Goal: Feedback & Contribution: Contribute content

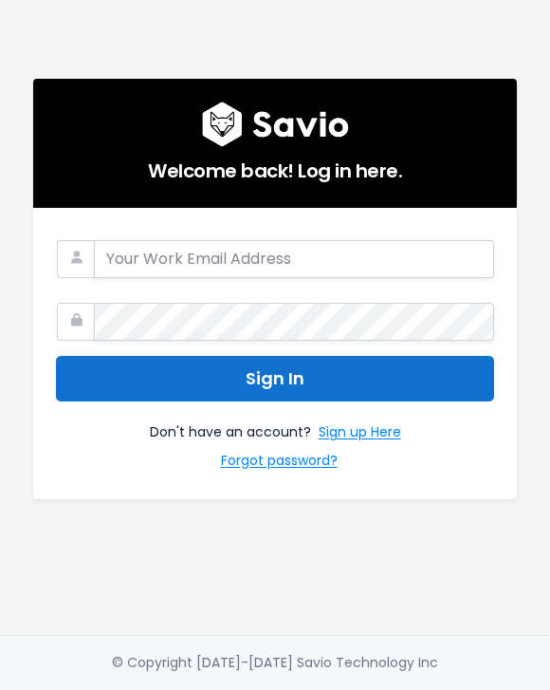
type input "[EMAIL_ADDRESS][DOMAIN_NAME]"
click at [293, 386] on button "Sign In" at bounding box center [275, 379] width 438 height 46
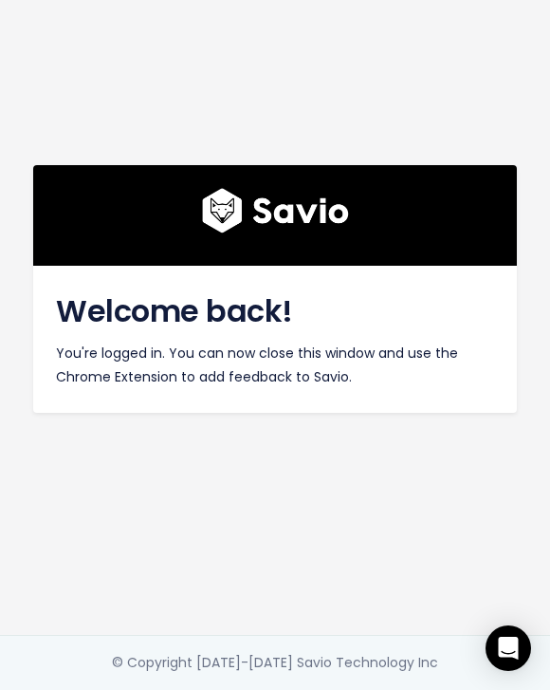
click at [270, 506] on div "Welcome back! You're logged in. You can now close this window and use the Chrom…" at bounding box center [275, 317] width 512 height 635
click at [274, 209] on img at bounding box center [275, 211] width 147 height 46
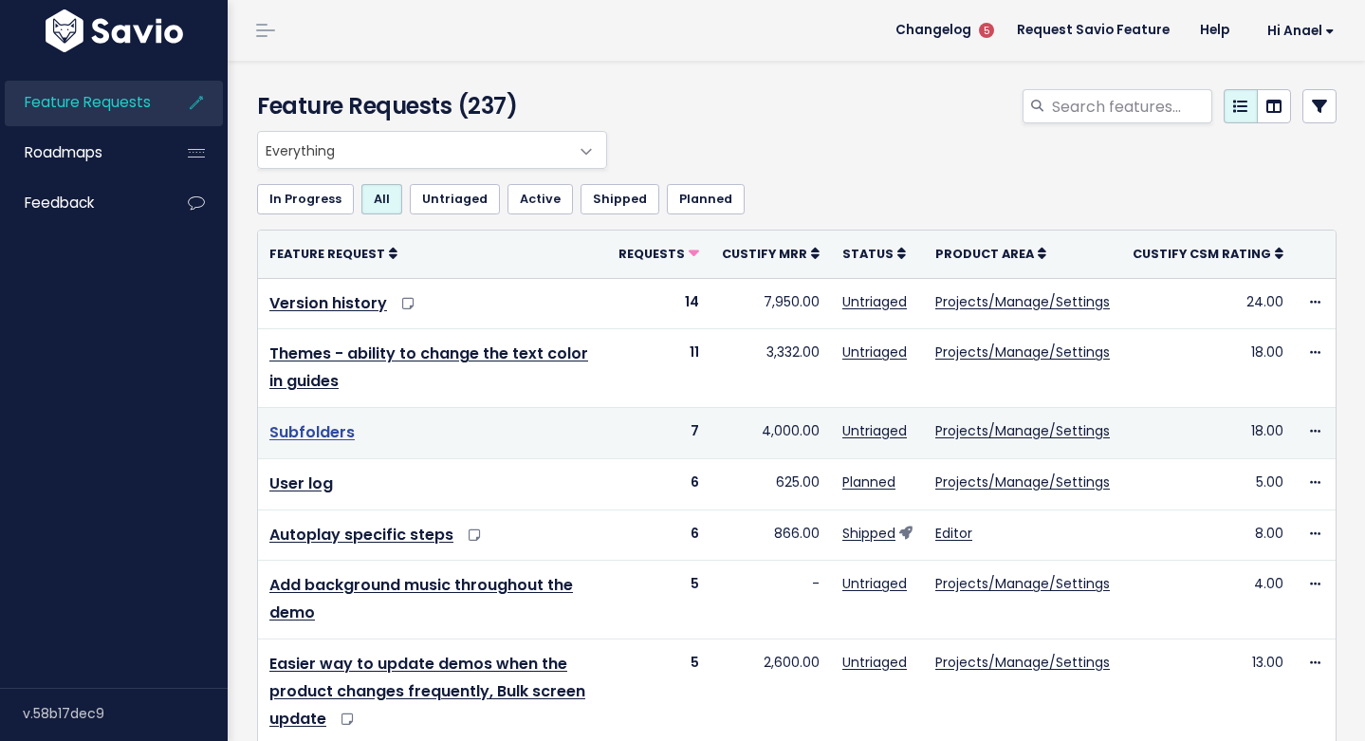
click at [324, 434] on link "Subfolders" at bounding box center [311, 432] width 85 height 22
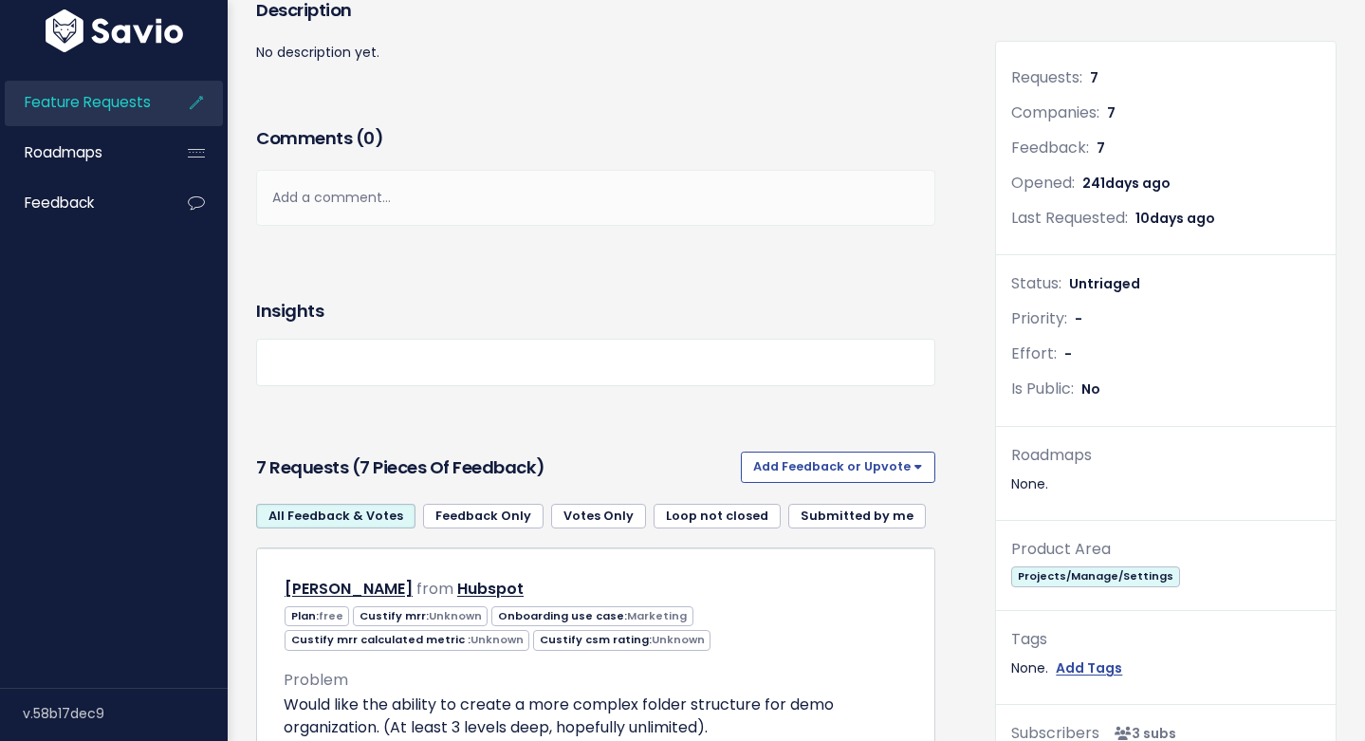
scroll to position [449, 0]
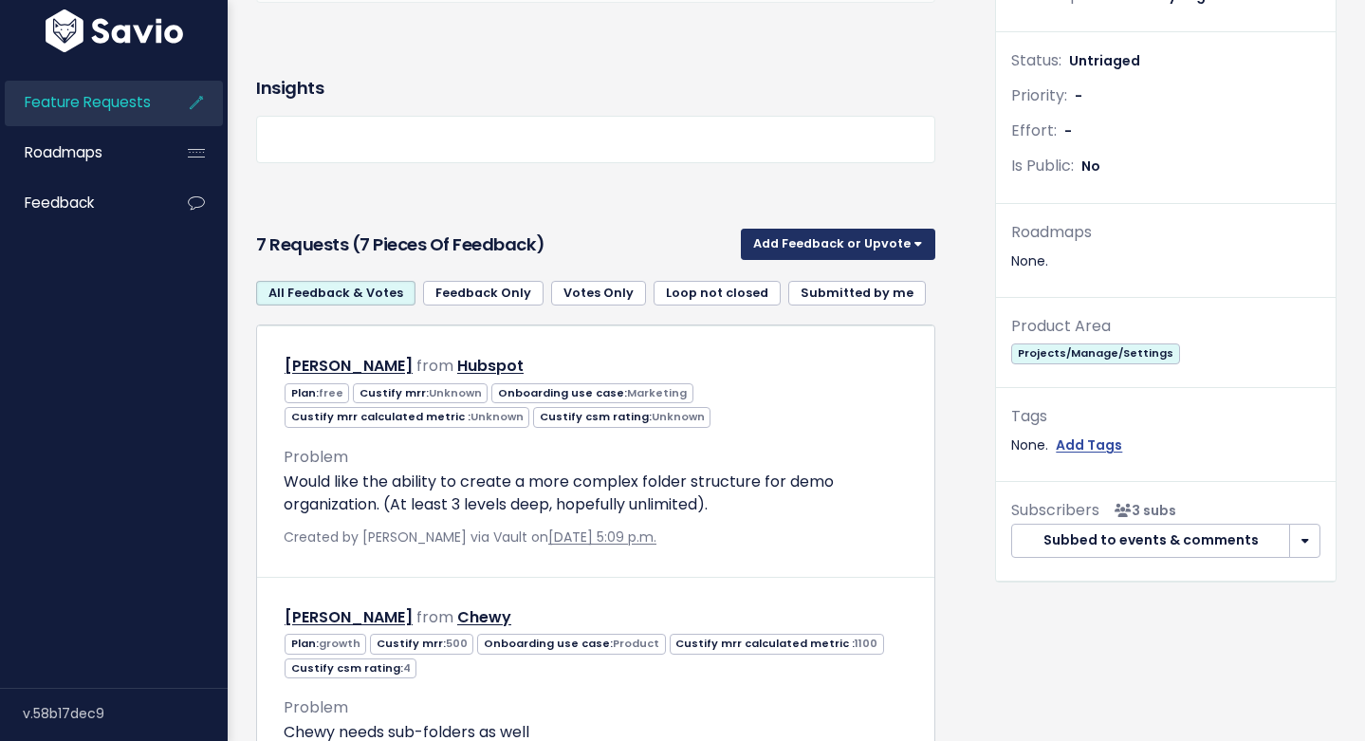
click at [813, 239] on button "Add Feedback or Upvote" at bounding box center [838, 244] width 194 height 30
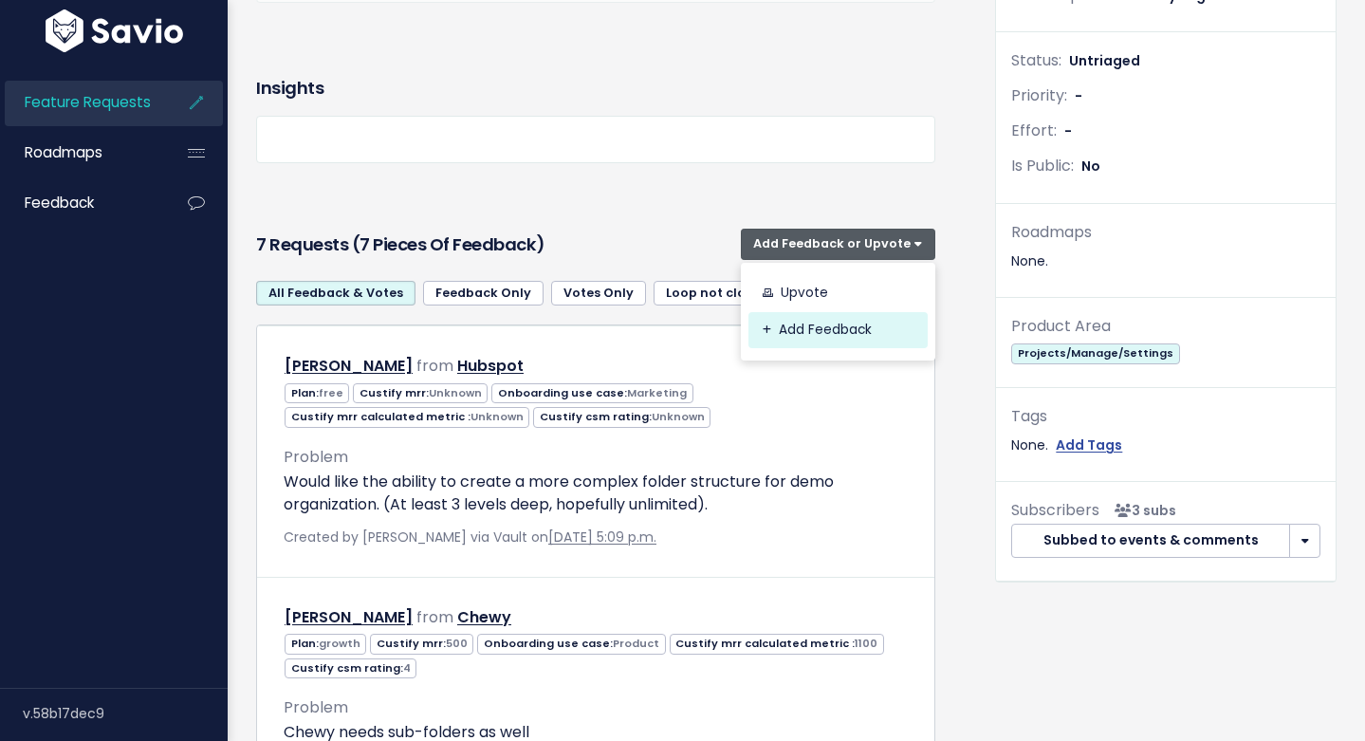
click at [809, 333] on link "Add Feedback" at bounding box center [838, 330] width 179 height 37
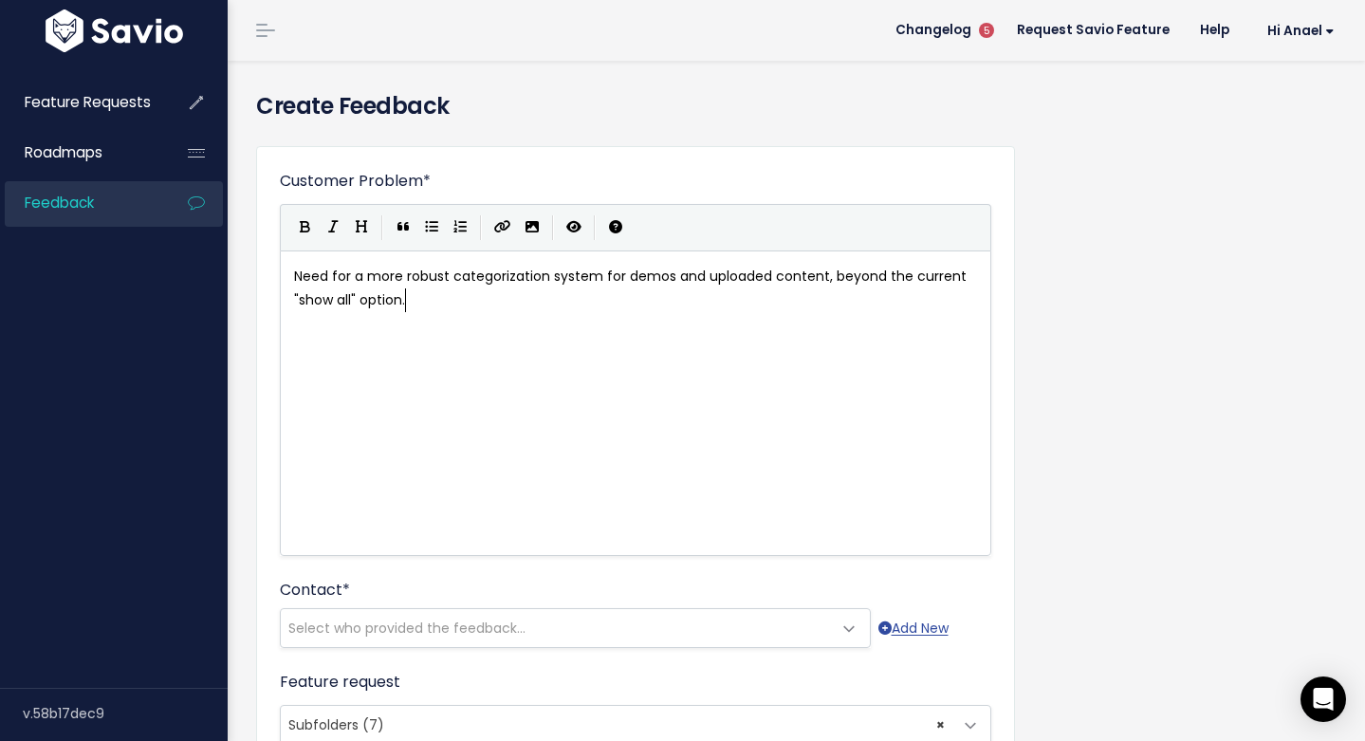
scroll to position [198, 0]
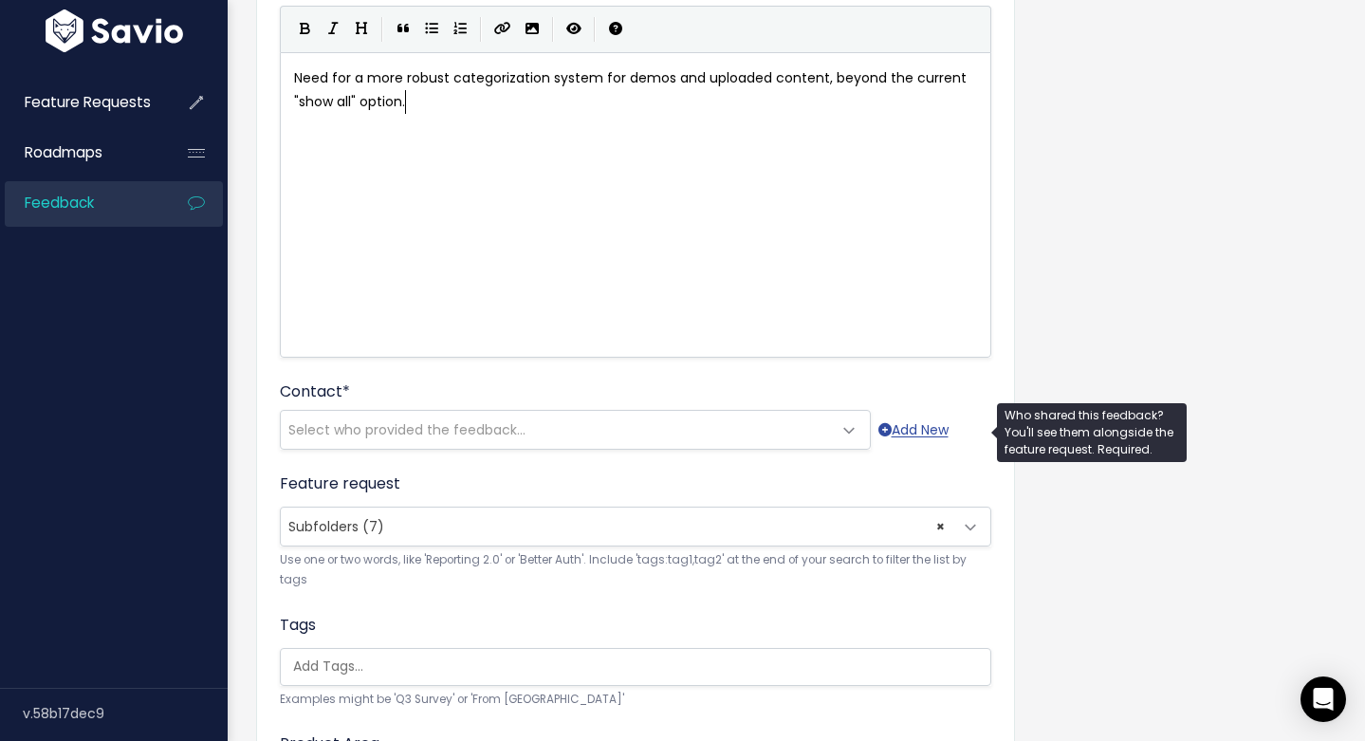
click at [379, 428] on span "Select who provided the feedback..." at bounding box center [406, 429] width 237 height 19
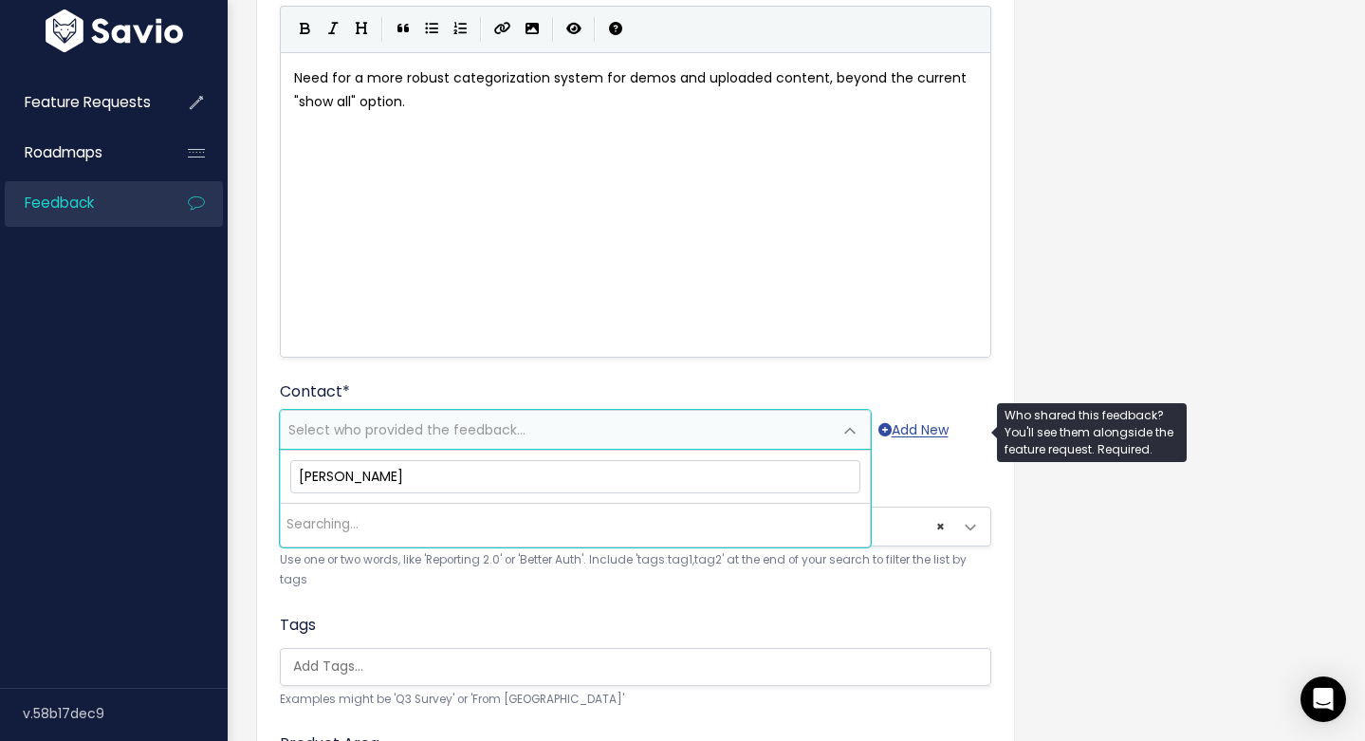
type input "[PERSON_NAME]"
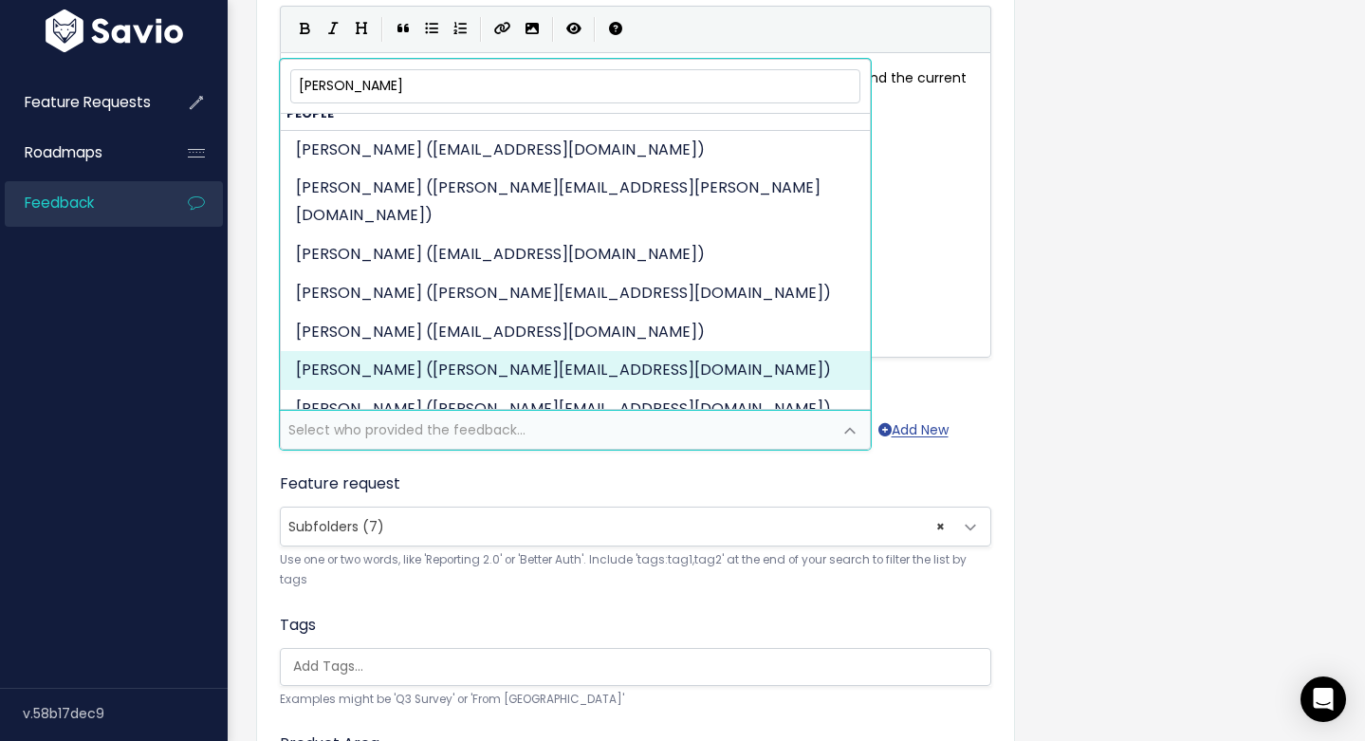
scroll to position [475, 0]
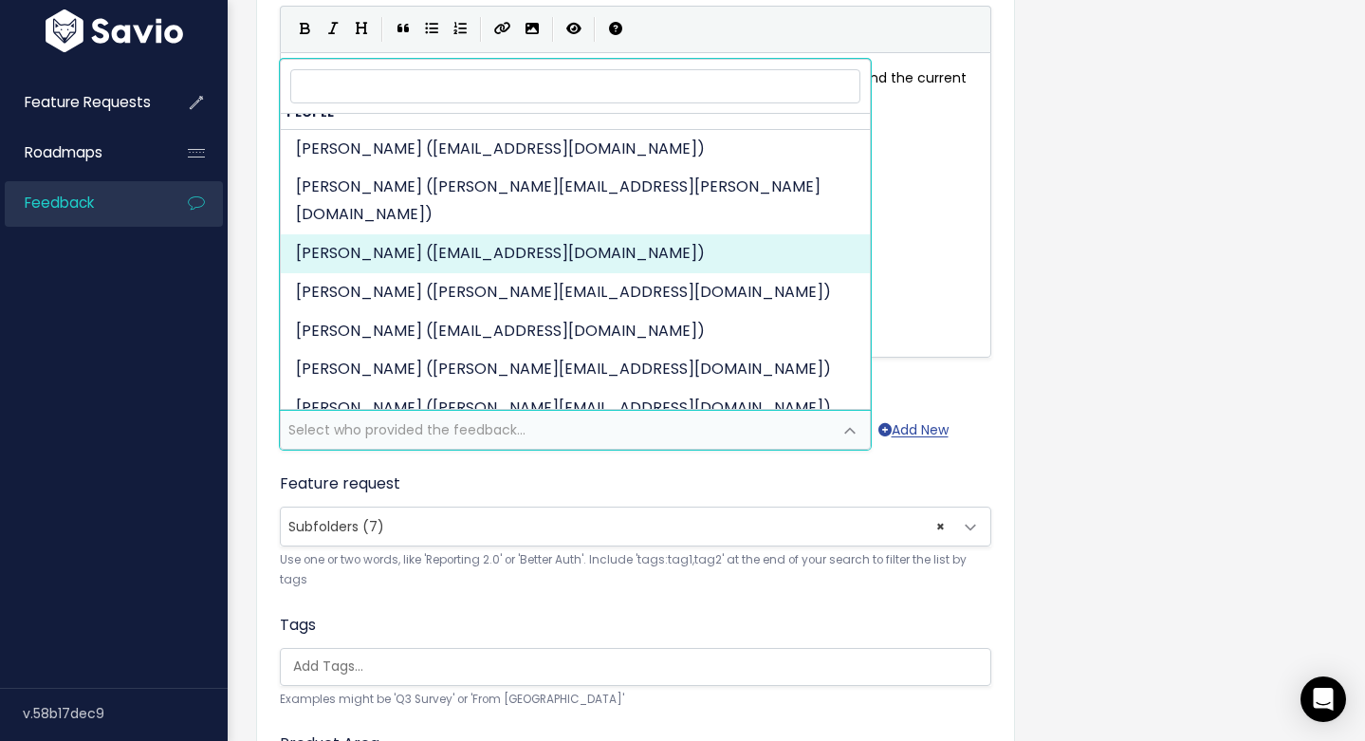
select select "89449676"
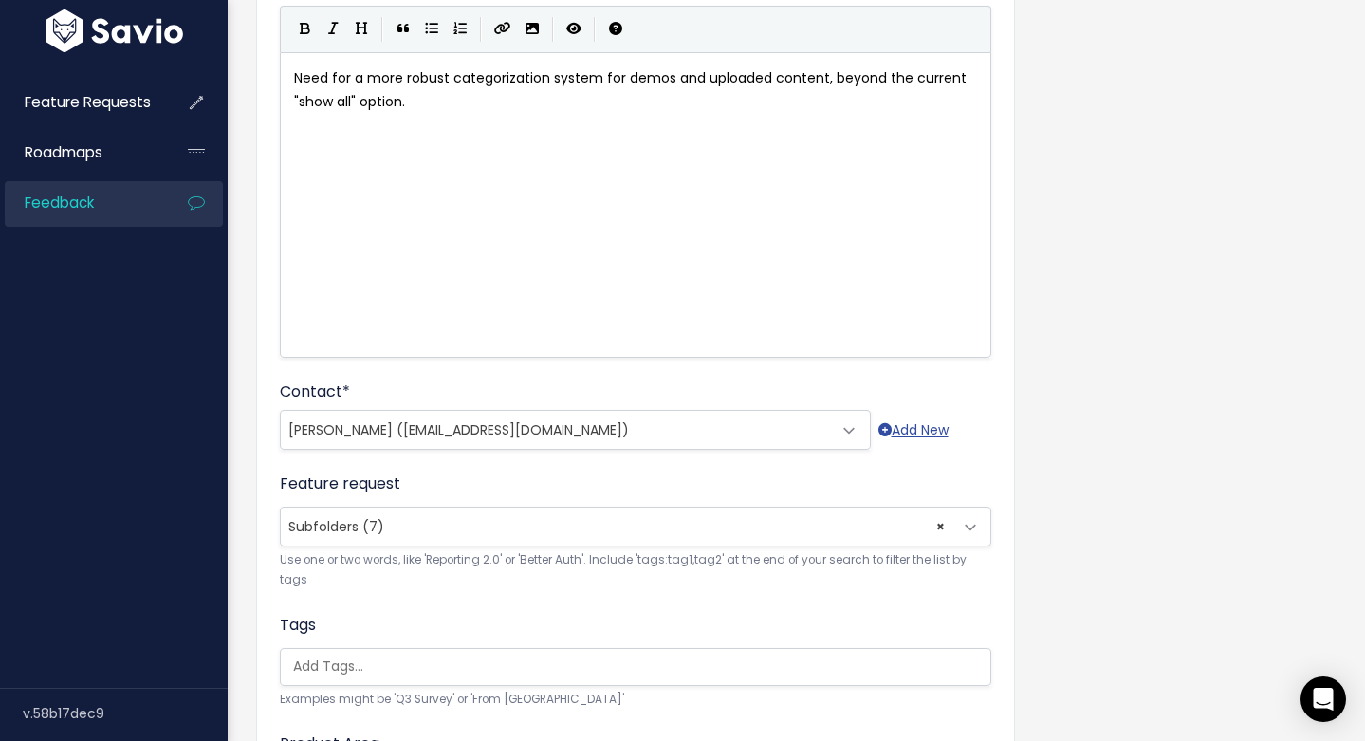
click at [376, 669] on input "search" at bounding box center [641, 667] width 710 height 20
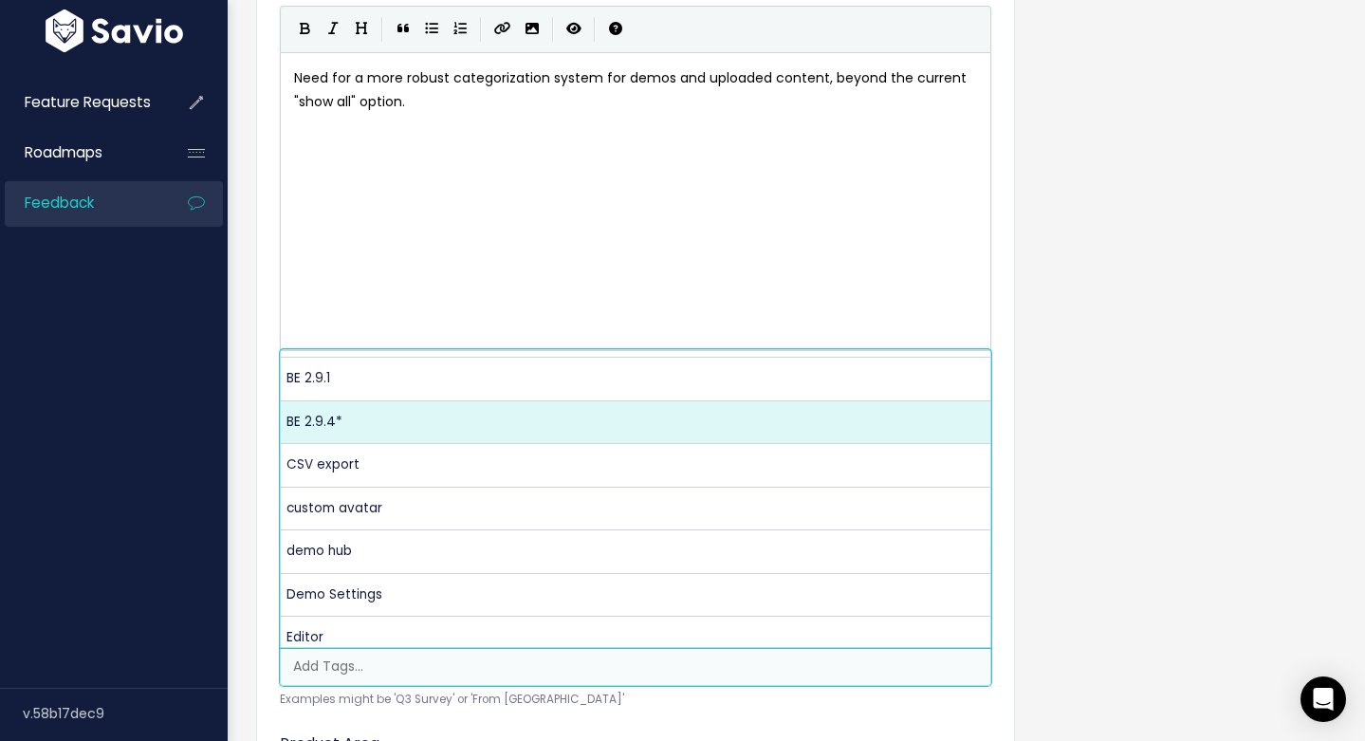
scroll to position [116, 0]
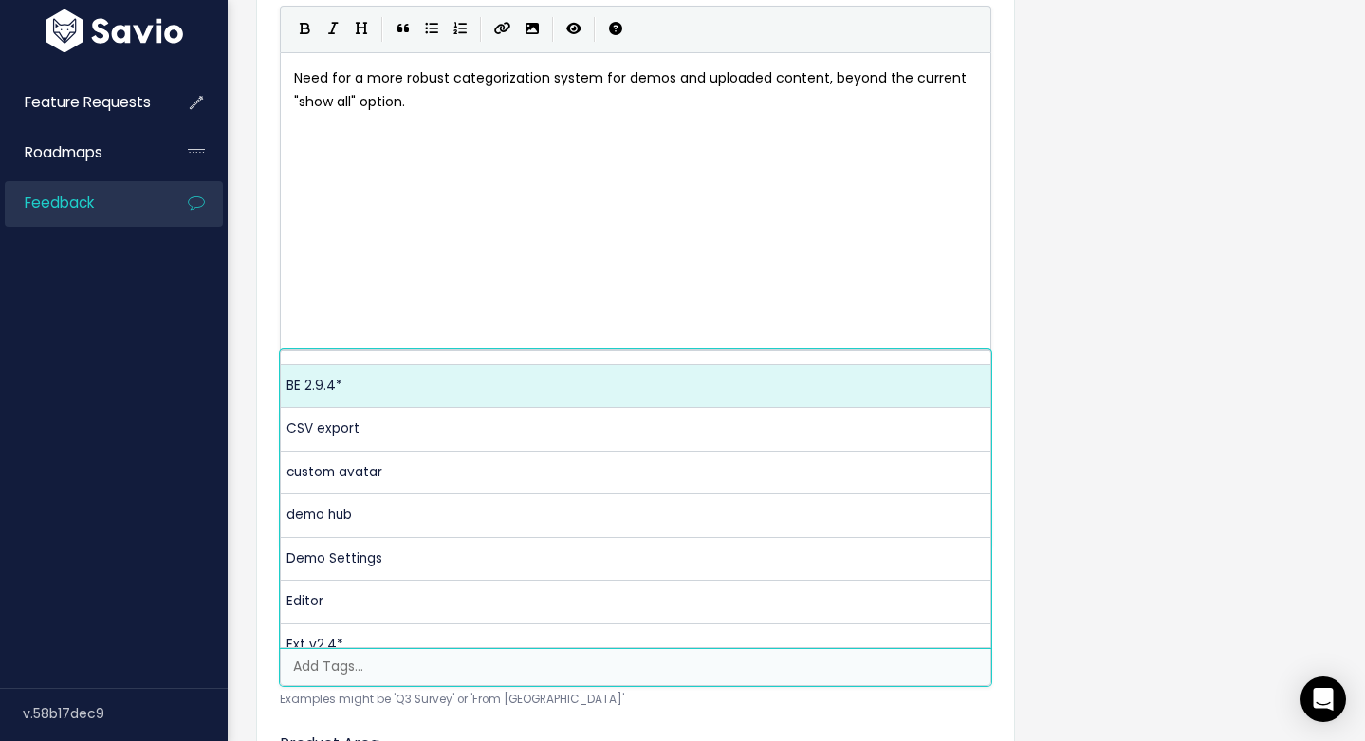
click at [1103, 228] on div "Customer Problem * Need for a more robust categorization system for demos and u…" at bounding box center [796, 444] width 1109 height 1022
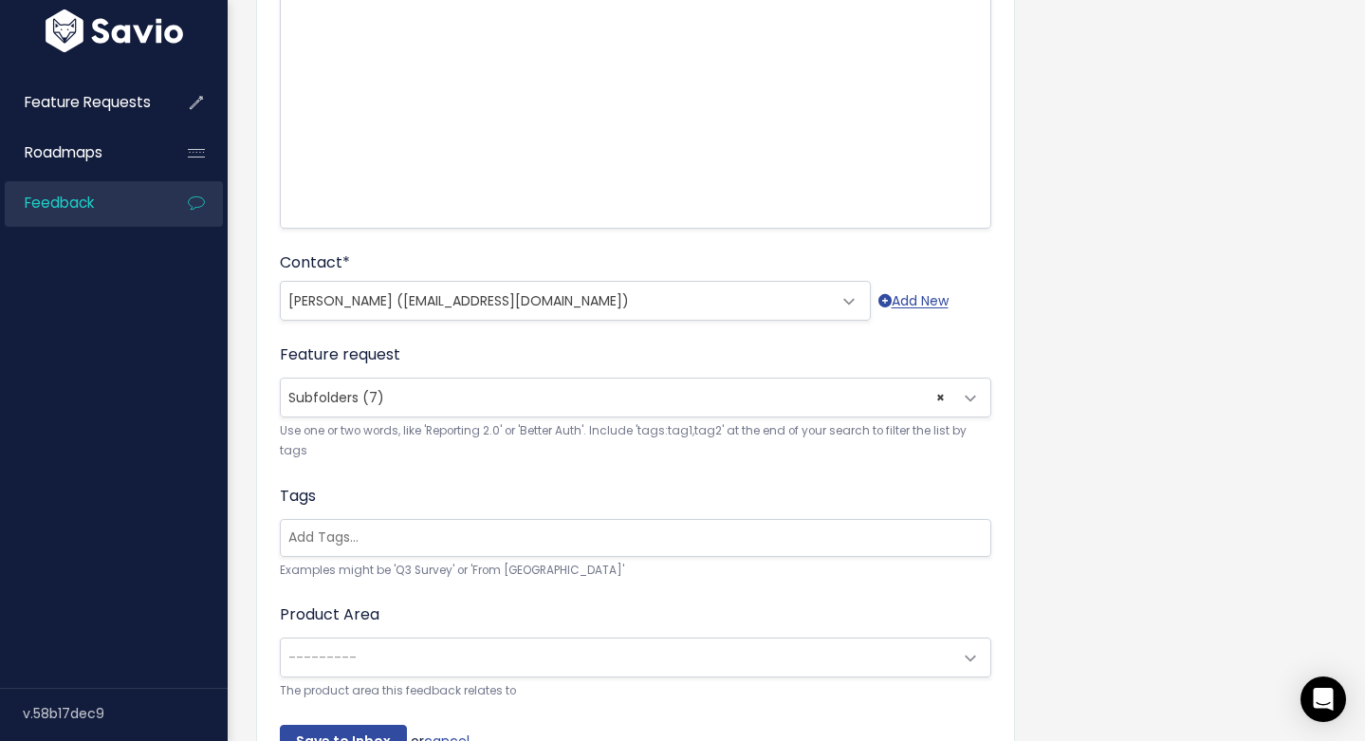
scroll to position [430, 0]
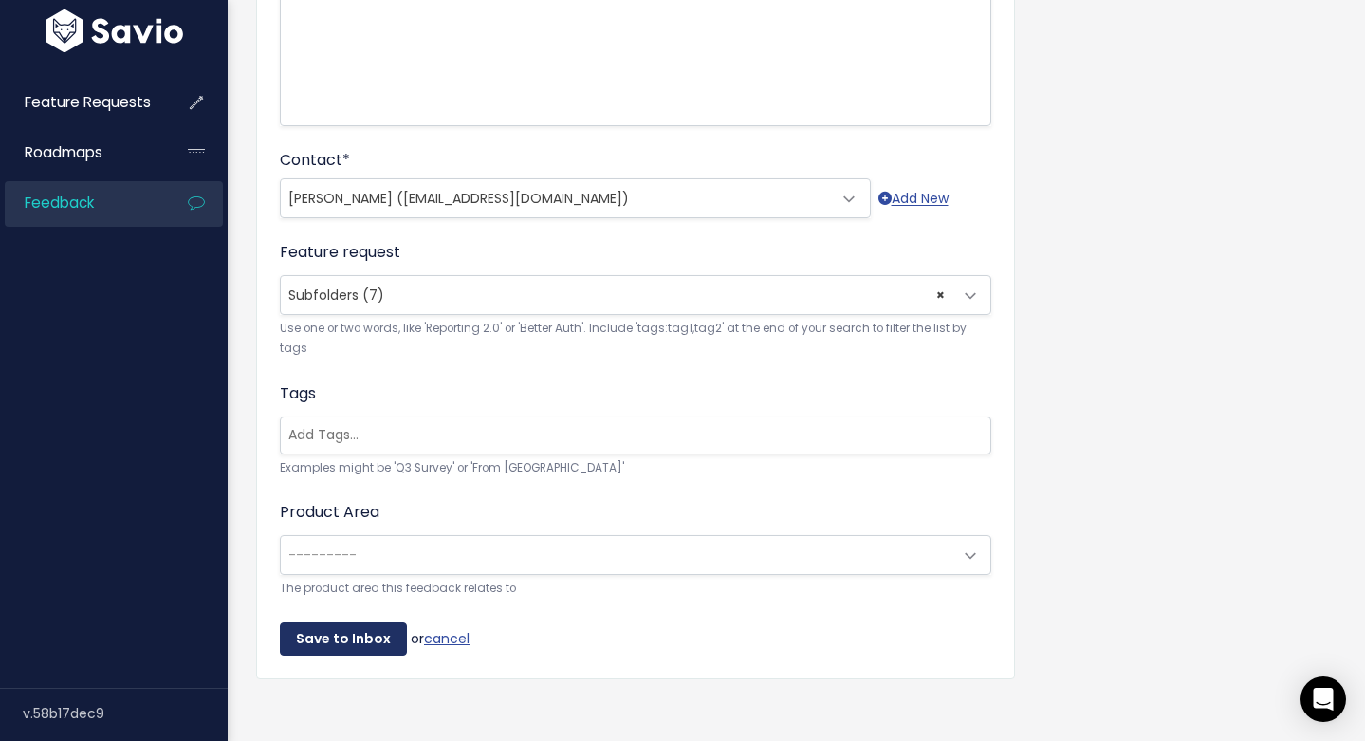
click at [360, 640] on input "Save to Inbox" at bounding box center [343, 639] width 127 height 34
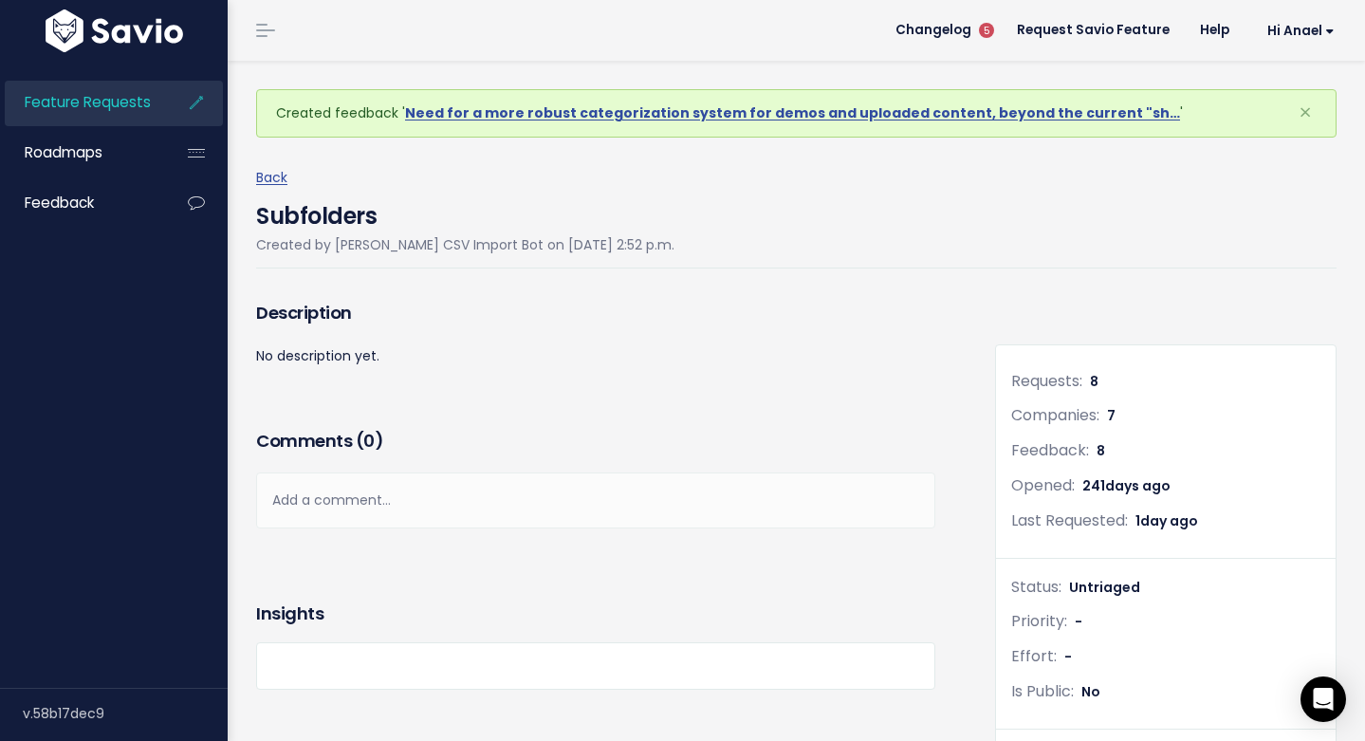
click at [143, 115] on link "Feature Requests" at bounding box center [81, 103] width 153 height 44
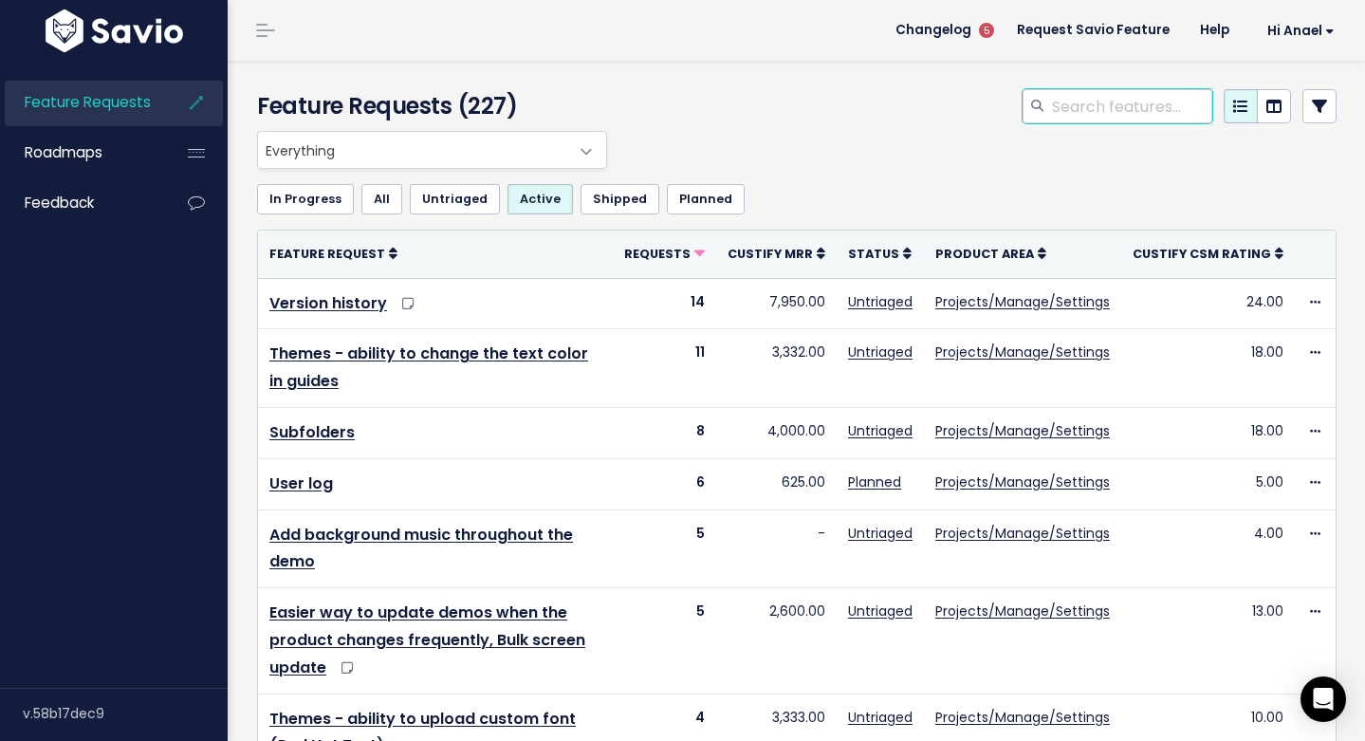
click at [1084, 115] on input "search" at bounding box center [1131, 106] width 162 height 34
type input "hub"
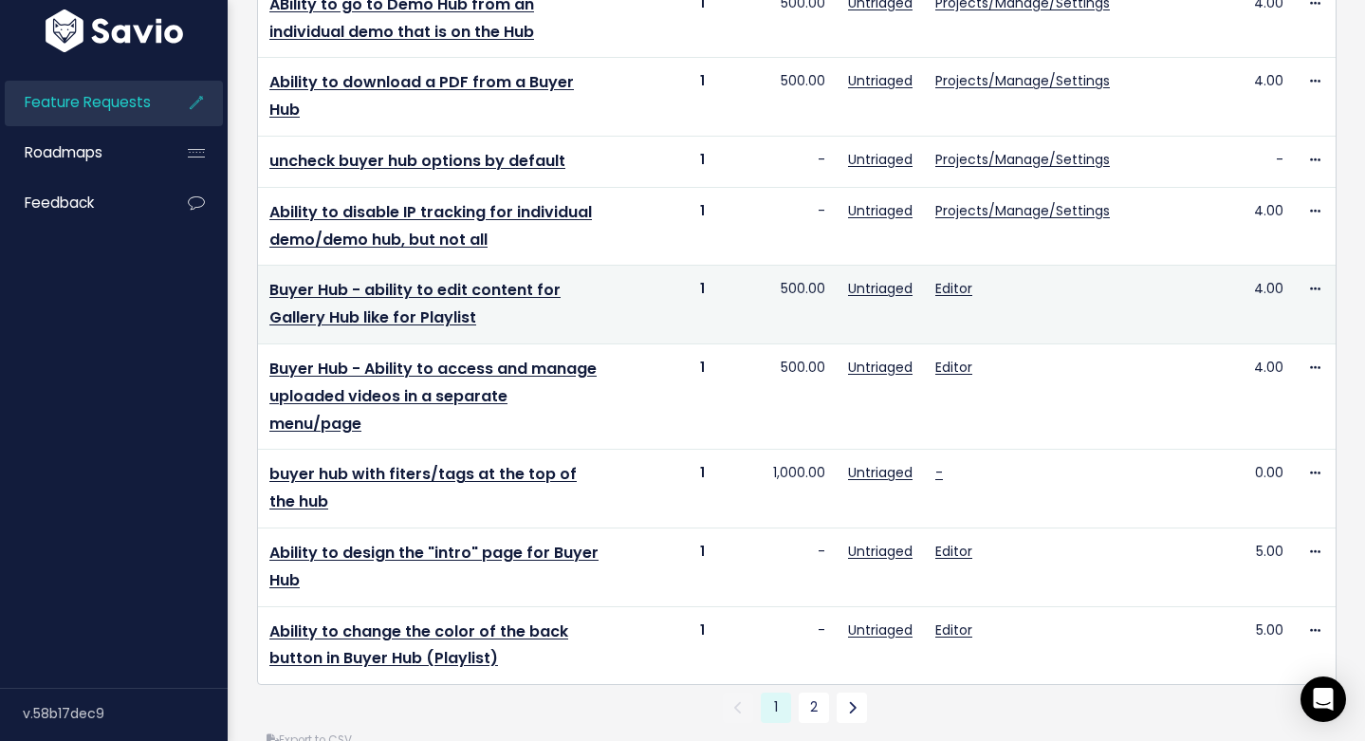
scroll to position [1202, 0]
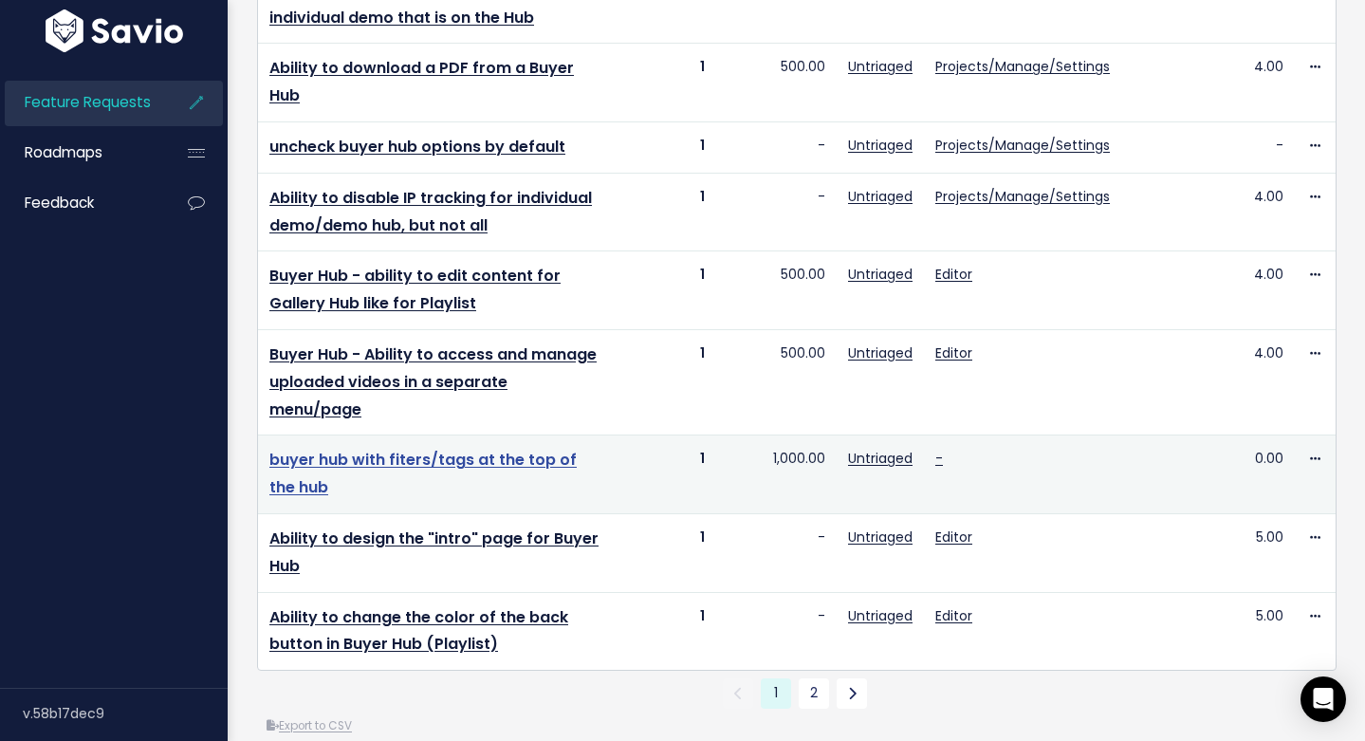
click at [573, 449] on link "buyer hub with fiters/tags at the top of the hub" at bounding box center [422, 473] width 307 height 49
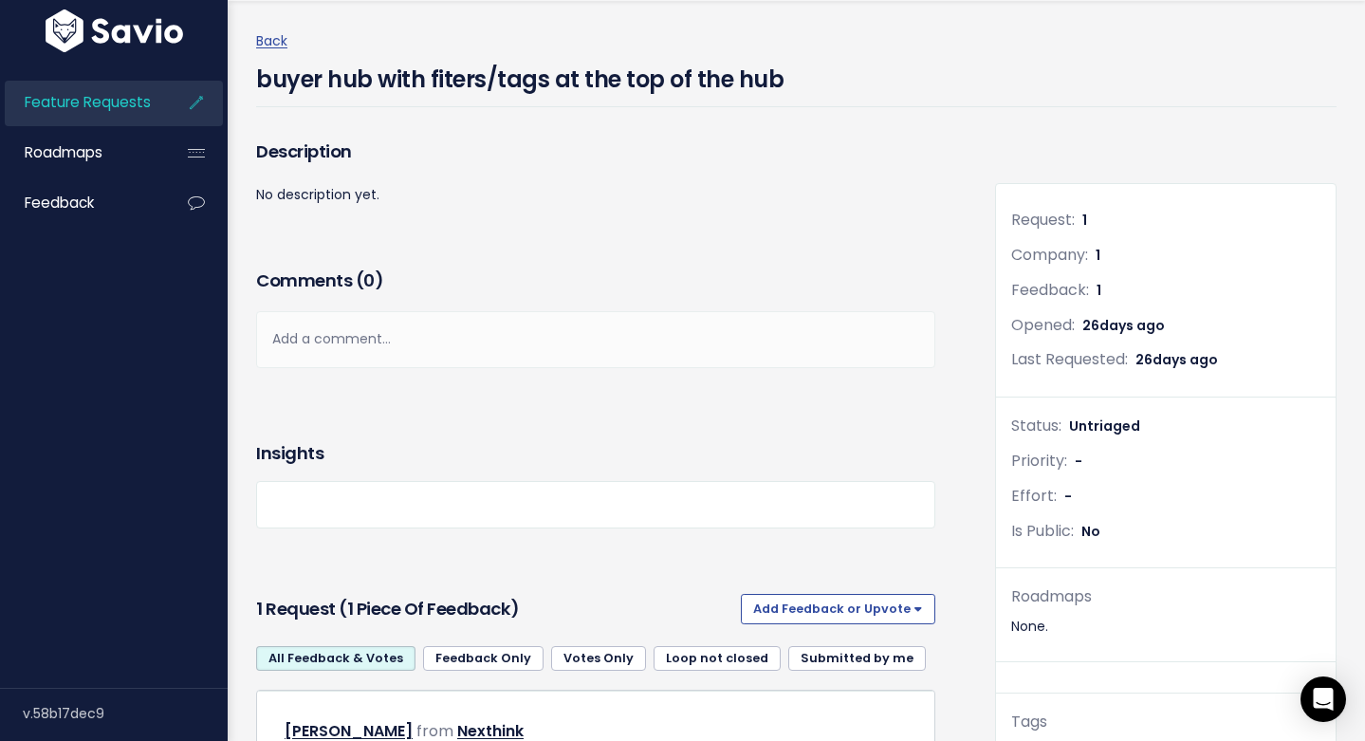
scroll to position [244, 0]
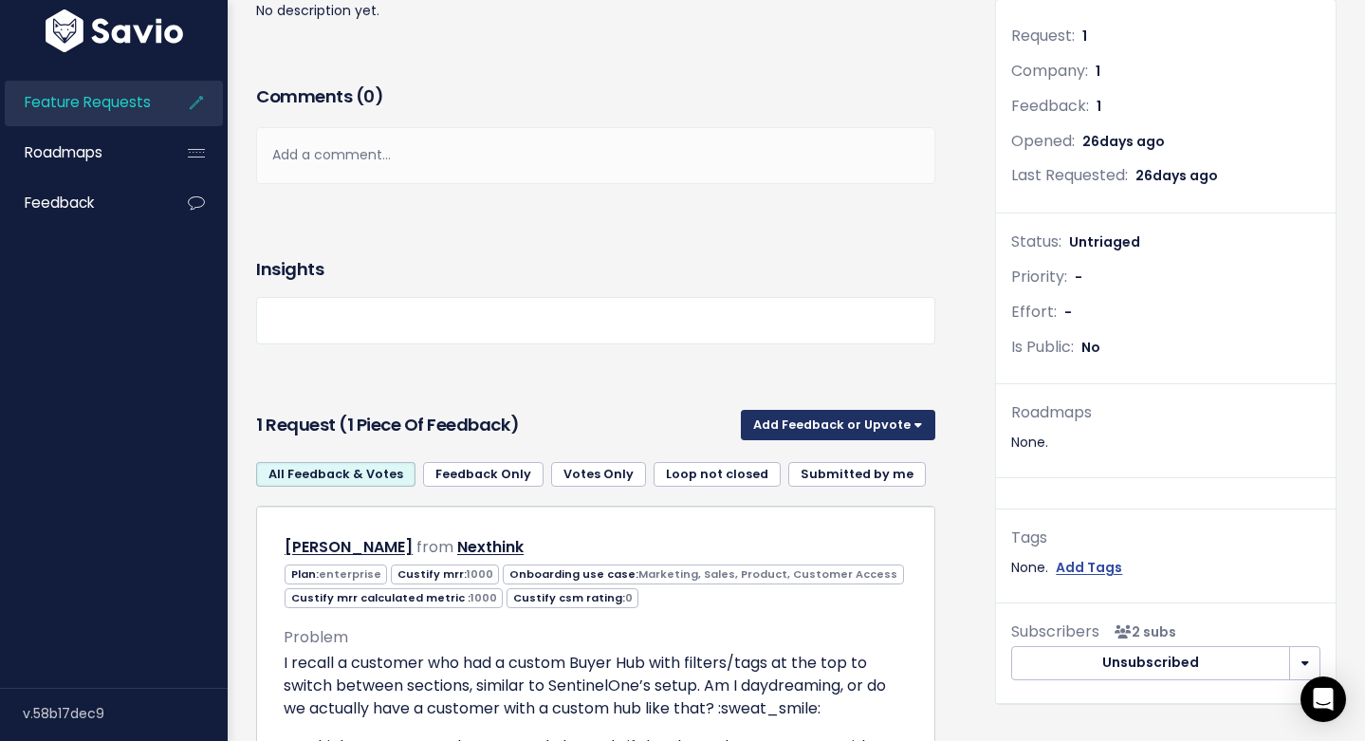
click at [837, 413] on button "Add Feedback or Upvote" at bounding box center [838, 425] width 194 height 30
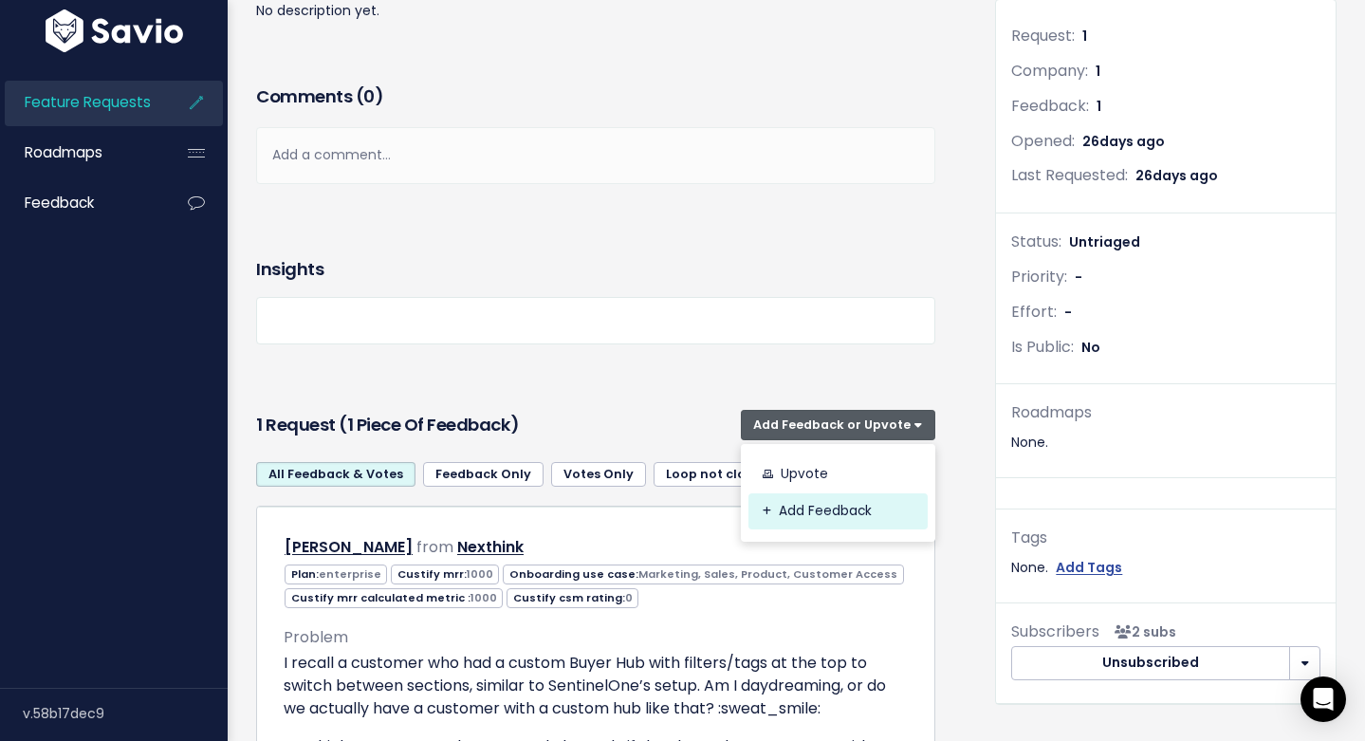
click at [824, 506] on link "Add Feedback" at bounding box center [838, 511] width 179 height 37
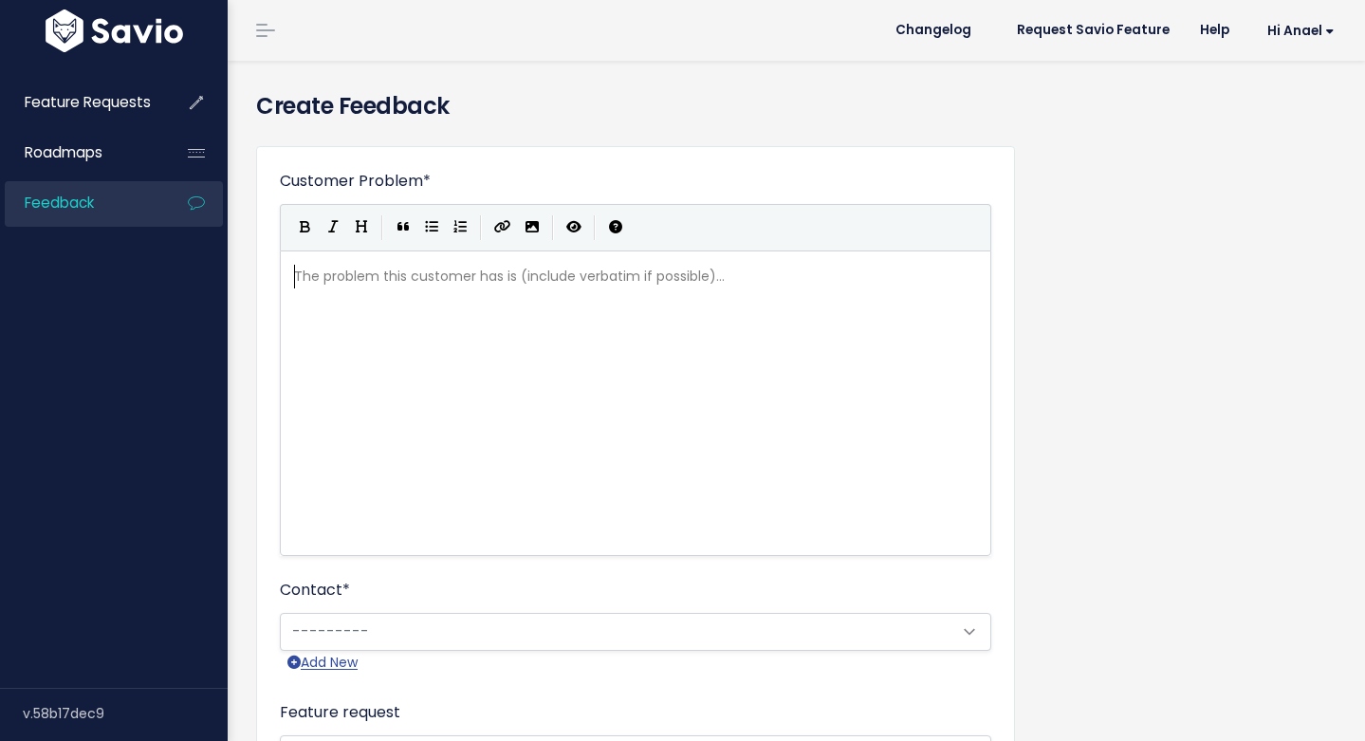
scroll to position [2, 0]
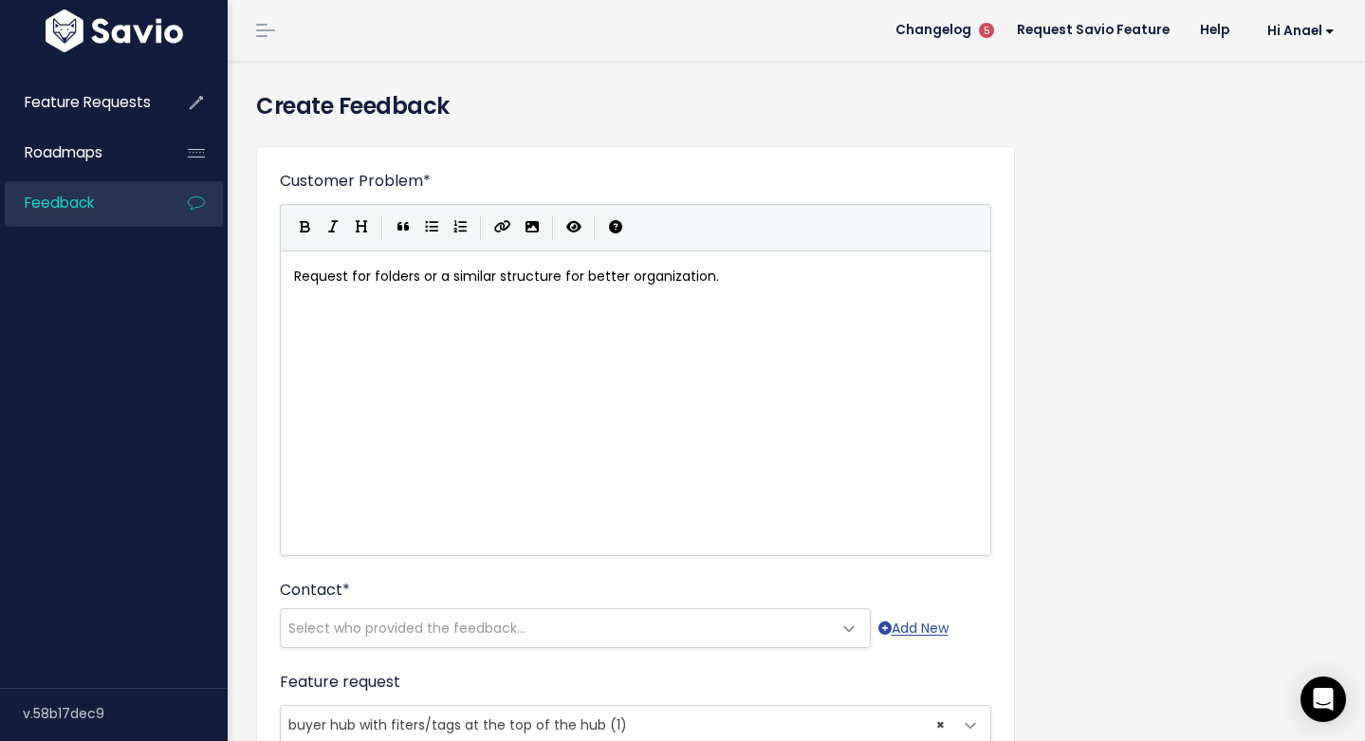
click at [737, 273] on pre "Request for folders or a similar structure for better organization." at bounding box center [642, 277] width 705 height 24
type textarea "of D"
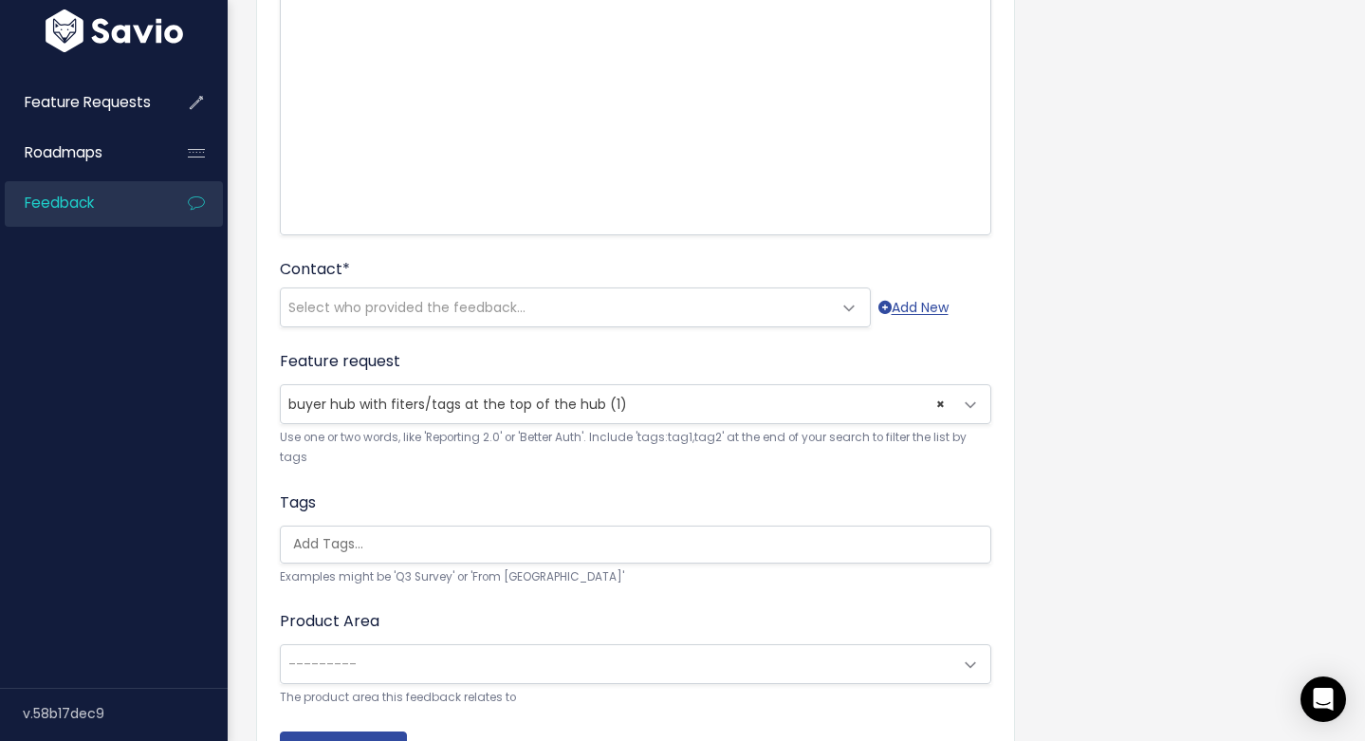
scroll to position [0, 0]
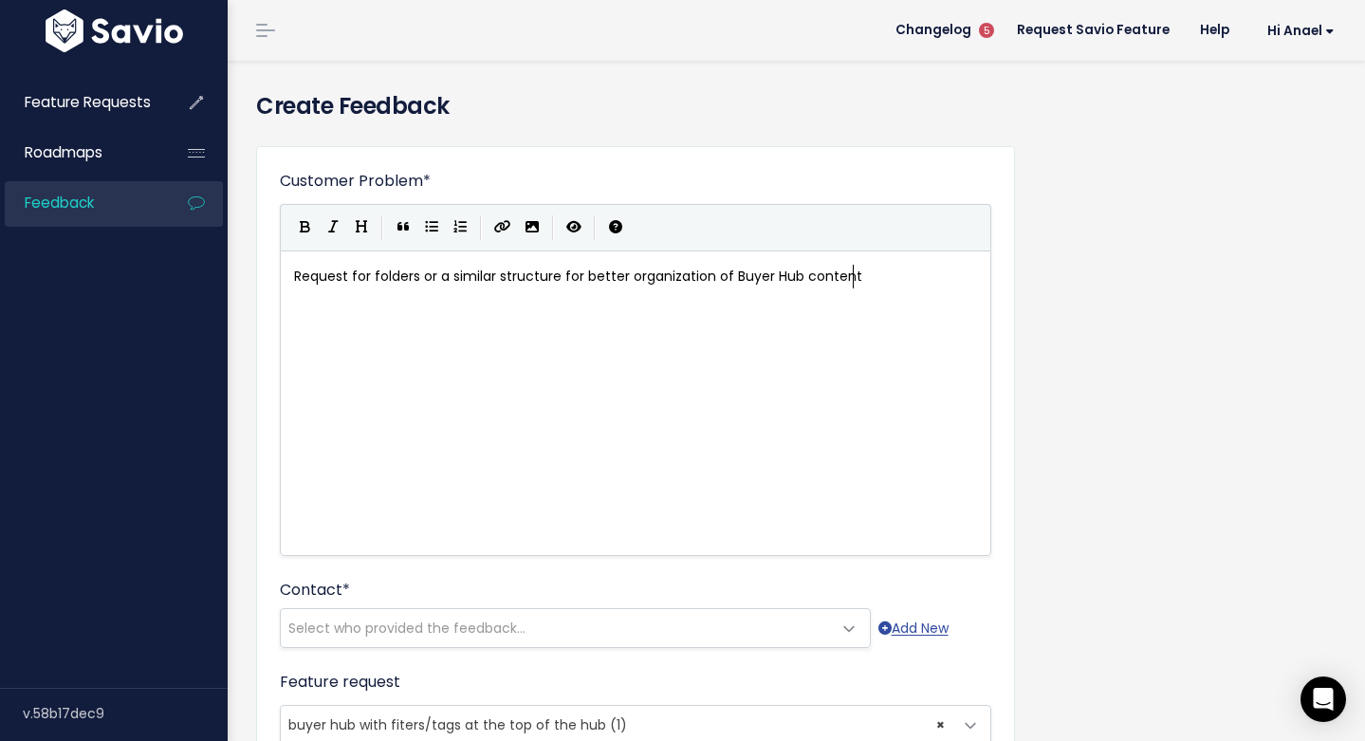
type textarea "Buyer Hub content"
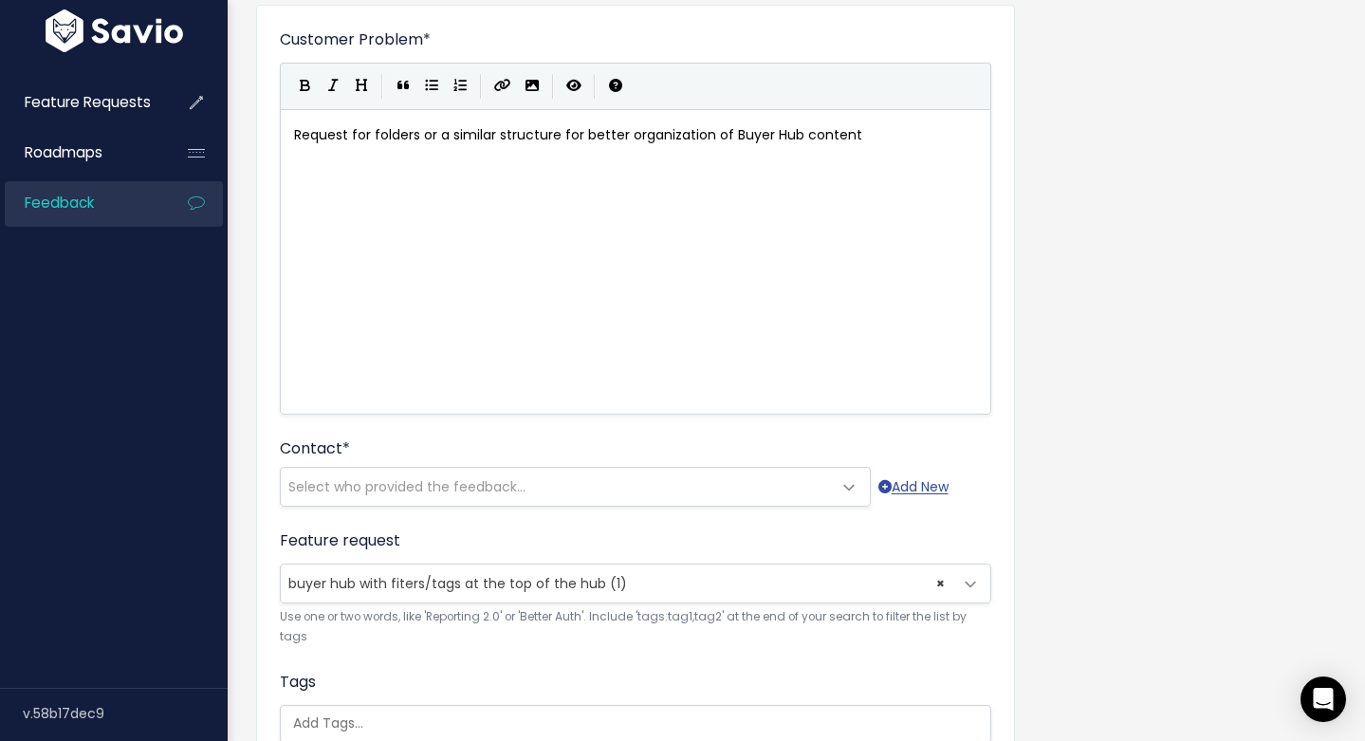
scroll to position [456, 0]
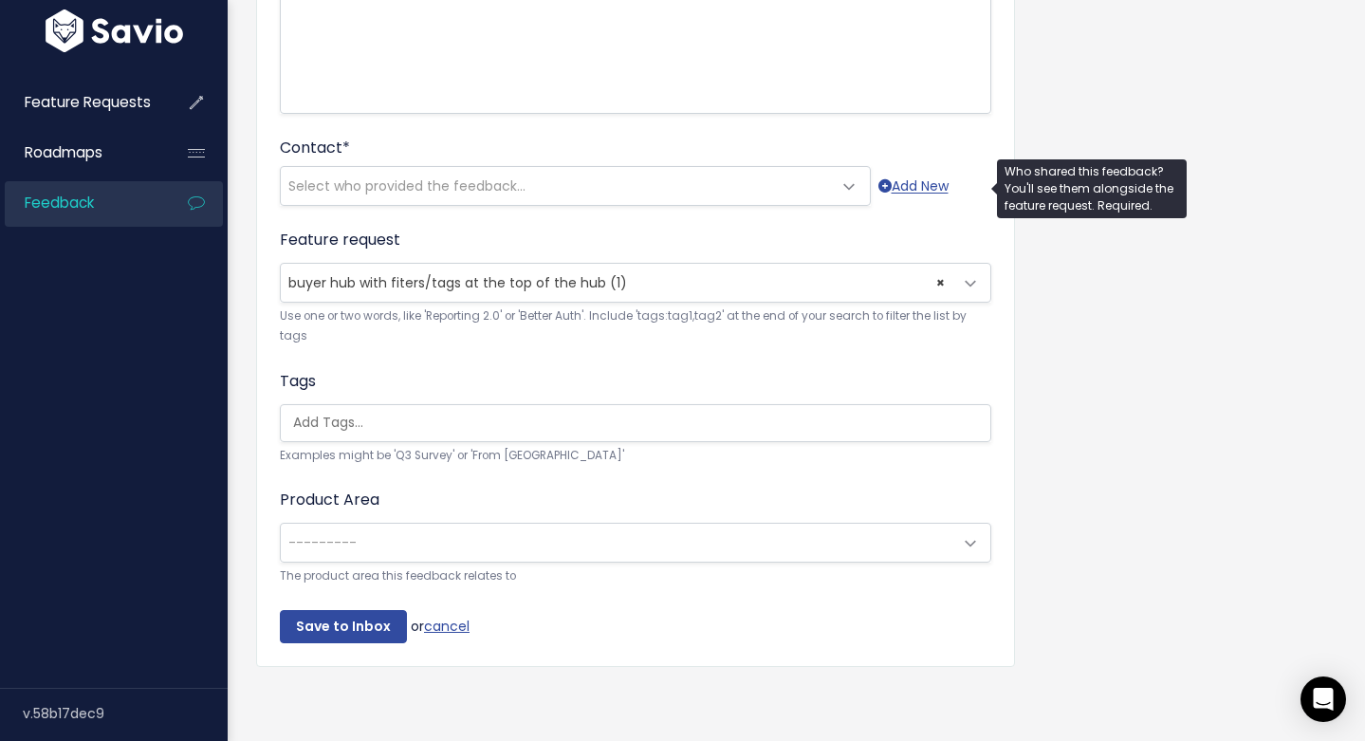
click at [392, 176] on span "Select who provided the feedback..." at bounding box center [406, 185] width 237 height 19
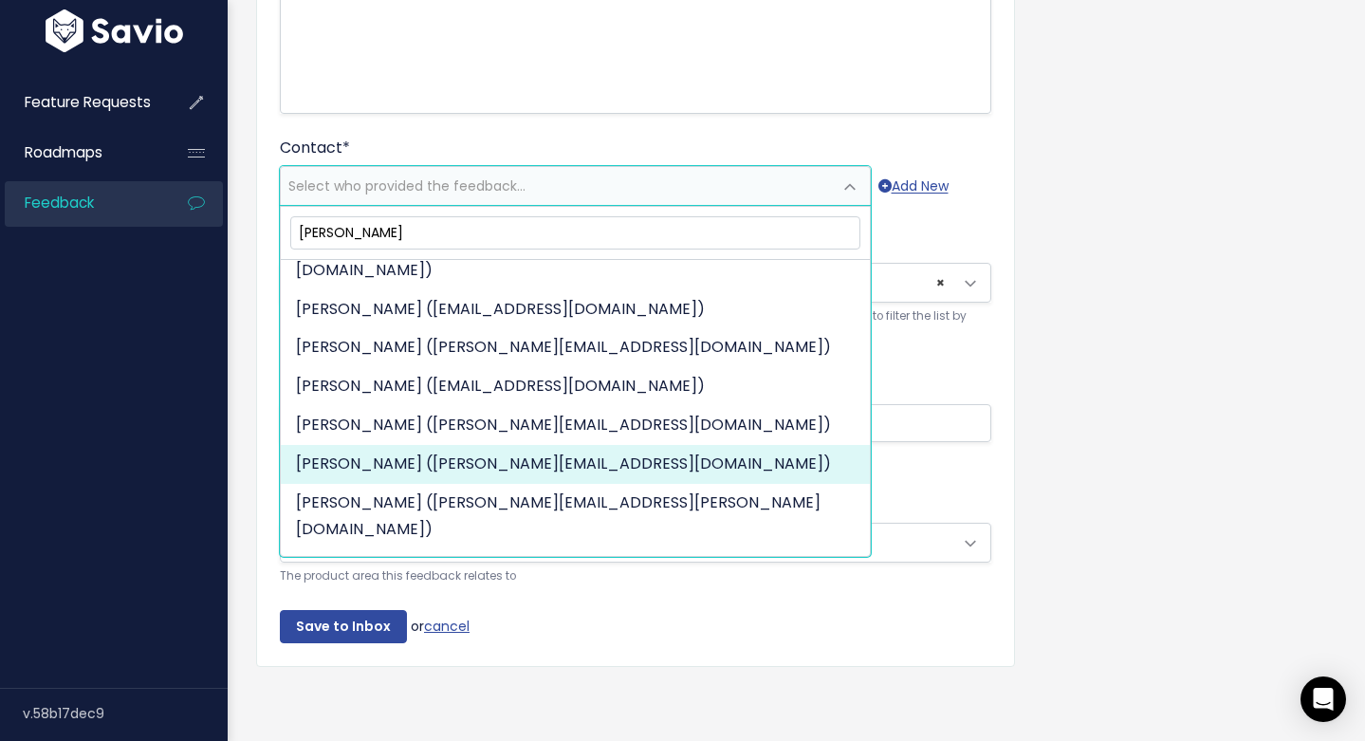
scroll to position [564, 0]
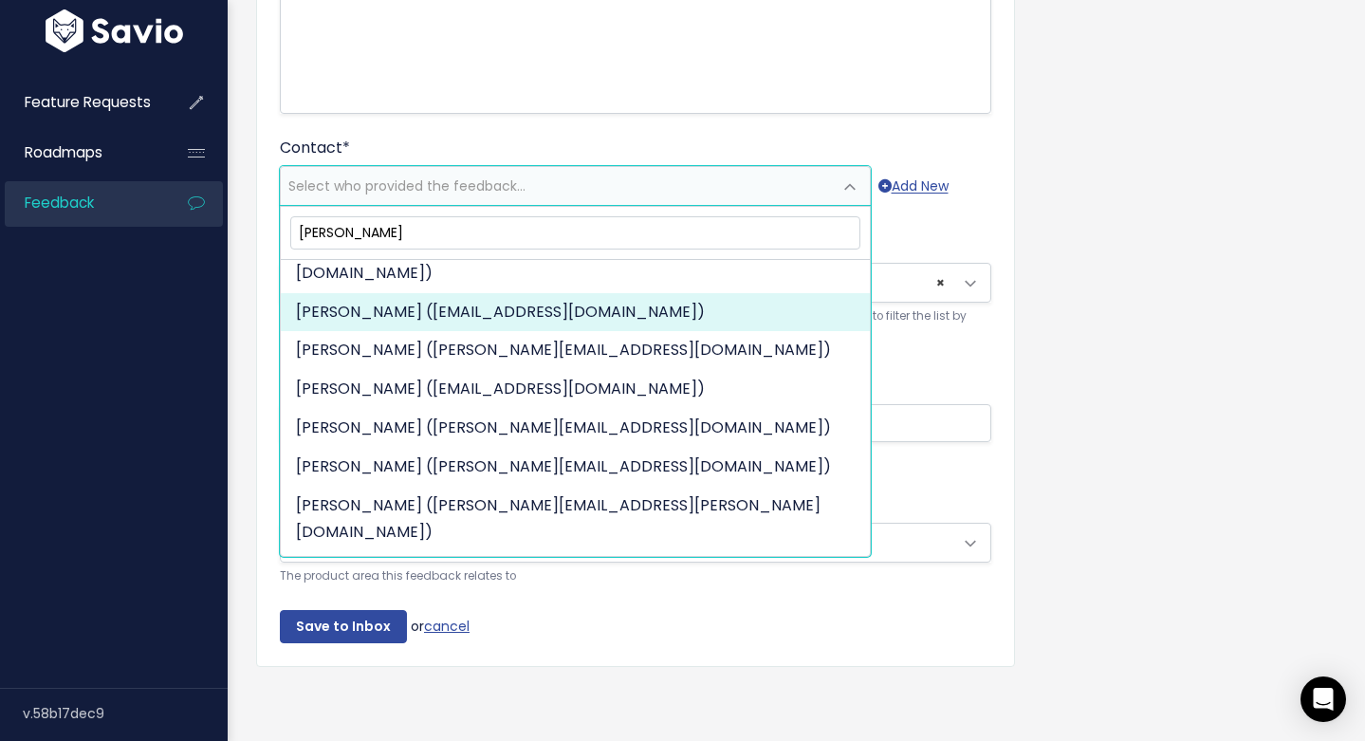
type input "[PERSON_NAME]"
select select "89449676"
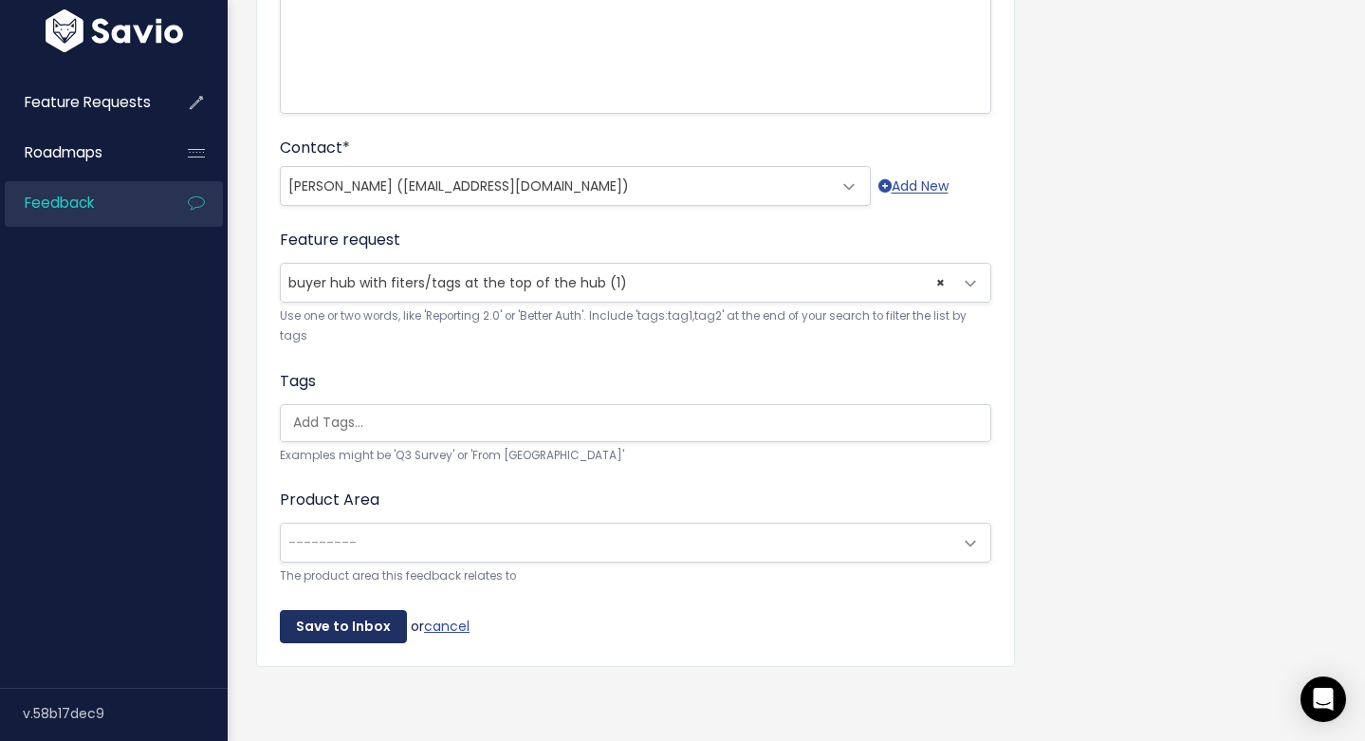
click at [373, 610] on input "Save to Inbox" at bounding box center [343, 627] width 127 height 34
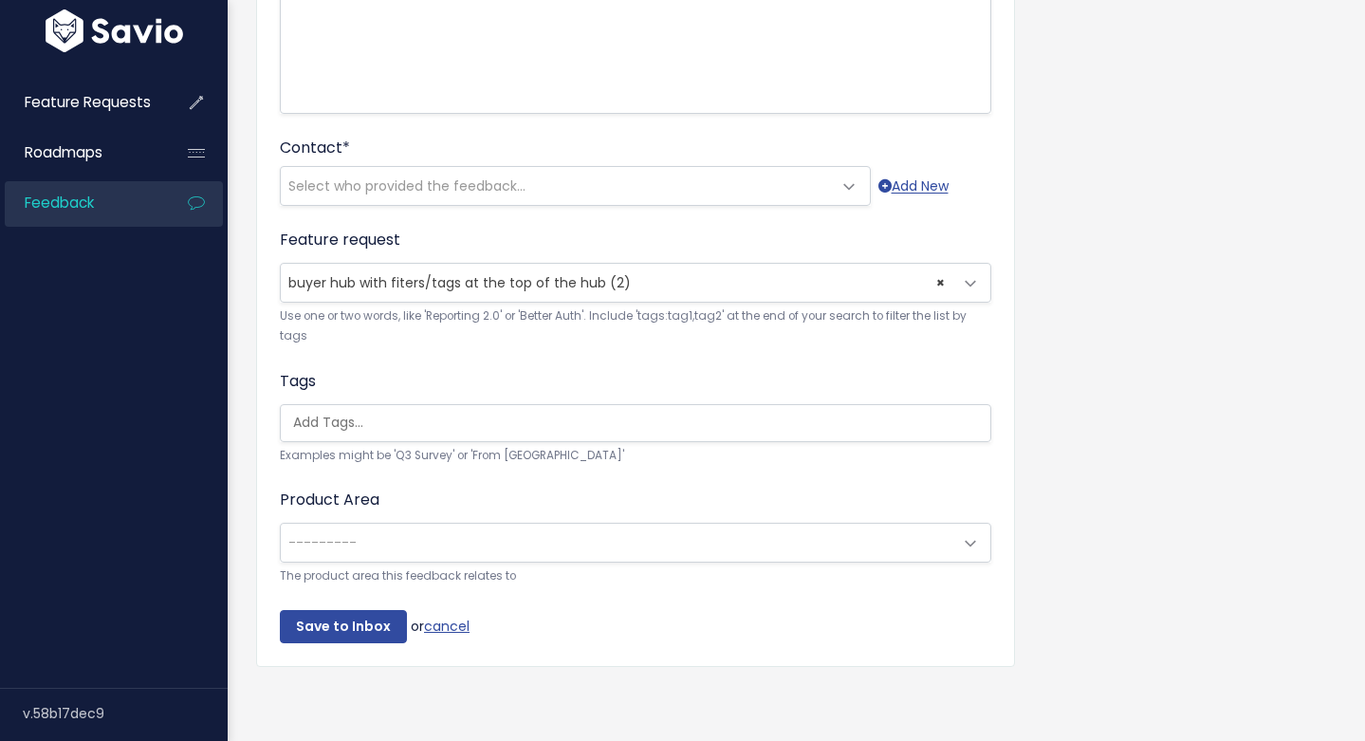
scroll to position [456, 0]
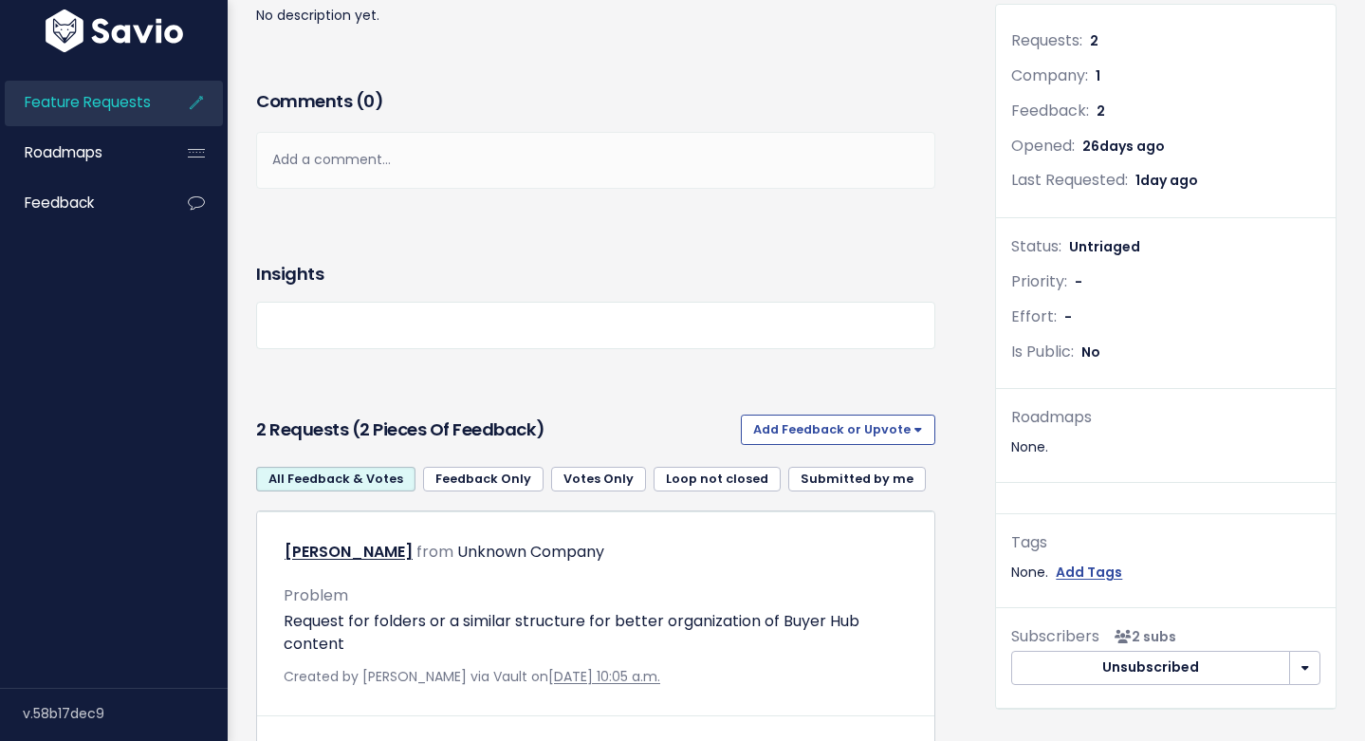
scroll to position [244, 0]
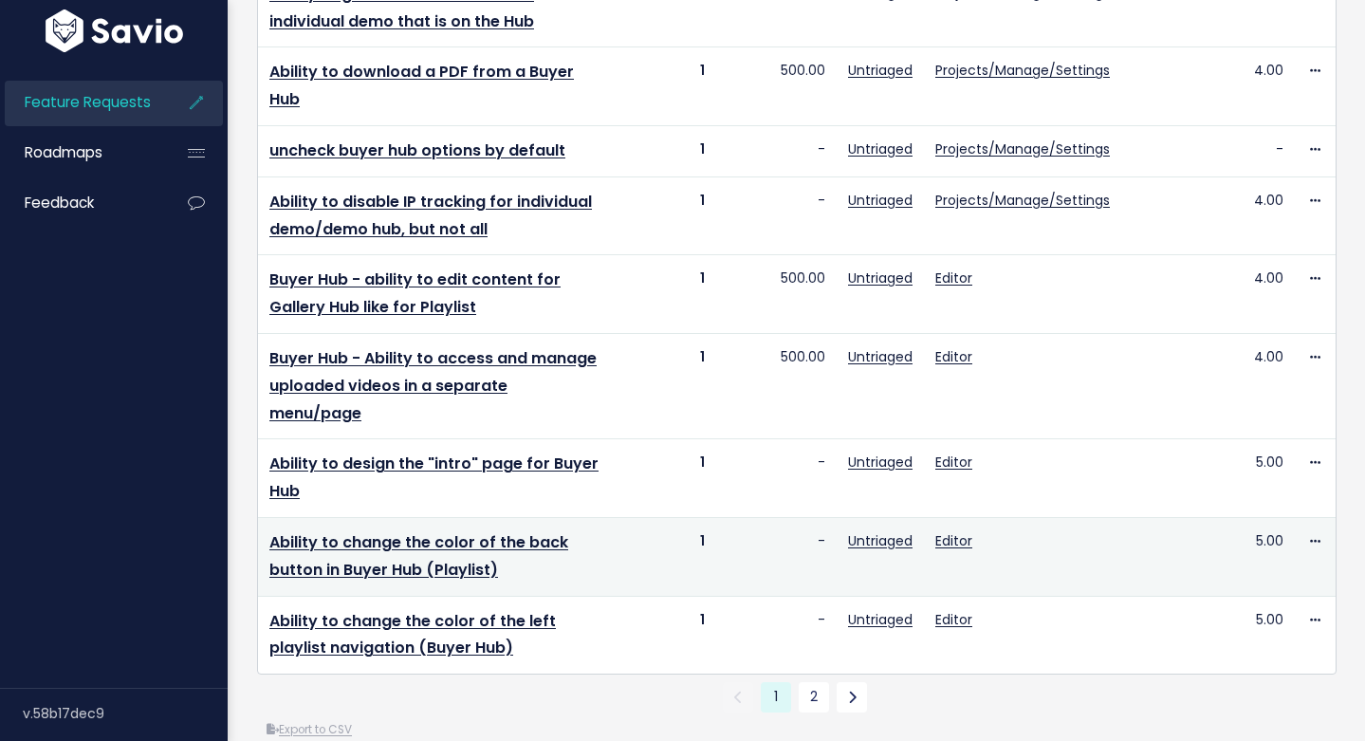
scroll to position [1202, 0]
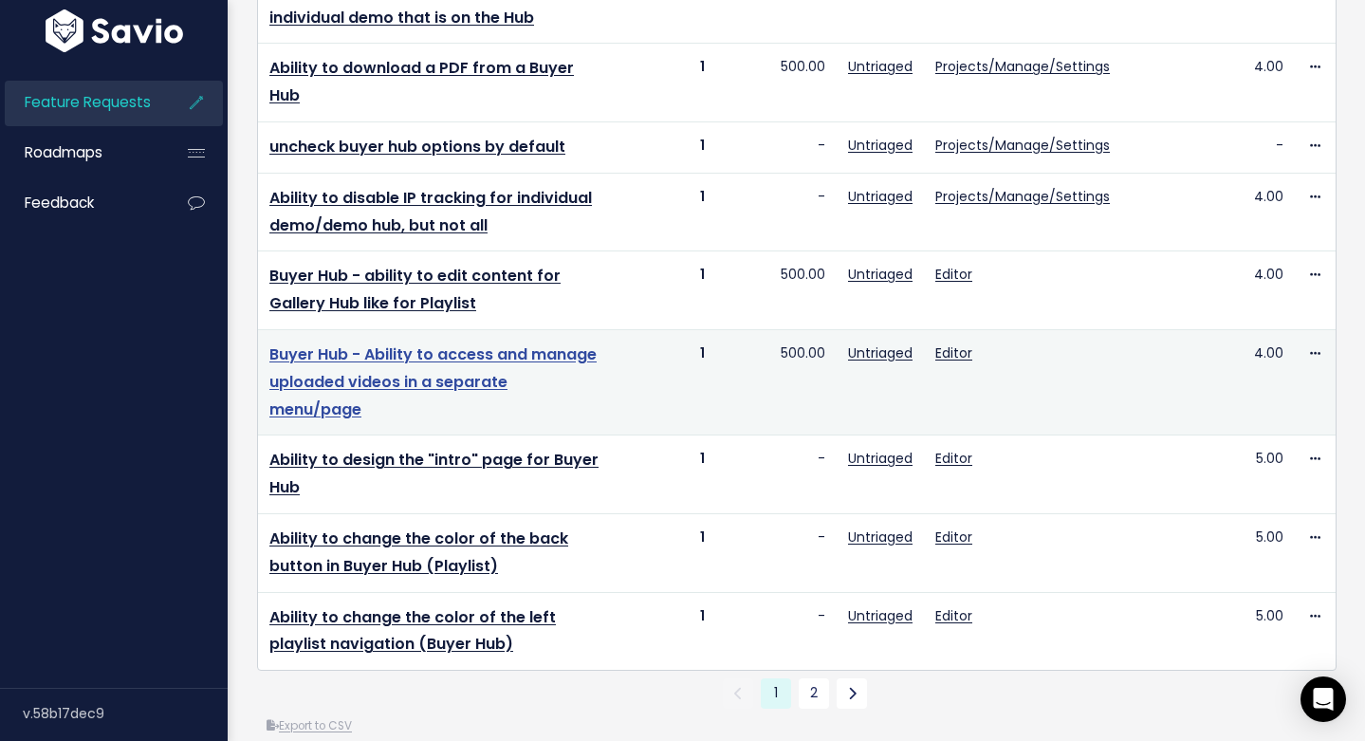
click at [454, 343] on link "Buyer Hub - Ability to access and manage uploaded videos in a separate menu/page" at bounding box center [432, 381] width 327 height 77
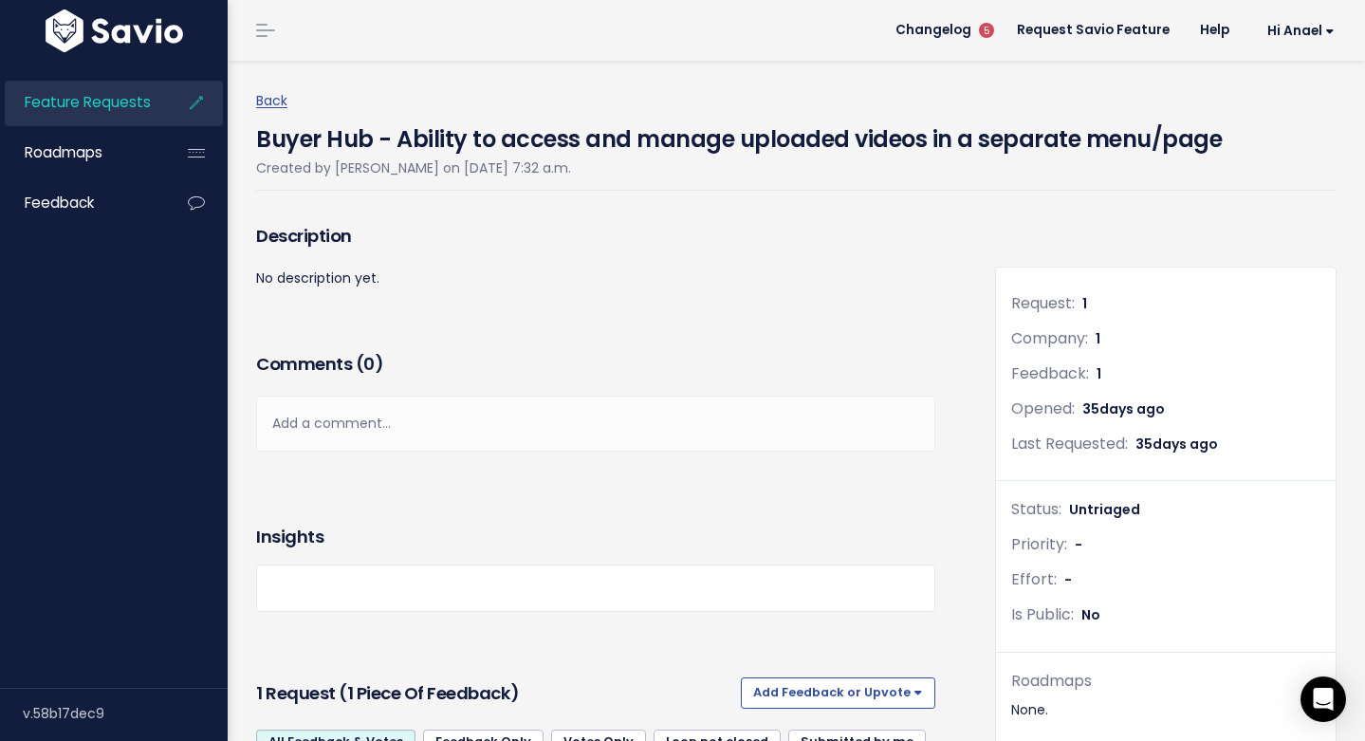
click at [639, 341] on div "Description No description yet." at bounding box center [596, 283] width 708 height 128
click at [76, 114] on link "Feature Requests" at bounding box center [81, 103] width 153 height 44
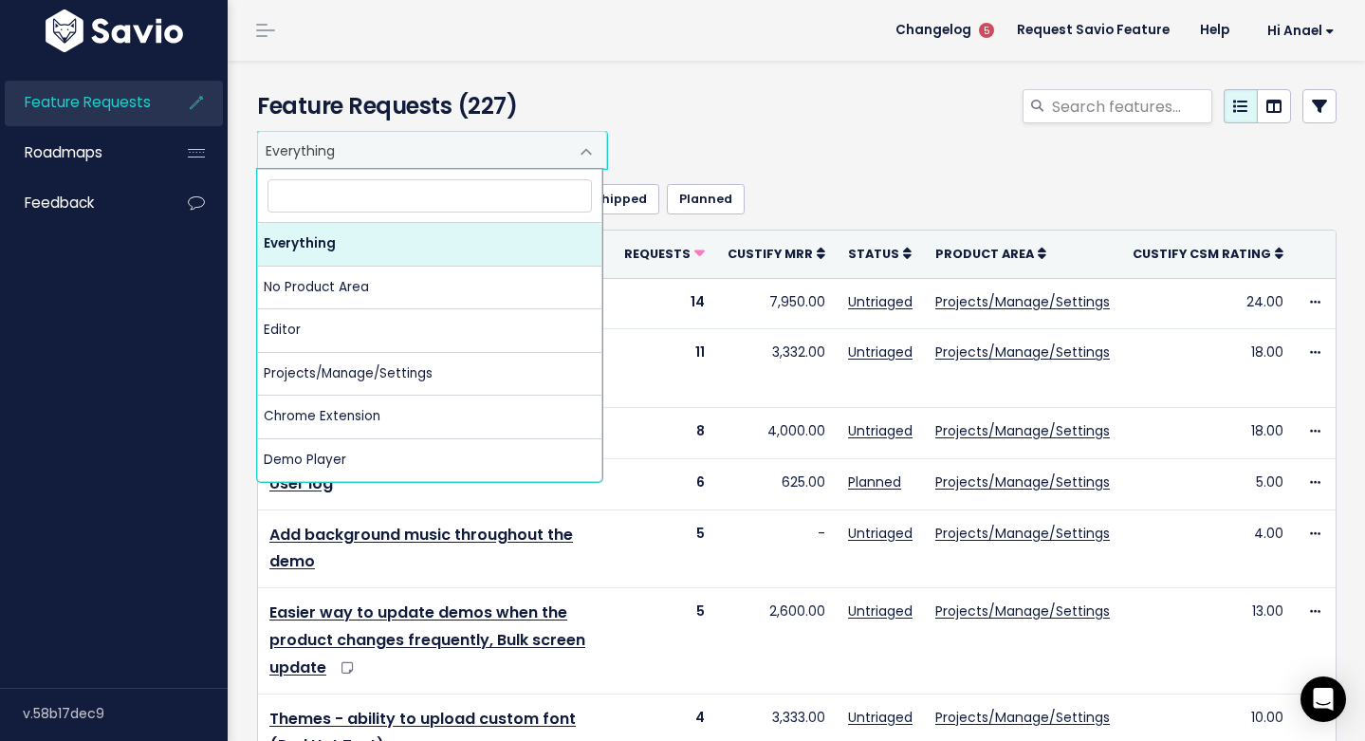
click at [569, 147] on span at bounding box center [586, 152] width 38 height 38
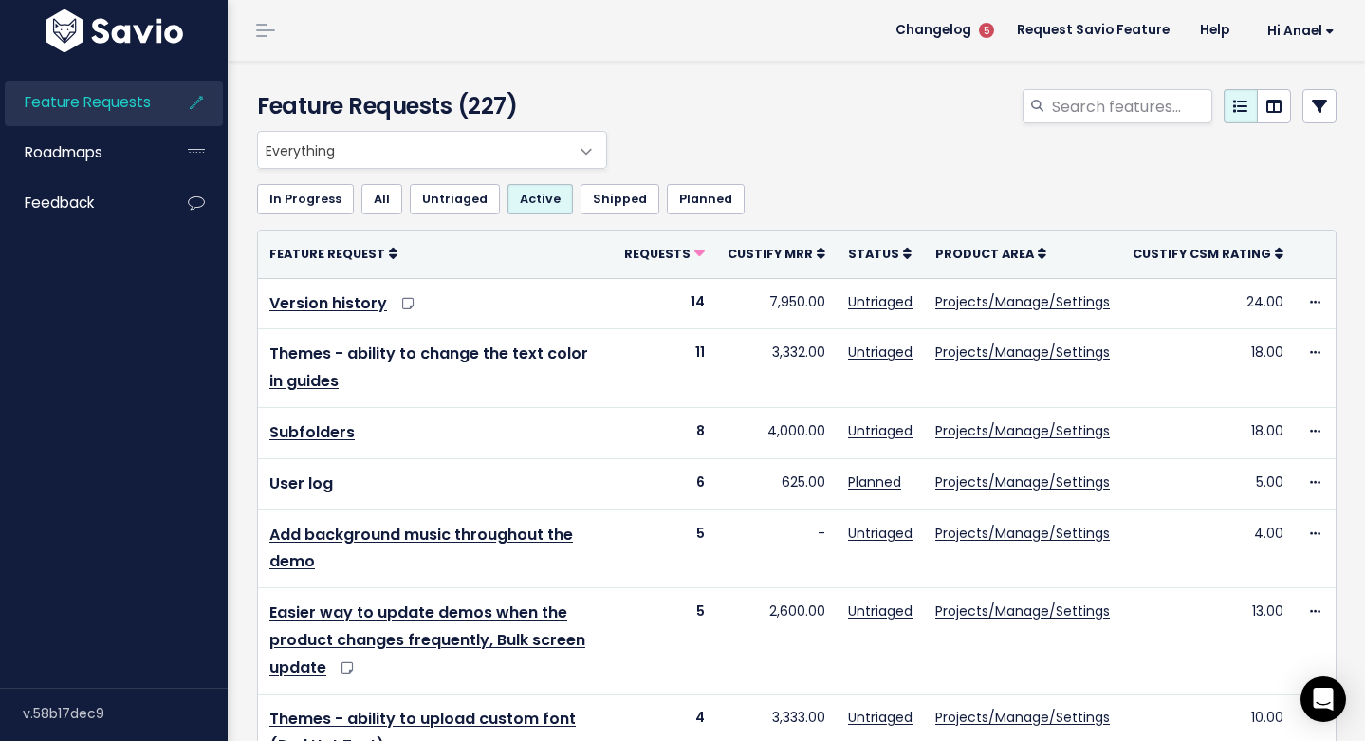
click at [805, 120] on div at bounding box center [982, 110] width 739 height 42
click at [1092, 112] on input "search" at bounding box center [1131, 106] width 162 height 34
type input "hub hyperlink"
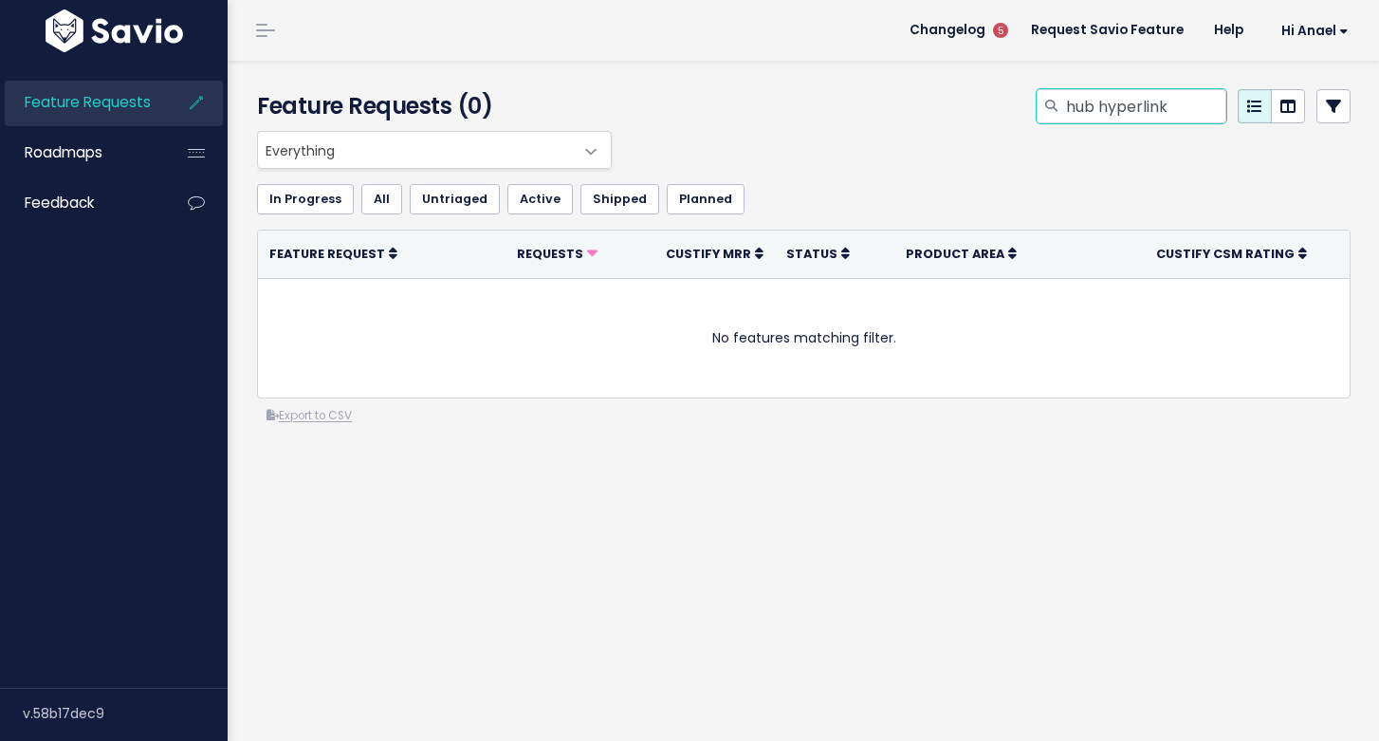
drag, startPoint x: 1116, startPoint y: 101, endPoint x: 1090, endPoint y: 100, distance: 25.6
click at [1090, 100] on input "hub hyperlink" at bounding box center [1145, 106] width 162 height 34
type input "hub link"
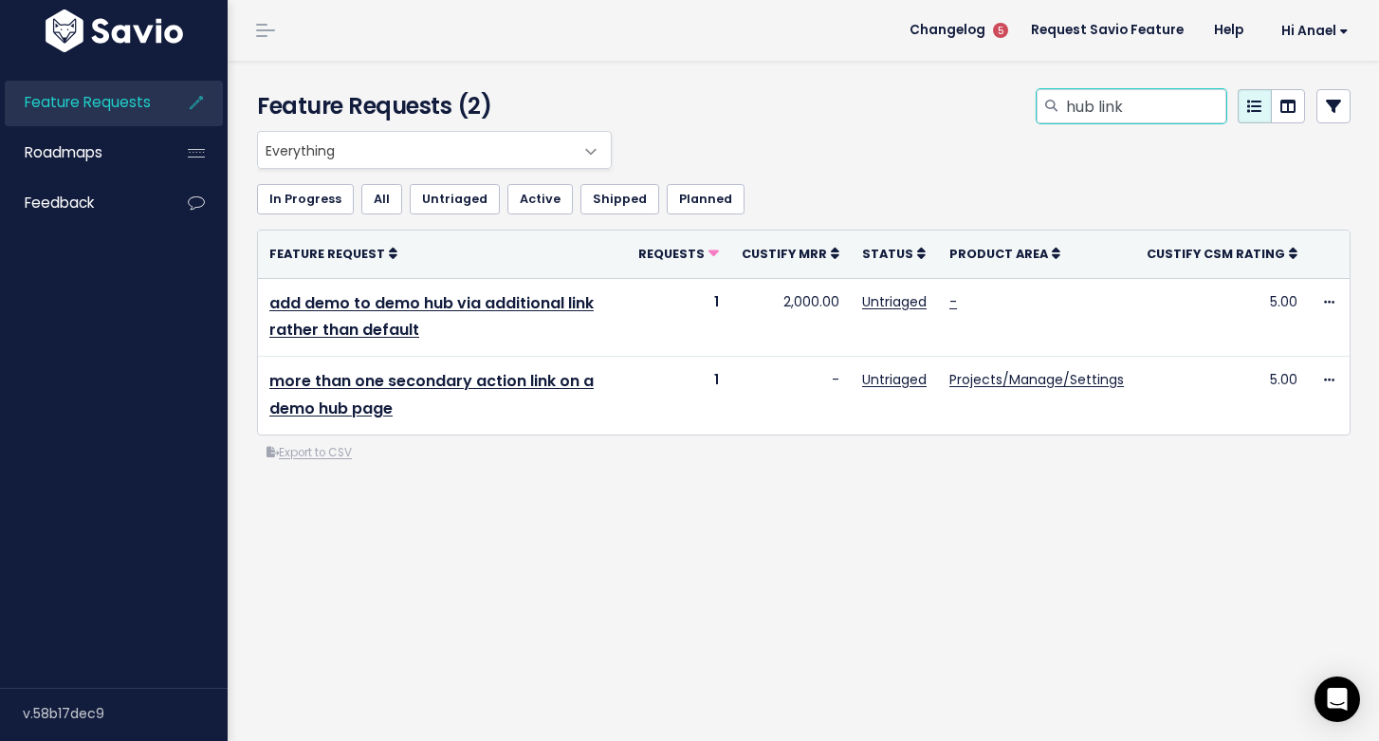
click at [1153, 93] on input "hub link" at bounding box center [1145, 106] width 162 height 34
drag, startPoint x: 1139, startPoint y: 117, endPoint x: 1083, endPoint y: 107, distance: 57.7
click at [1083, 107] on input "hub link" at bounding box center [1145, 106] width 162 height 34
type input "hub"
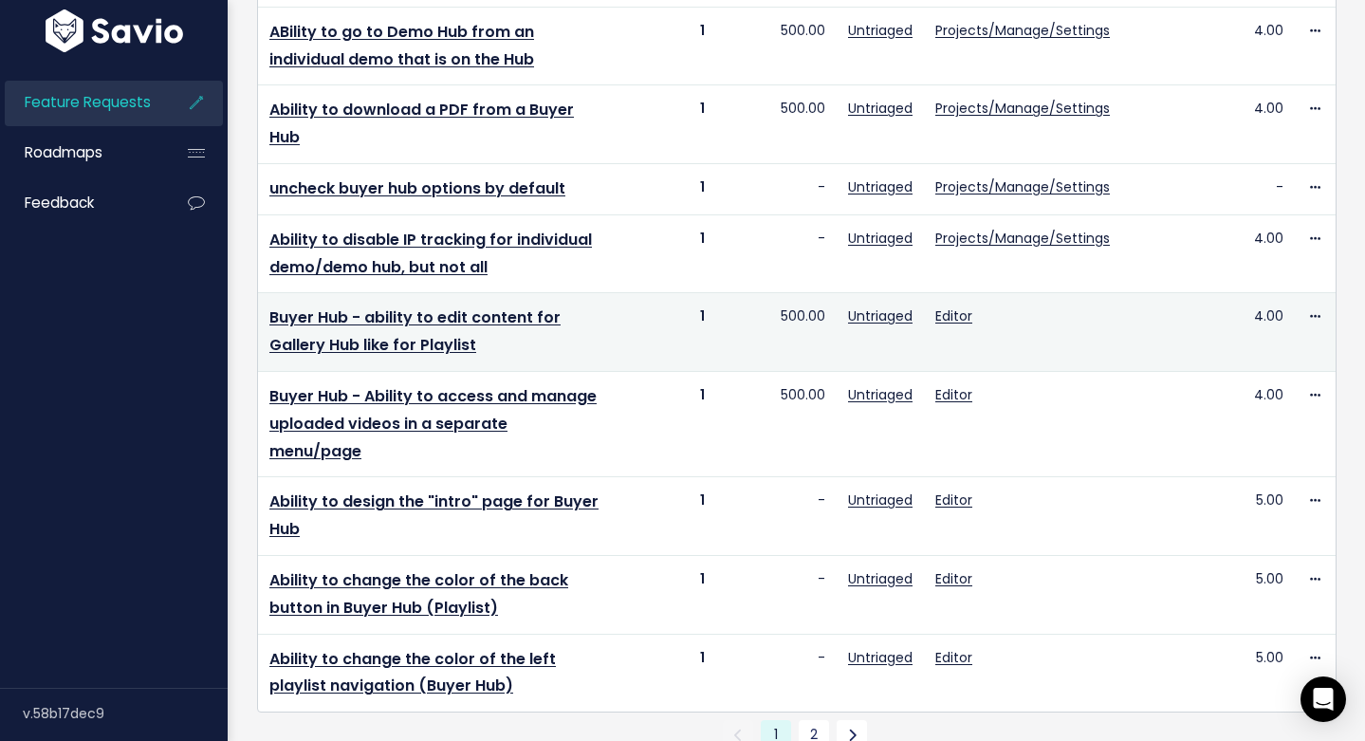
scroll to position [1202, 0]
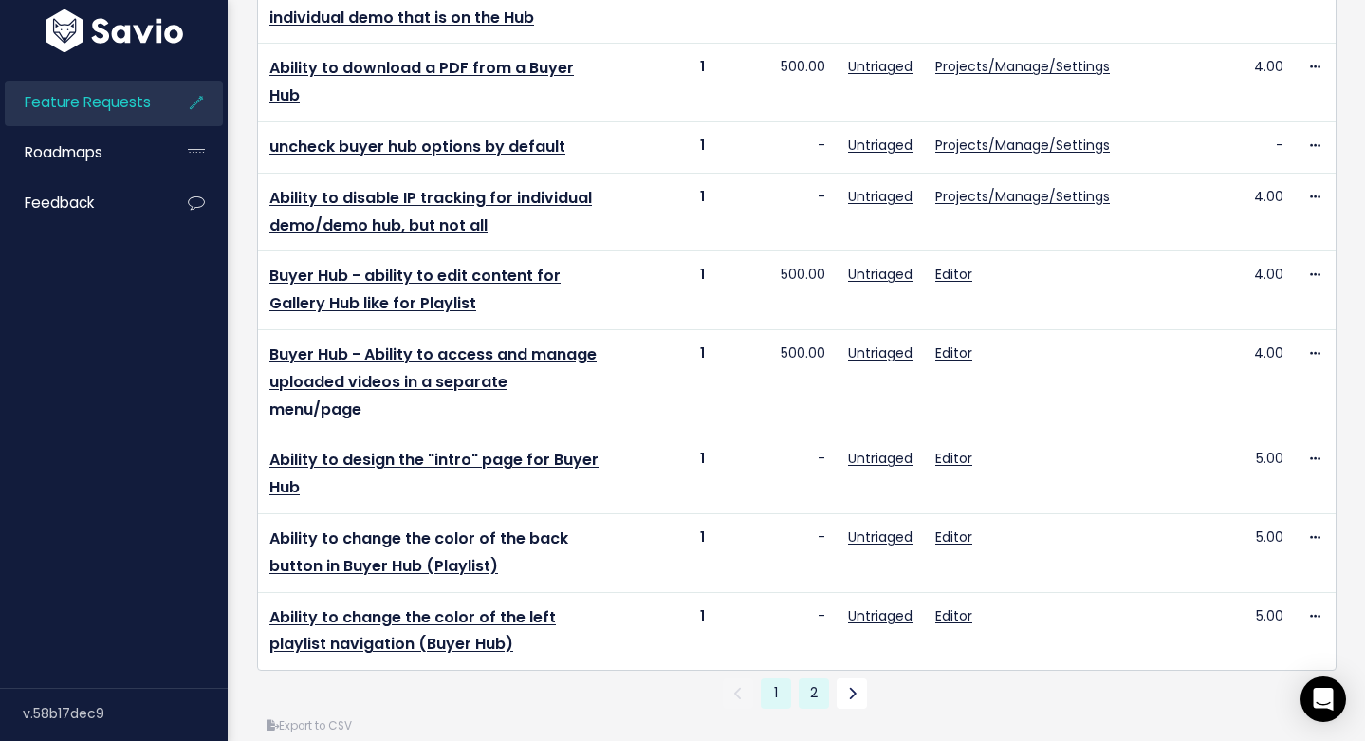
click at [809, 678] on link "2" at bounding box center [814, 693] width 30 height 30
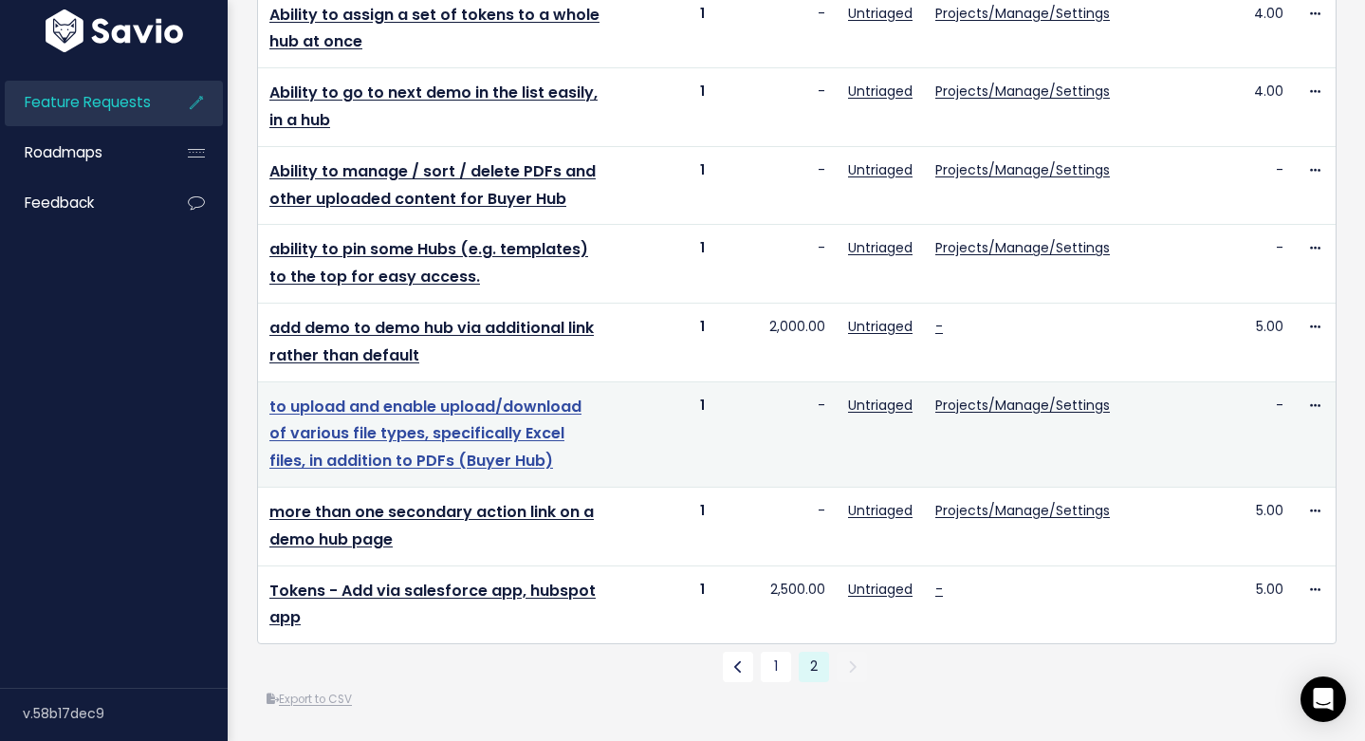
scroll to position [316, 0]
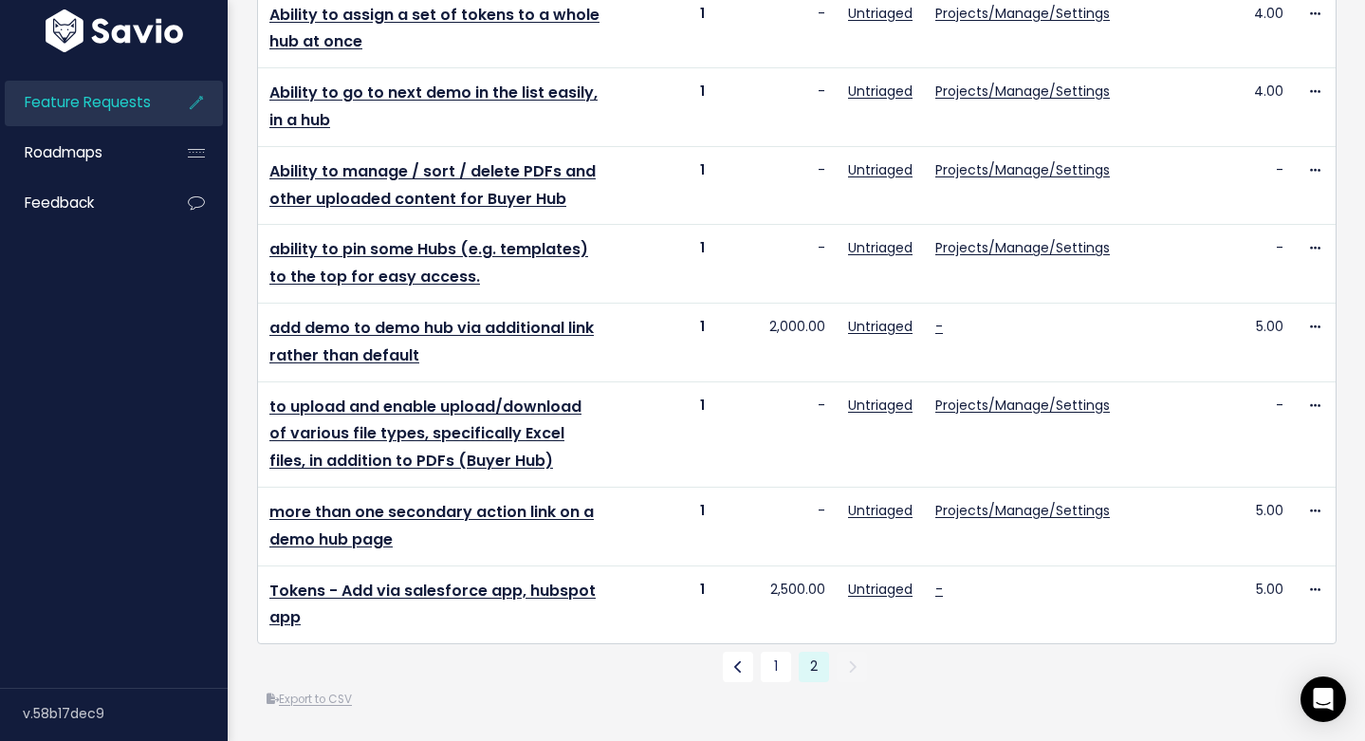
click at [785, 652] on li "1" at bounding box center [776, 667] width 38 height 30
click at [772, 652] on link "1" at bounding box center [776, 667] width 30 height 30
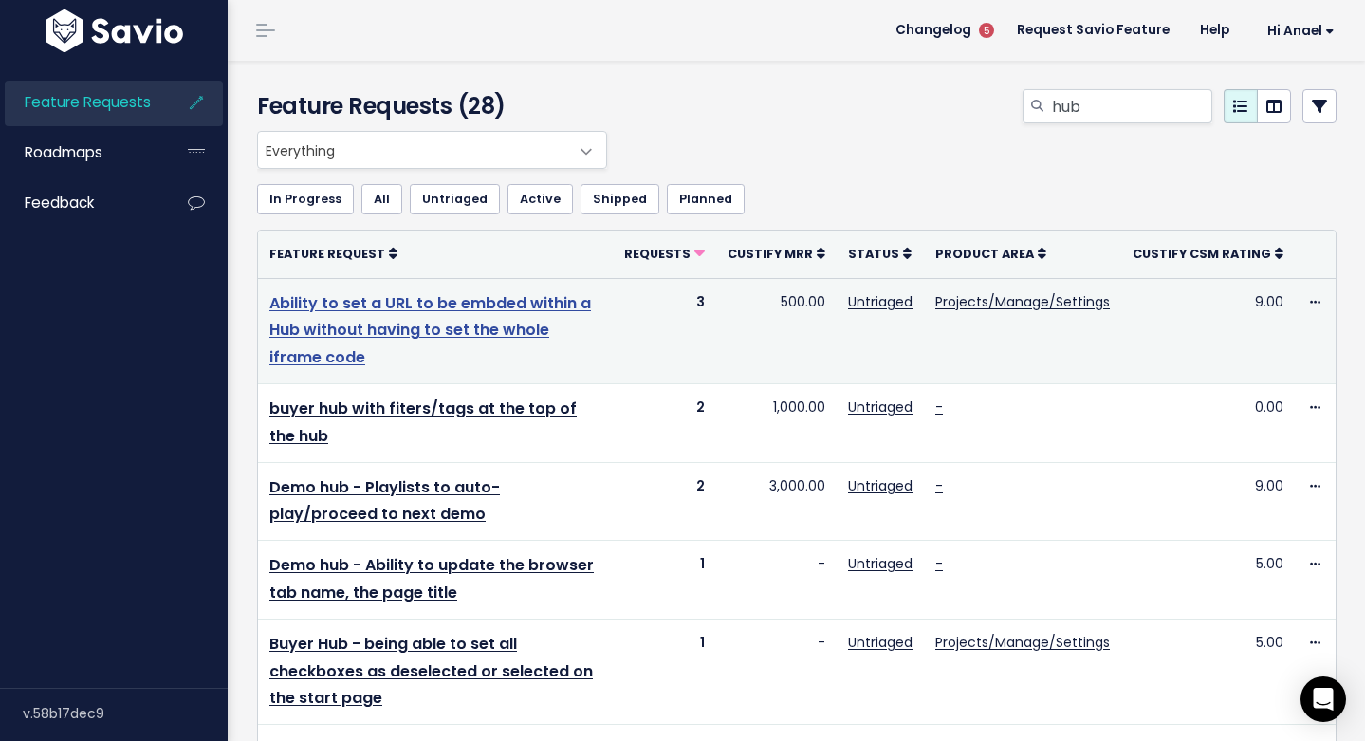
click at [560, 333] on link "Ability to set a URL to be embded within a Hub without having to set the whole …" at bounding box center [430, 330] width 322 height 77
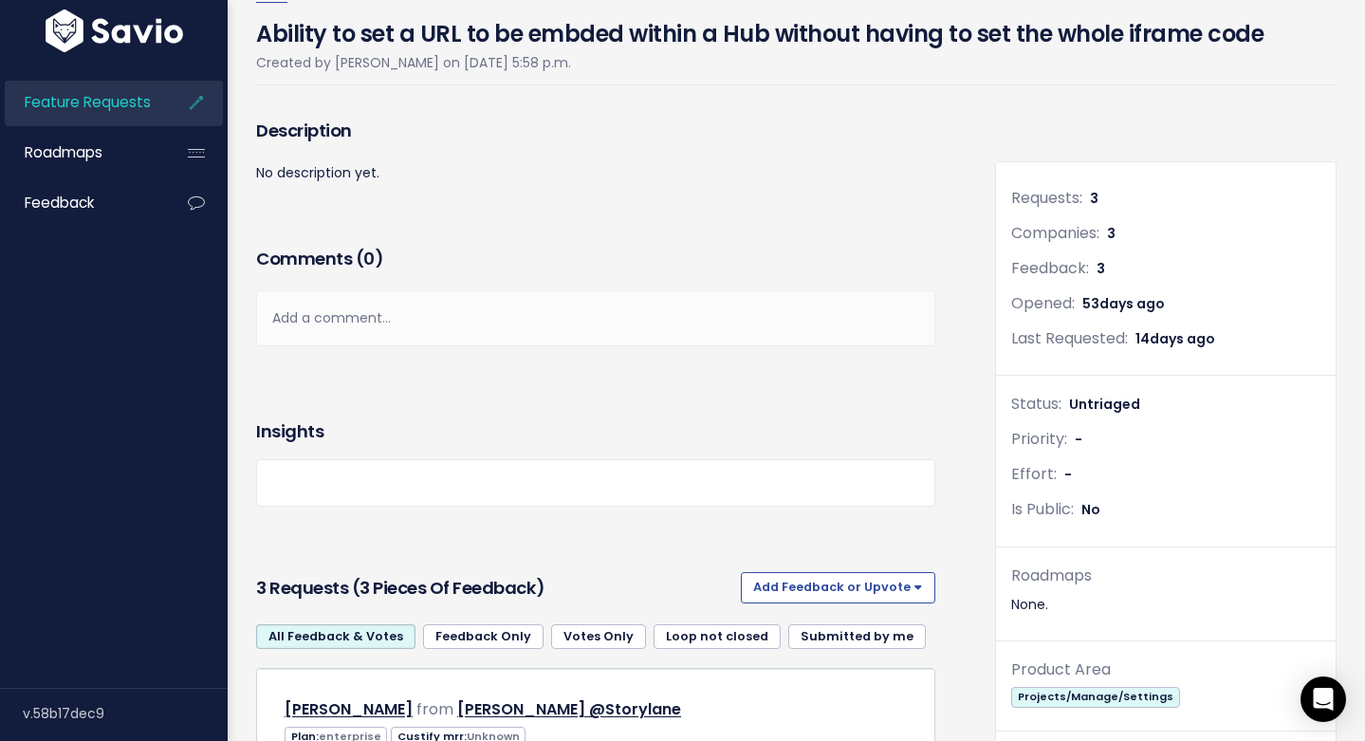
scroll to position [453, 0]
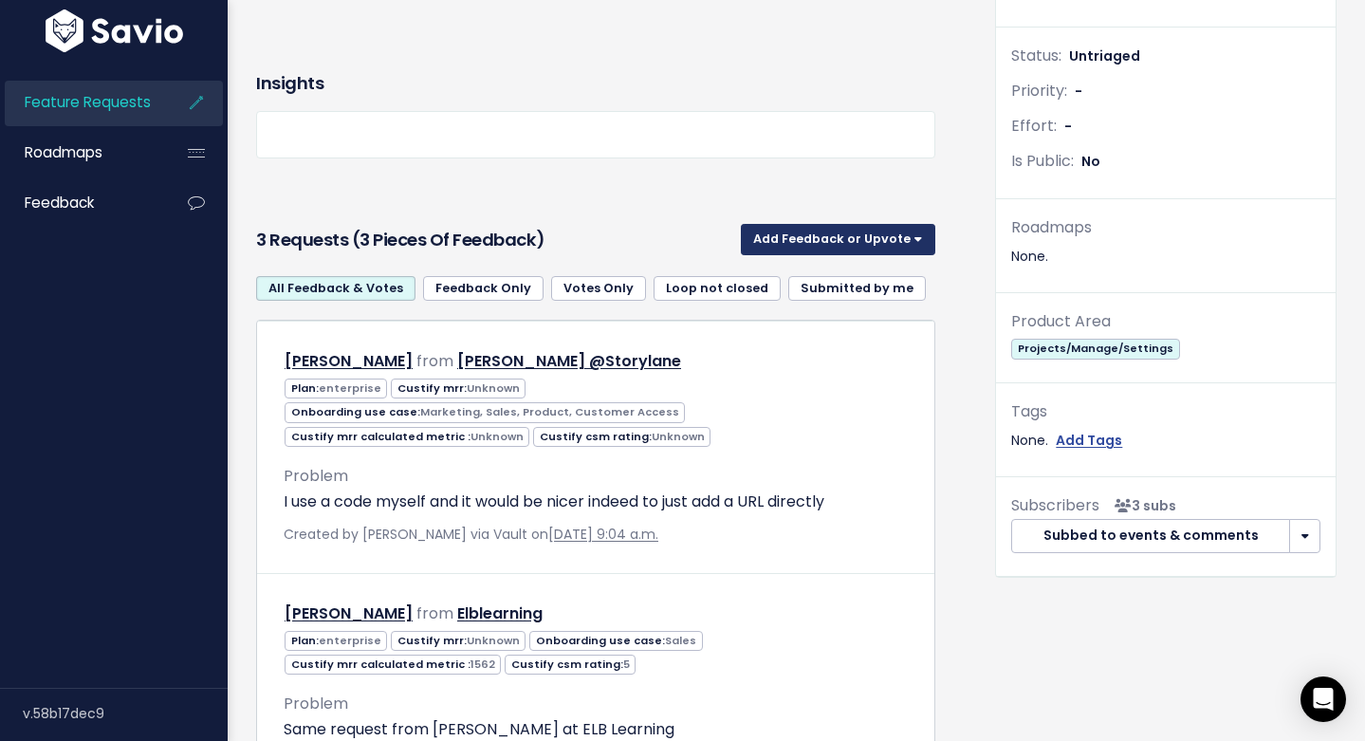
click at [797, 239] on button "Add Feedback or Upvote" at bounding box center [838, 239] width 194 height 30
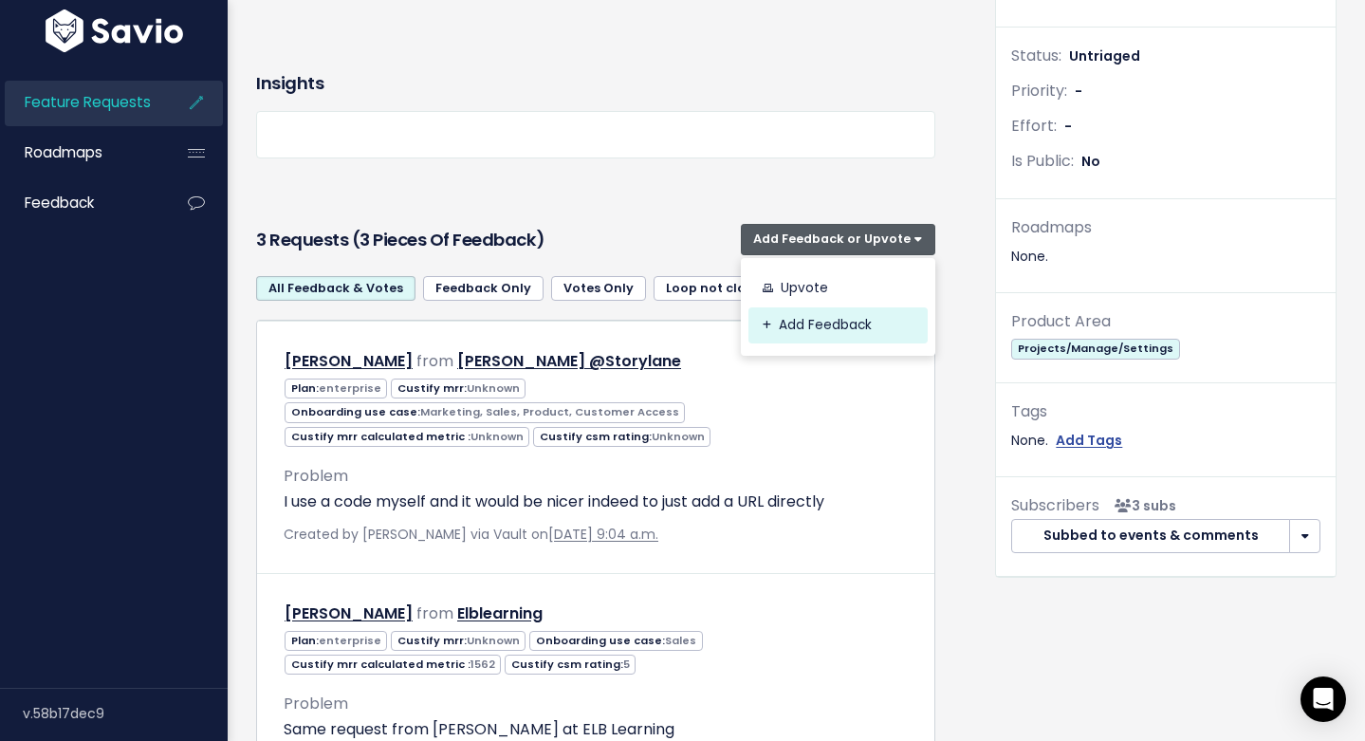
click at [787, 323] on link "Add Feedback" at bounding box center [838, 325] width 179 height 37
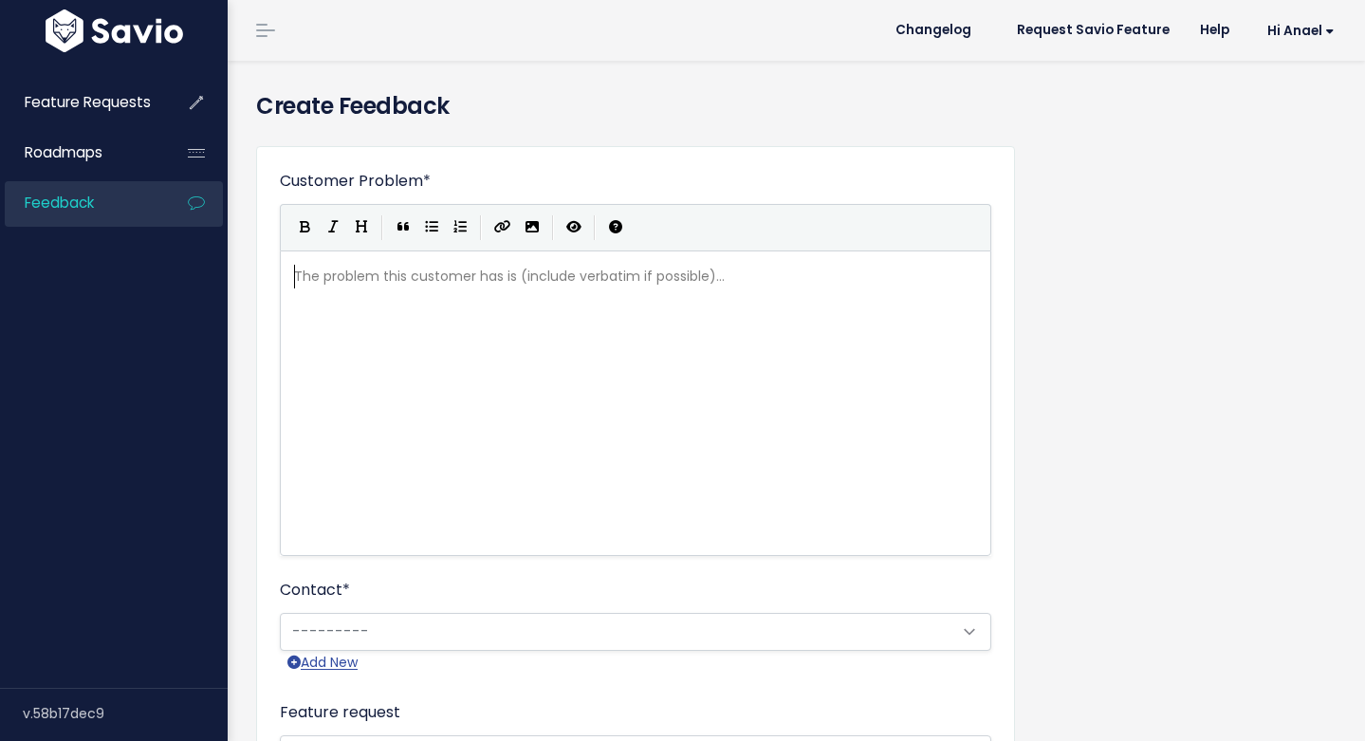
scroll to position [2, 0]
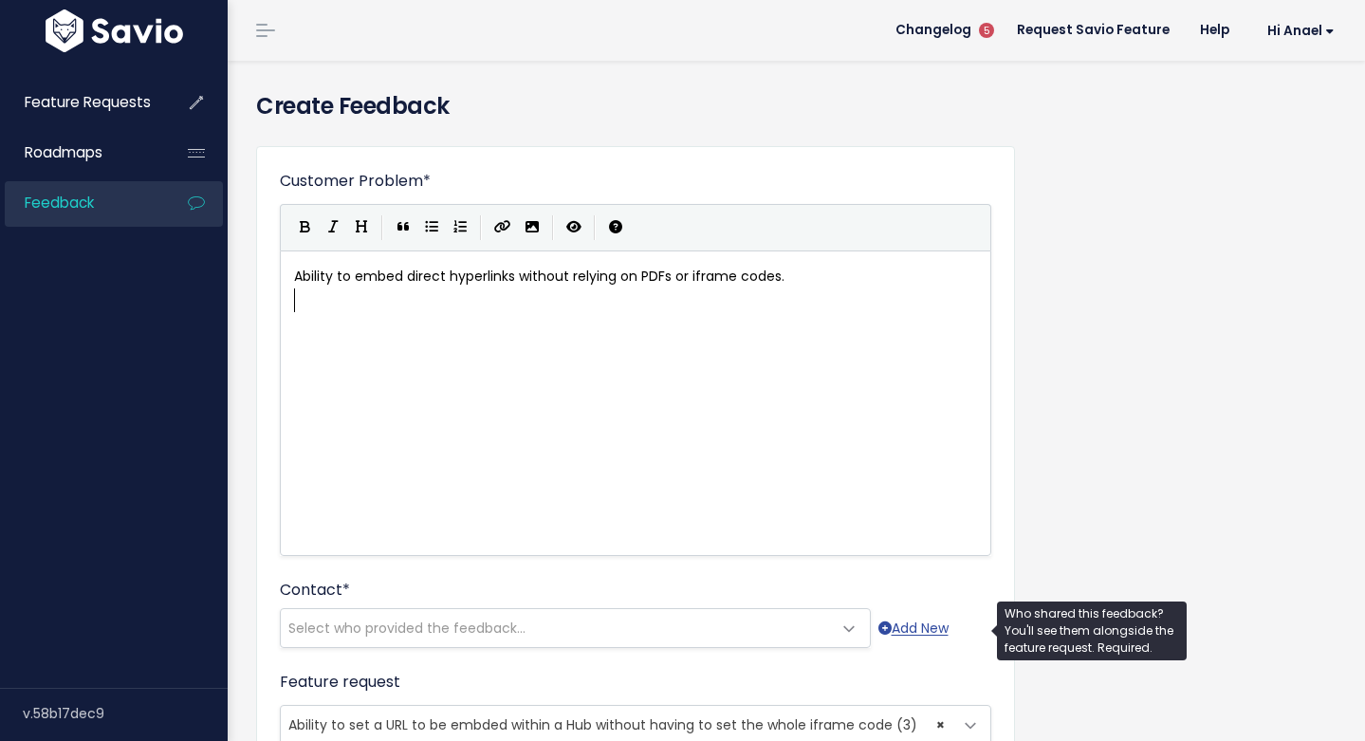
click at [475, 623] on span "Select who provided the feedback..." at bounding box center [406, 628] width 237 height 19
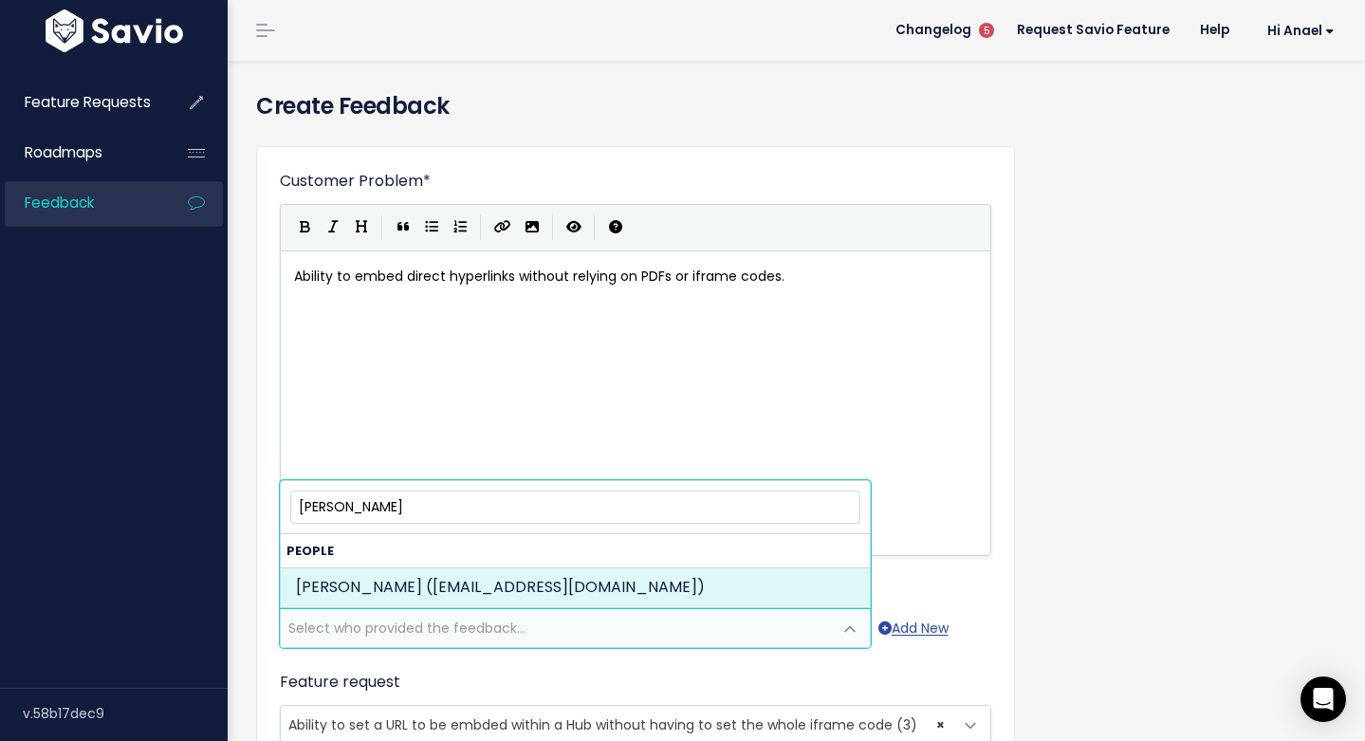
type input "dani bl"
select select "89449676"
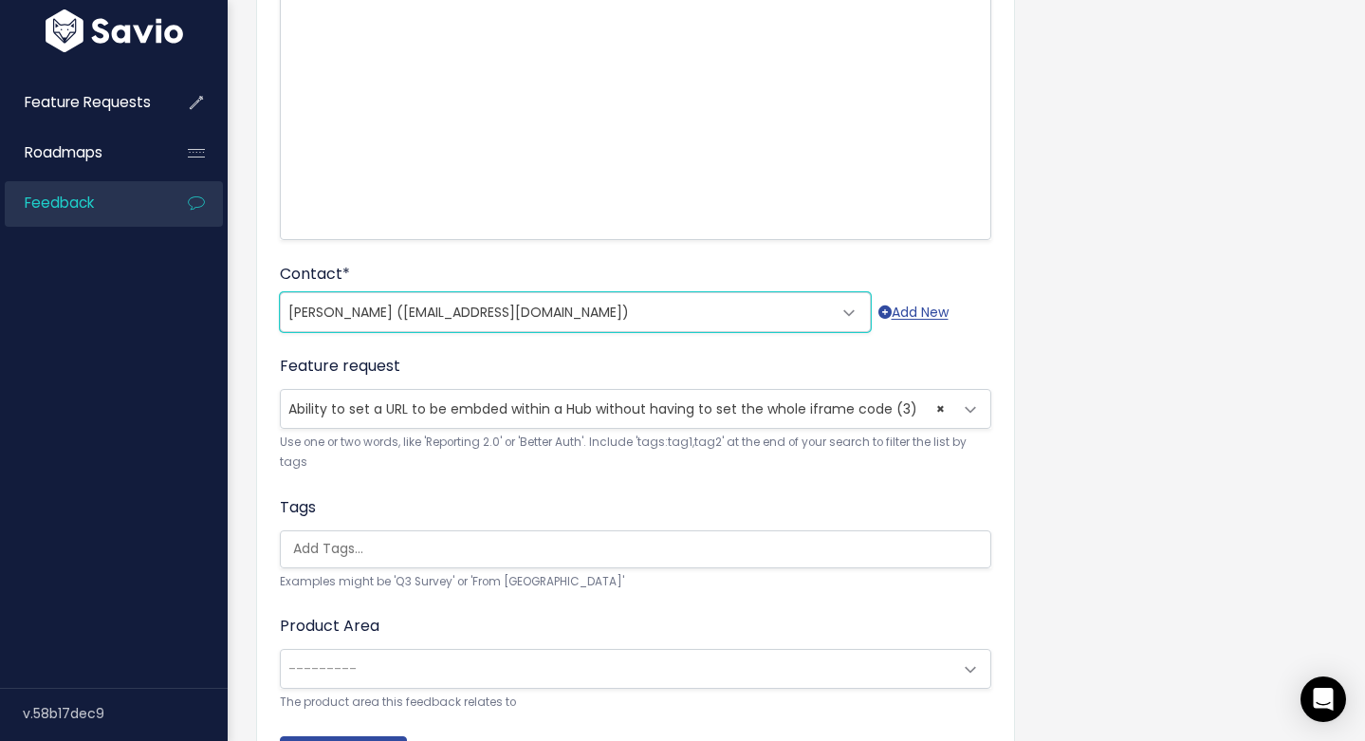
scroll to position [456, 0]
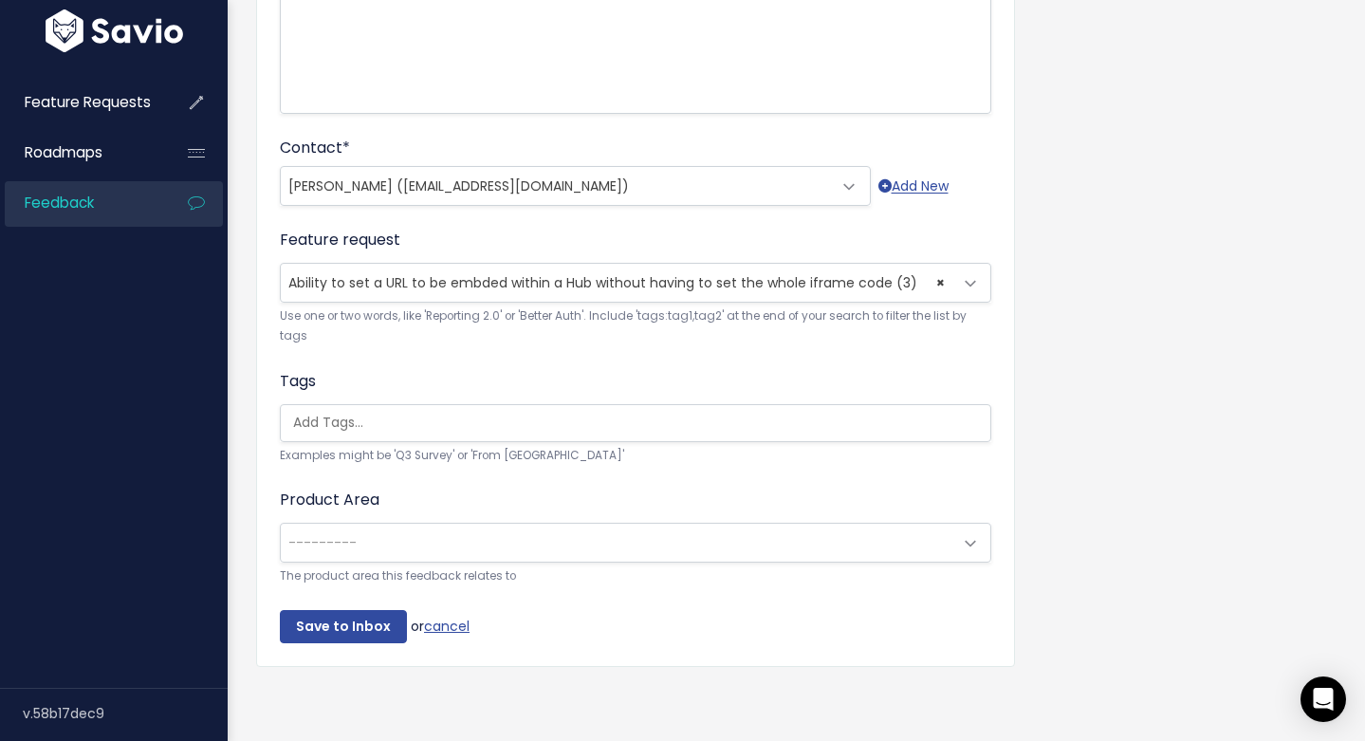
click at [481, 273] on span "Ability to set a URL to be embded within a Hub without having to set the whole …" at bounding box center [602, 282] width 629 height 19
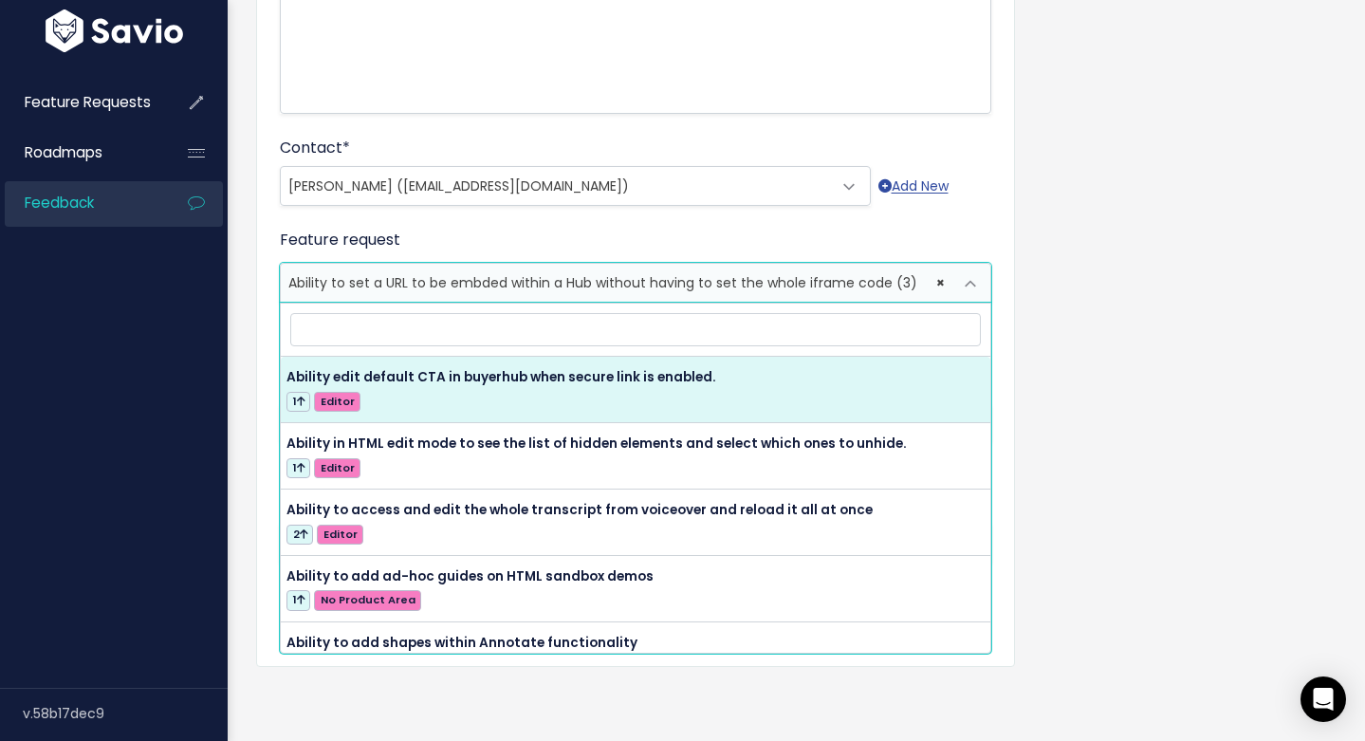
click at [481, 273] on span "Ability to set a URL to be embded within a Hub without having to set the whole …" at bounding box center [602, 282] width 629 height 19
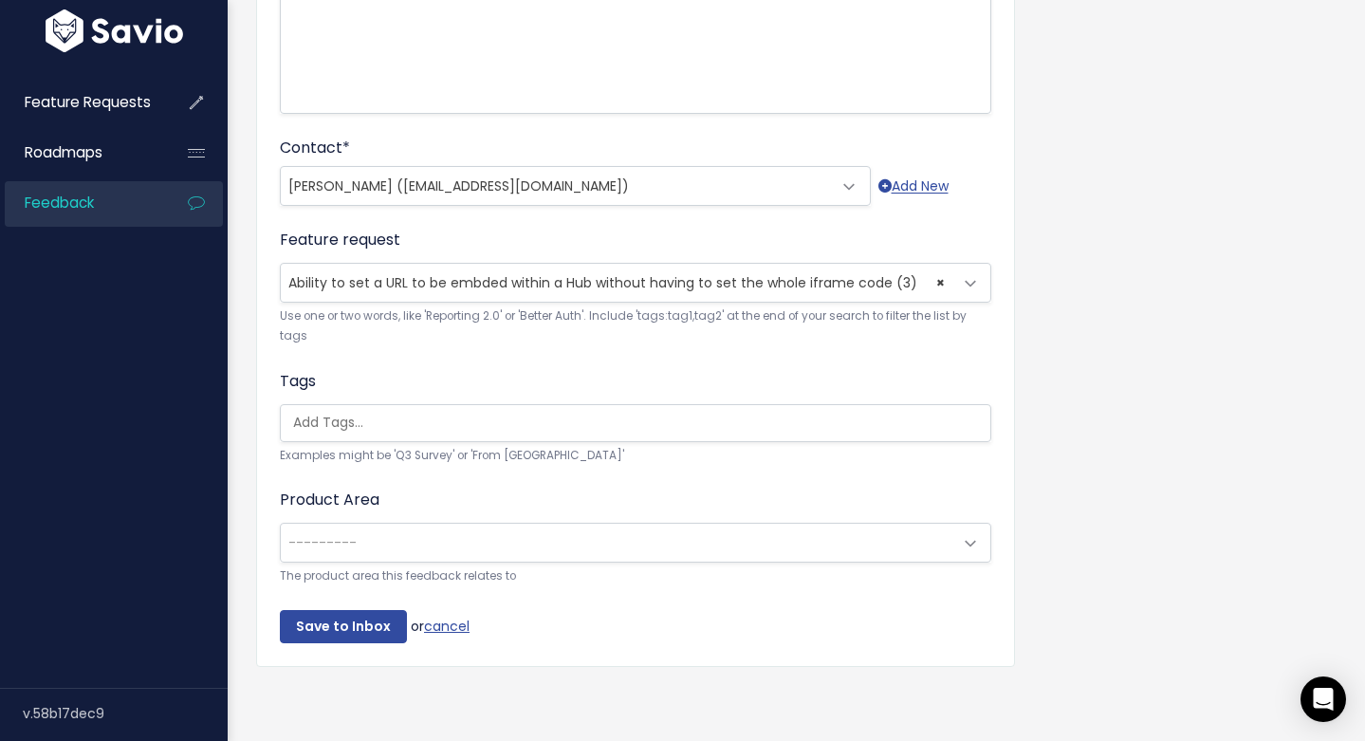
click at [432, 524] on span "---------" at bounding box center [617, 543] width 672 height 38
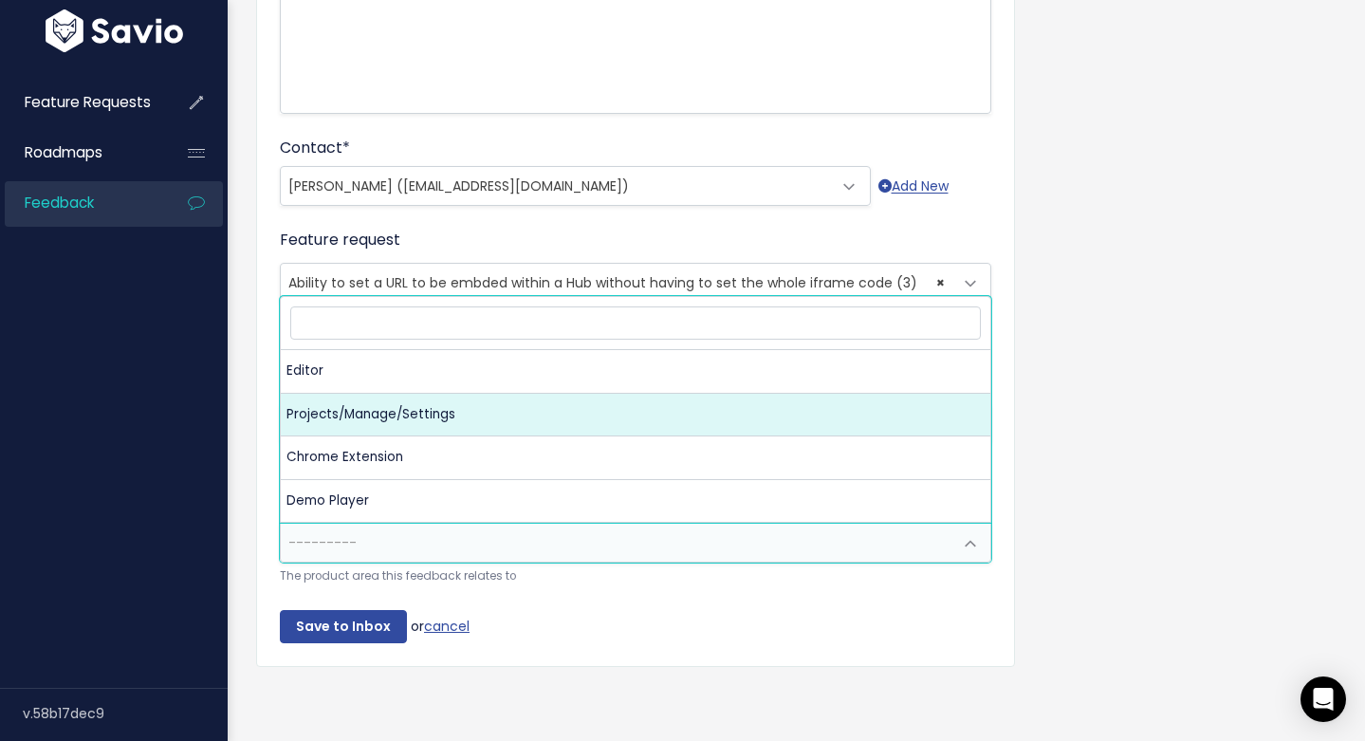
select select "storylane:MANAGESETTINGS"
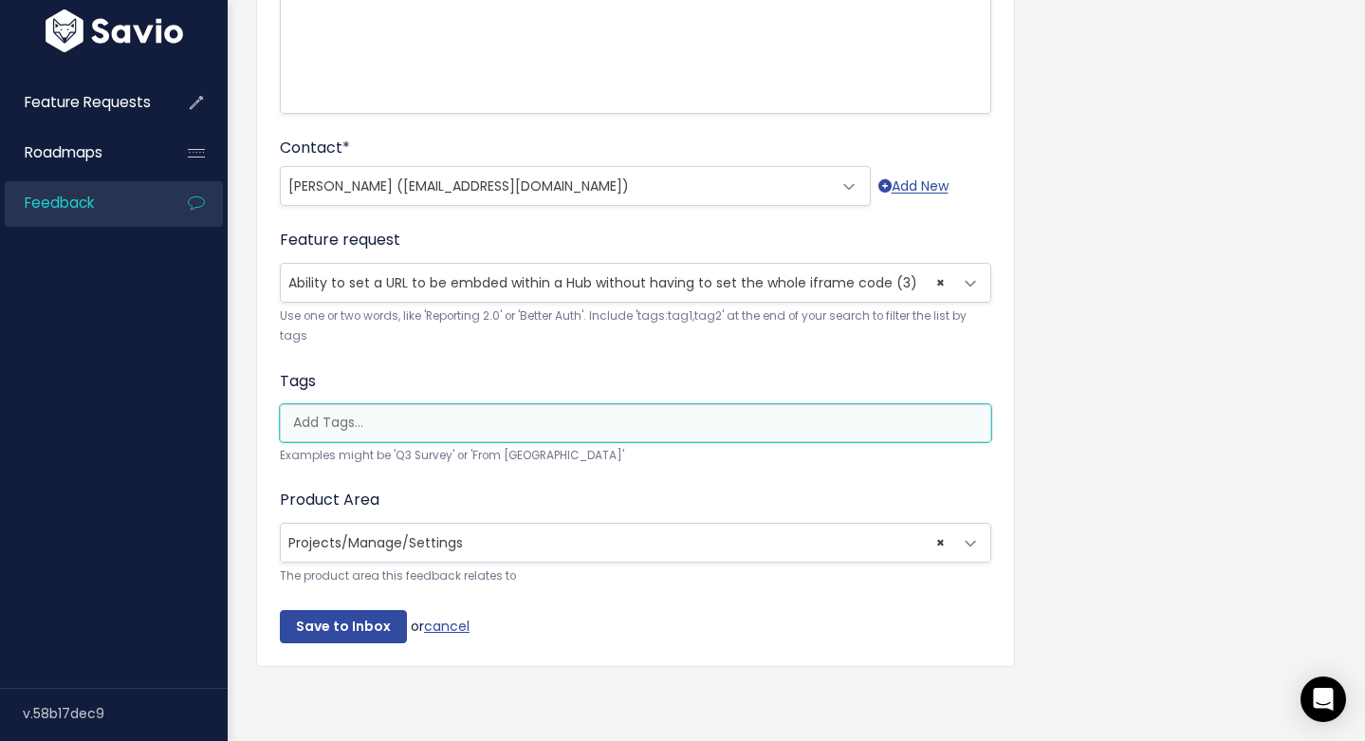
click at [416, 415] on input "search" at bounding box center [641, 423] width 710 height 20
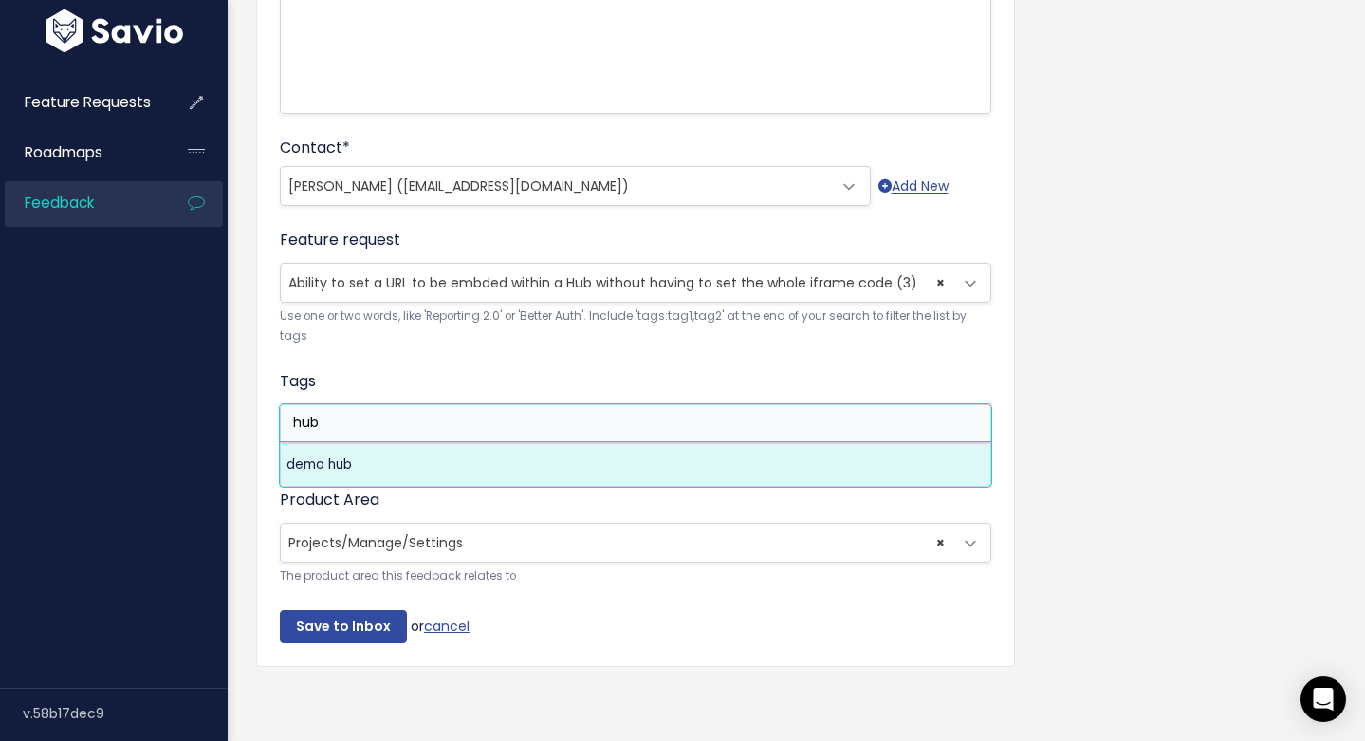
type input "hub"
select select "13566"
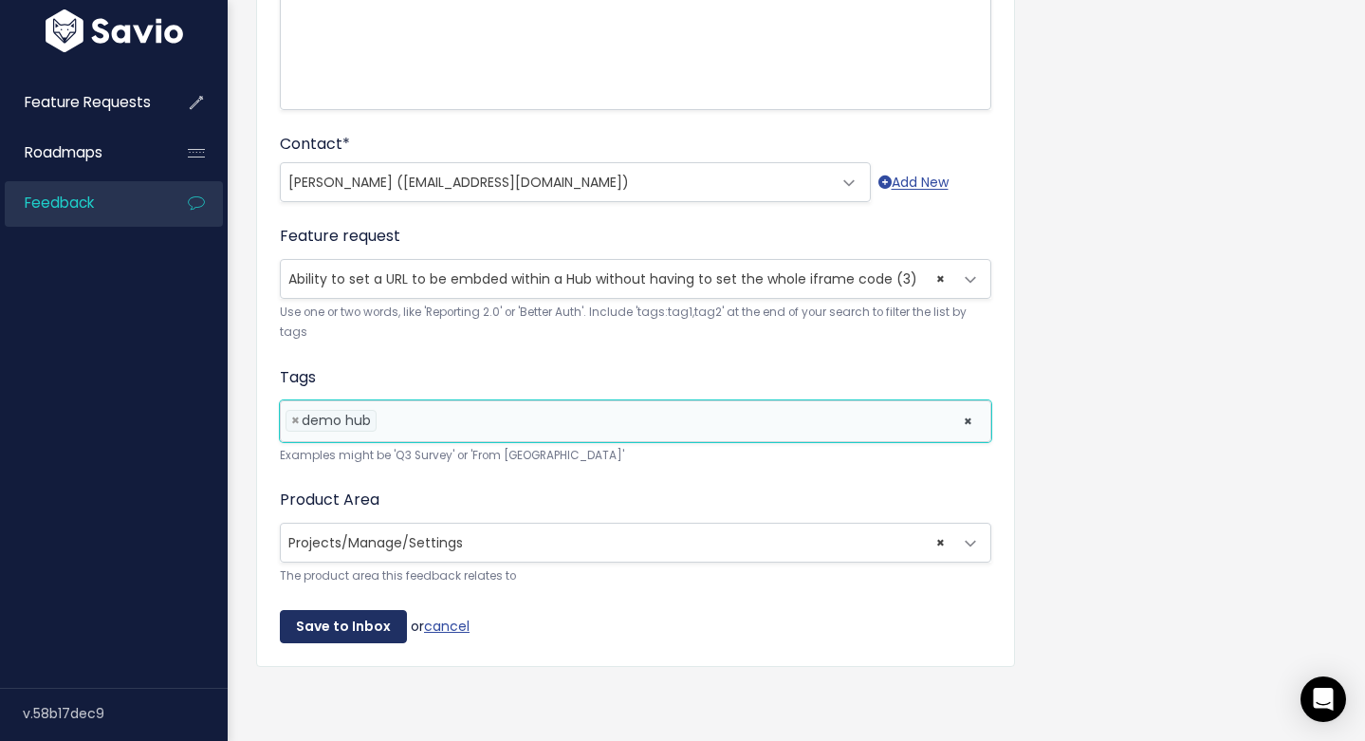
click at [349, 625] on input "Save to Inbox" at bounding box center [343, 627] width 127 height 34
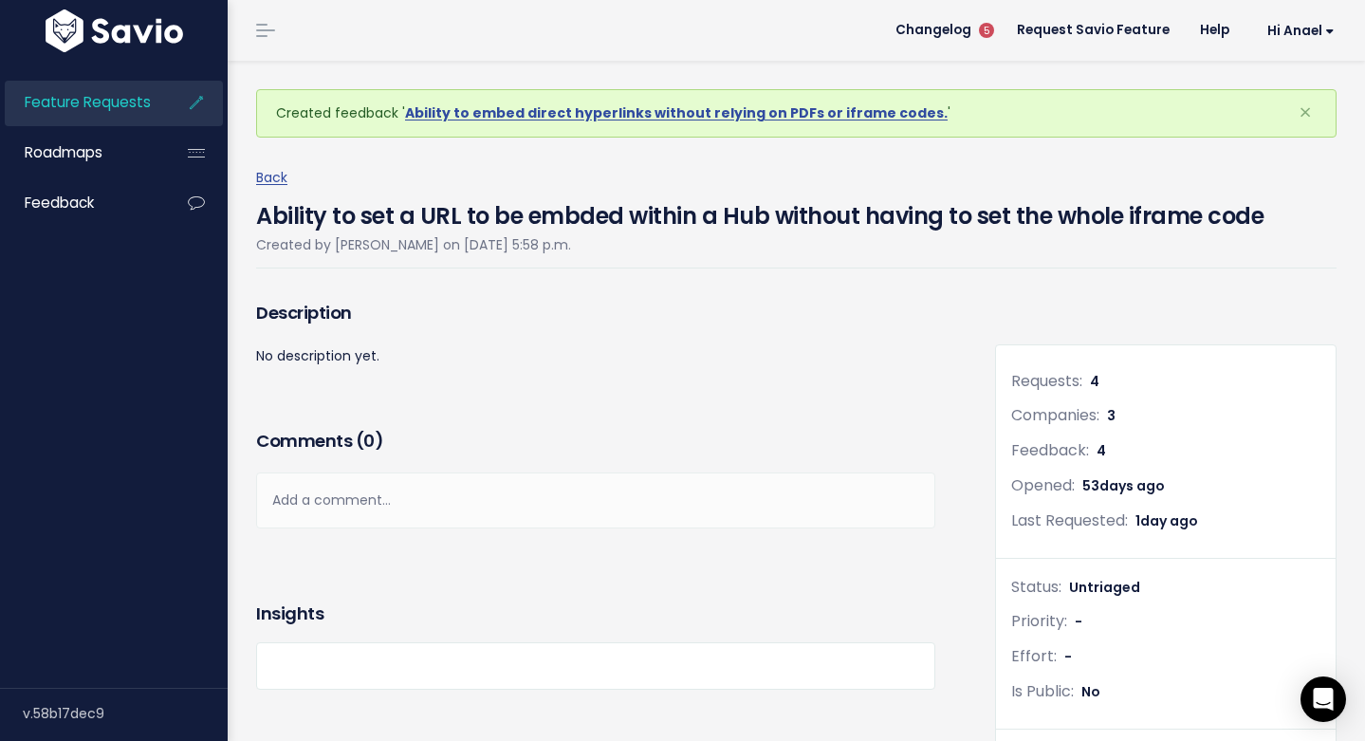
click at [137, 108] on span "Feature Requests" at bounding box center [88, 102] width 126 height 20
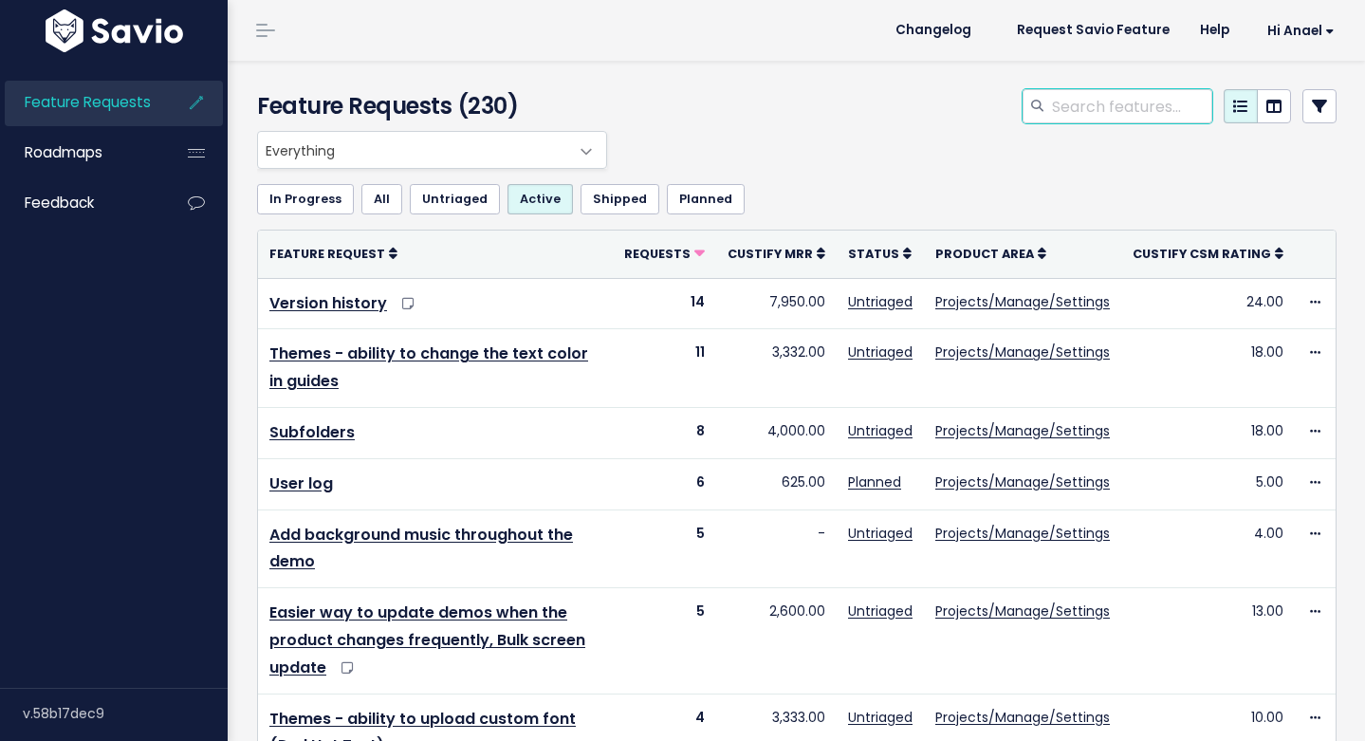
click at [1050, 101] on input "search" at bounding box center [1131, 106] width 162 height 34
type input "download hub"
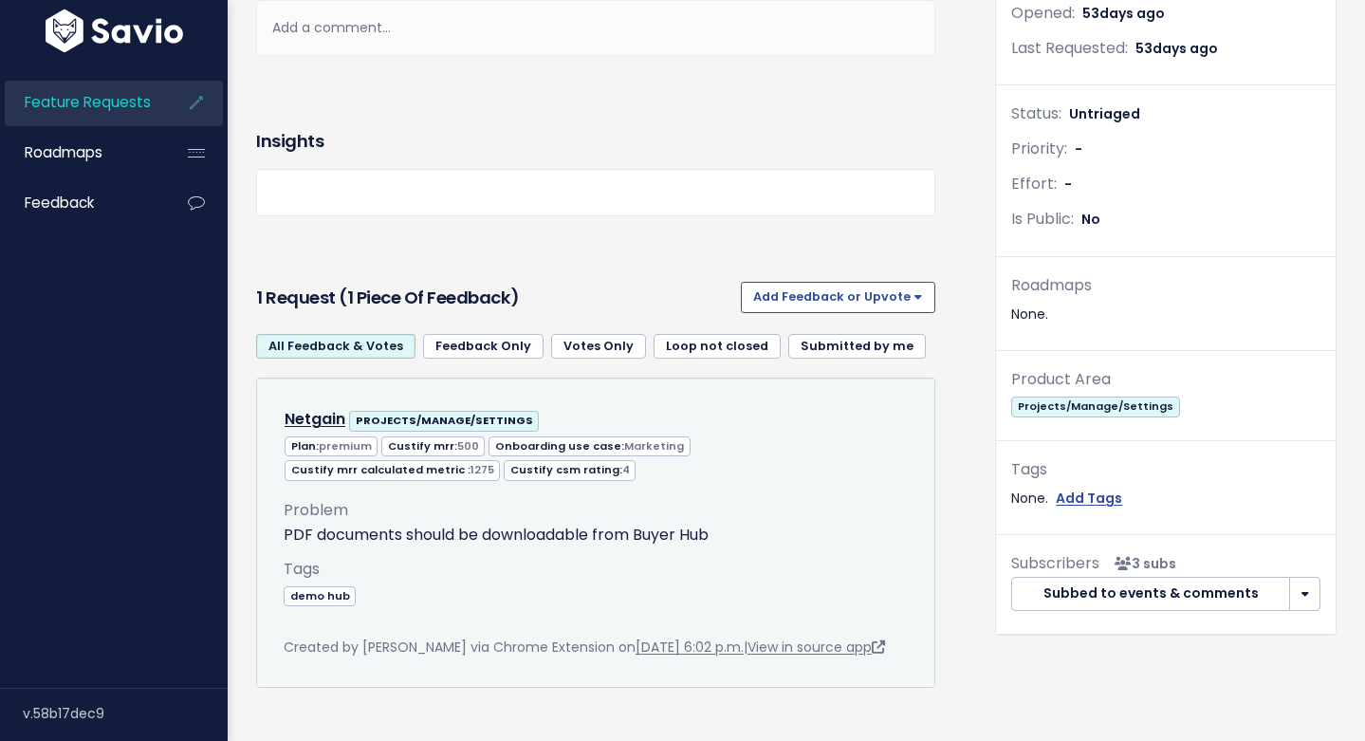
scroll to position [405, 0]
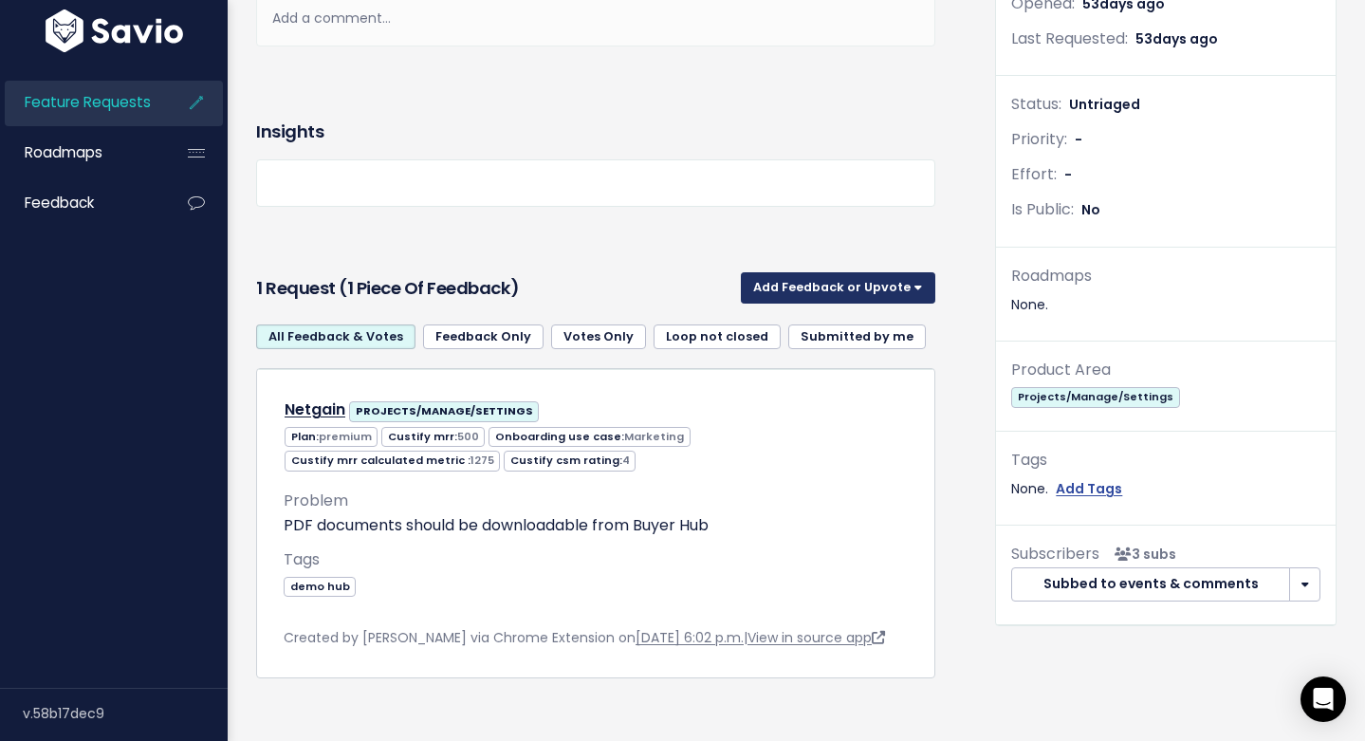
click at [791, 294] on button "Add Feedback or Upvote" at bounding box center [838, 287] width 194 height 30
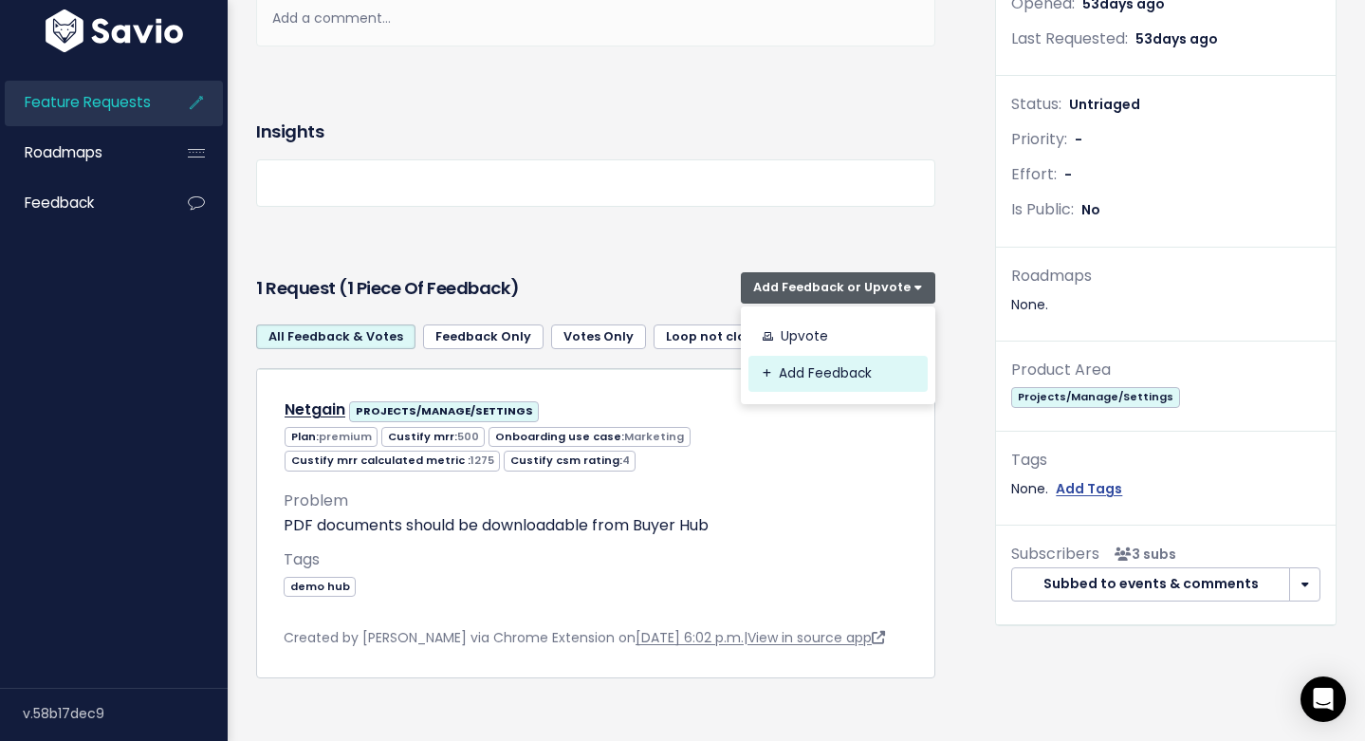
click at [792, 368] on link "Add Feedback" at bounding box center [838, 374] width 179 height 37
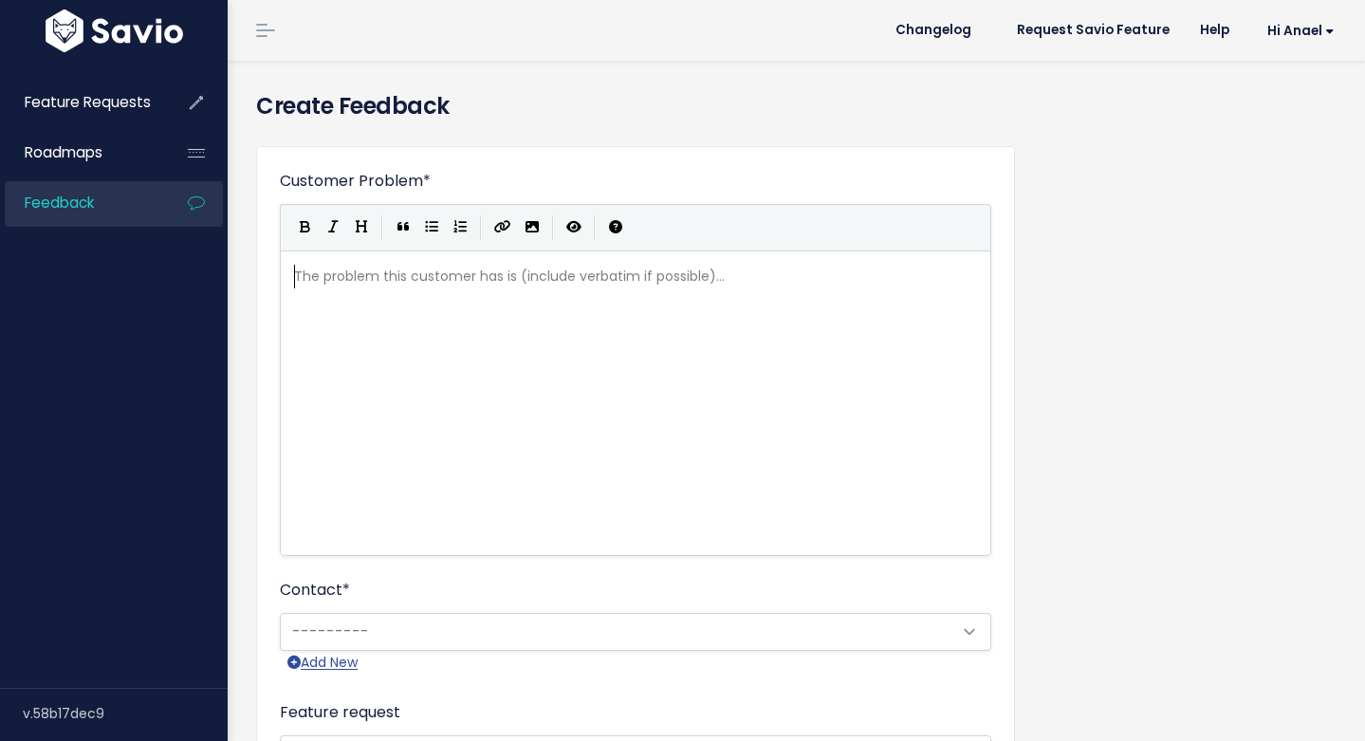
scroll to position [2, 0]
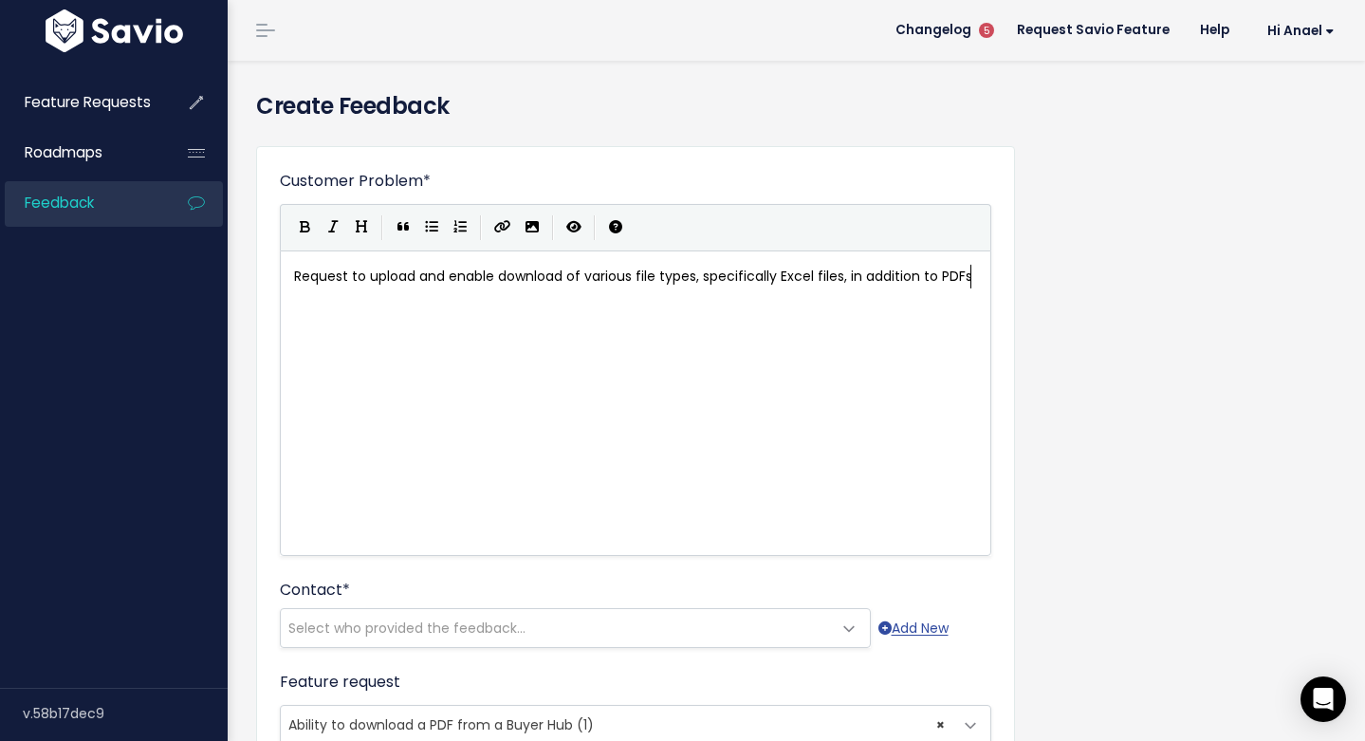
click at [506, 396] on div "xxxxxxxxxx Request to upload and enable download of various file types, specifi…" at bounding box center [659, 427] width 738 height 332
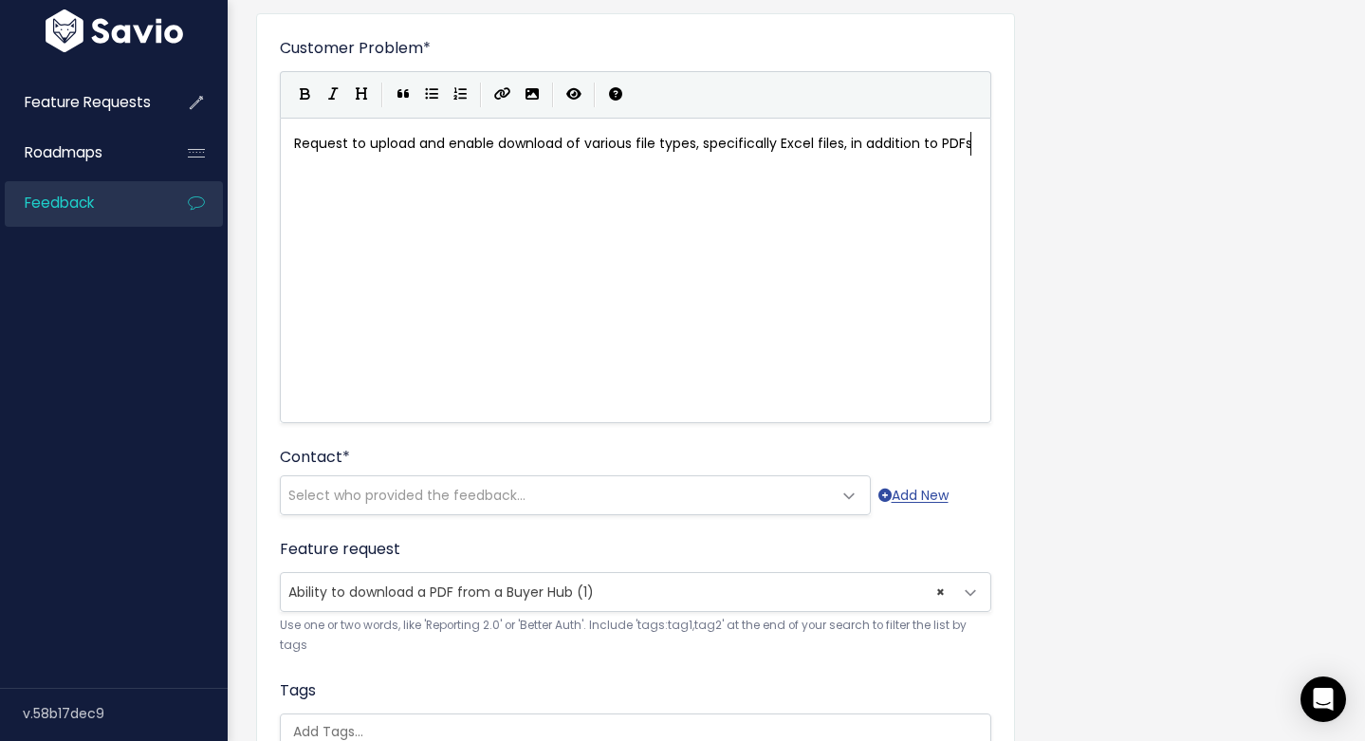
scroll to position [134, 0]
click at [463, 174] on div "xxxxxxxxxx Request to upload and enable download of various file types, specifi…" at bounding box center [659, 293] width 738 height 332
click at [567, 143] on span "Request to upload and enable download of various file types, specifically Excel…" at bounding box center [633, 142] width 678 height 19
type textarea "PDFs and eventyla"
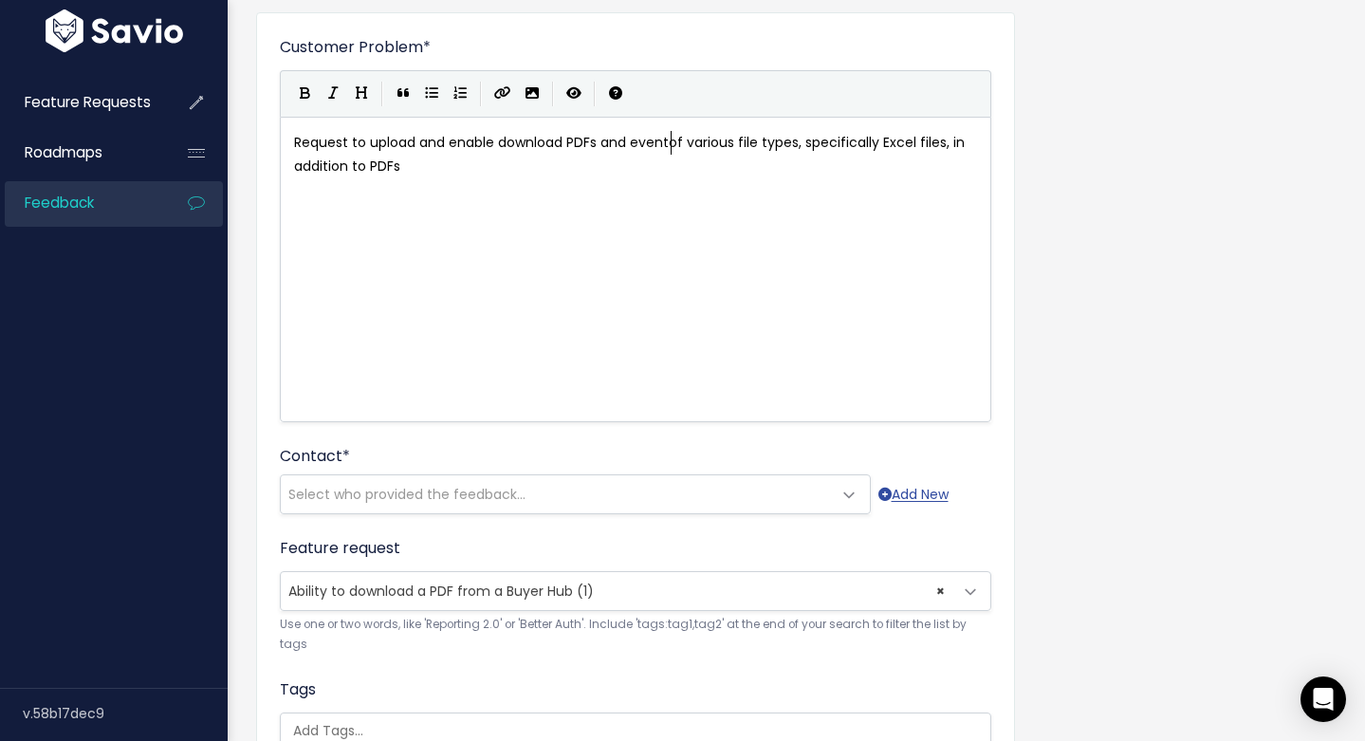
type textarea "a"
type textarea "ually other"
drag, startPoint x: 875, startPoint y: 142, endPoint x: 739, endPoint y: 141, distance: 135.7
type textarea "of various file types,"
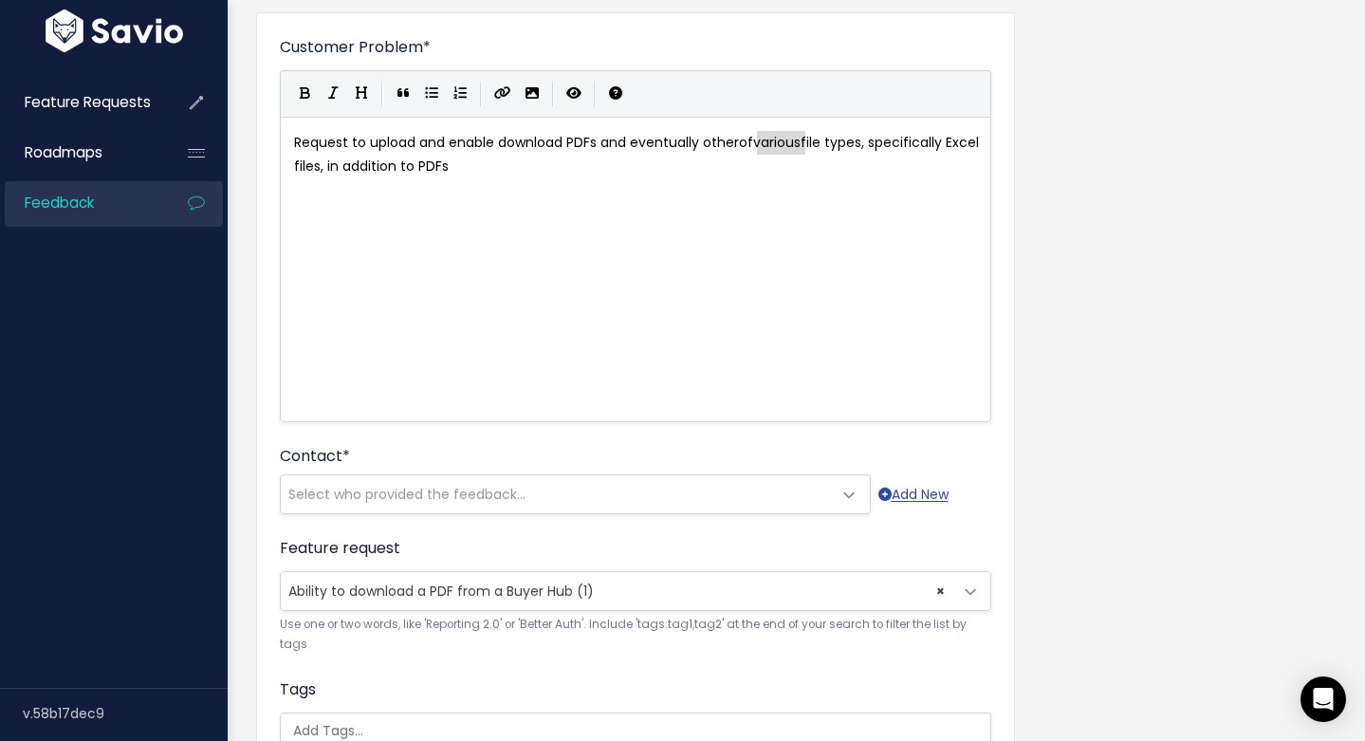
type textarea "of various"
drag, startPoint x: 806, startPoint y: 138, endPoint x: 744, endPoint y: 139, distance: 62.6
type textarea "in addition to PDFs"
type textarea "."
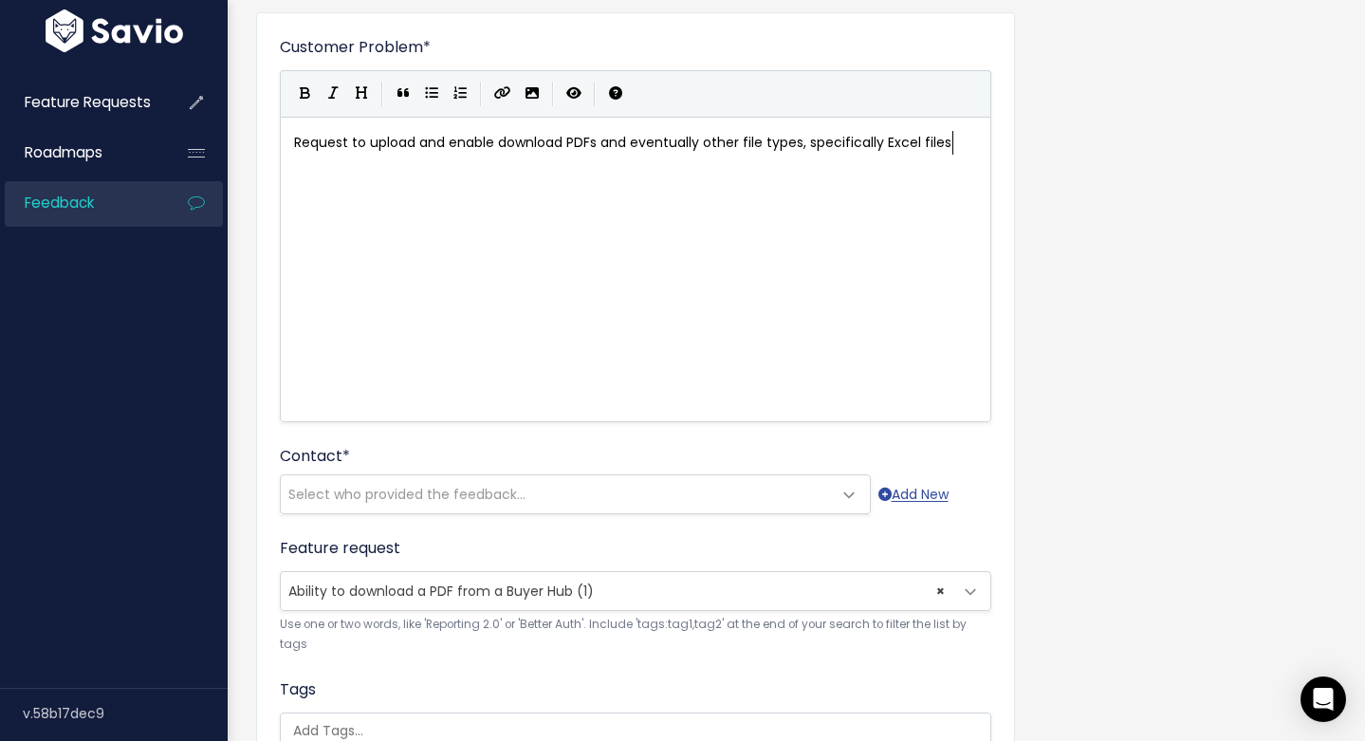
click at [396, 177] on div "x Request to upload and enable download PDFs and eventually other file types, s…" at bounding box center [659, 293] width 738 height 332
type textarea "upload and enable"
drag, startPoint x: 501, startPoint y: 143, endPoint x: 387, endPoint y: 151, distance: 114.1
click at [437, 259] on div "x Request to download PDFs and eventually other file types, specifically Excel …" at bounding box center [659, 293] width 738 height 332
click at [472, 136] on span "Request to download PDFs and eventually other file types, specifically Excel fi…" at bounding box center [562, 142] width 536 height 19
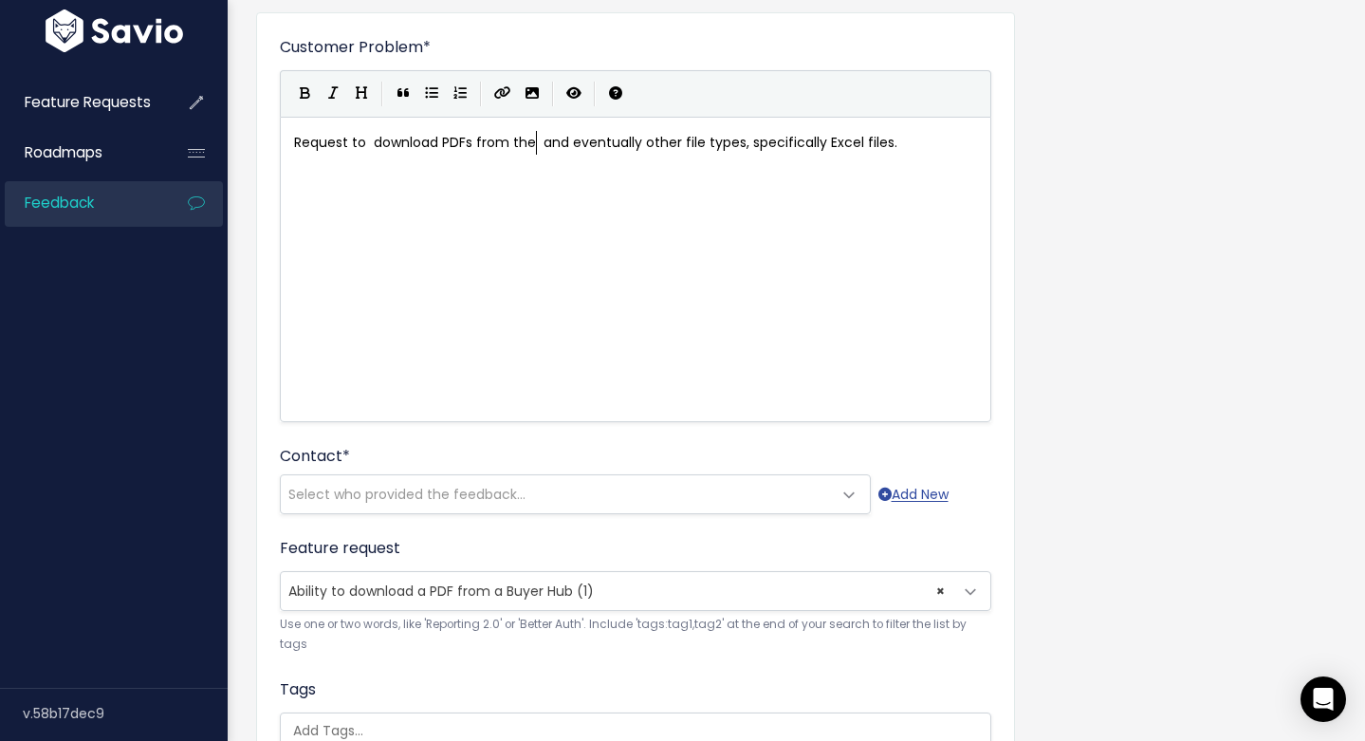
type textarea "from the h"
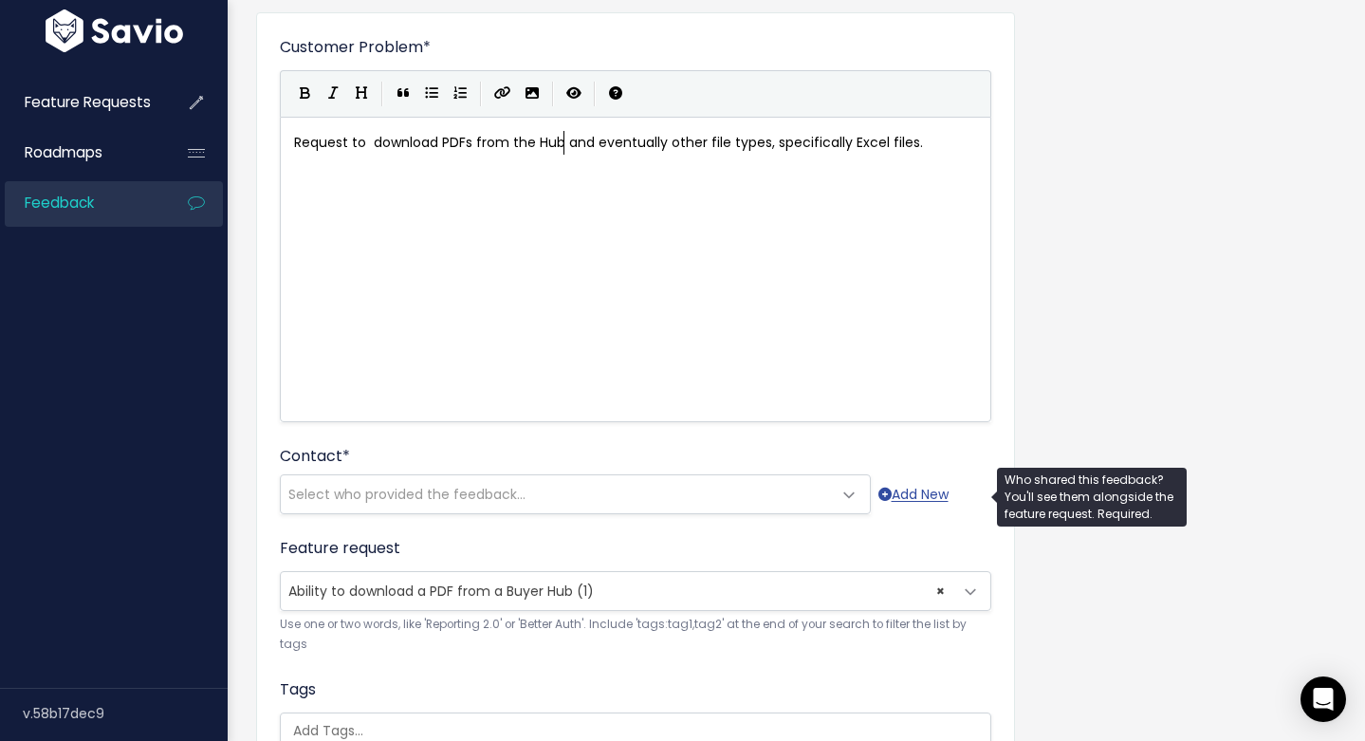
type textarea "Hub"
click at [401, 485] on span "Select who provided the feedback..." at bounding box center [406, 494] width 237 height 19
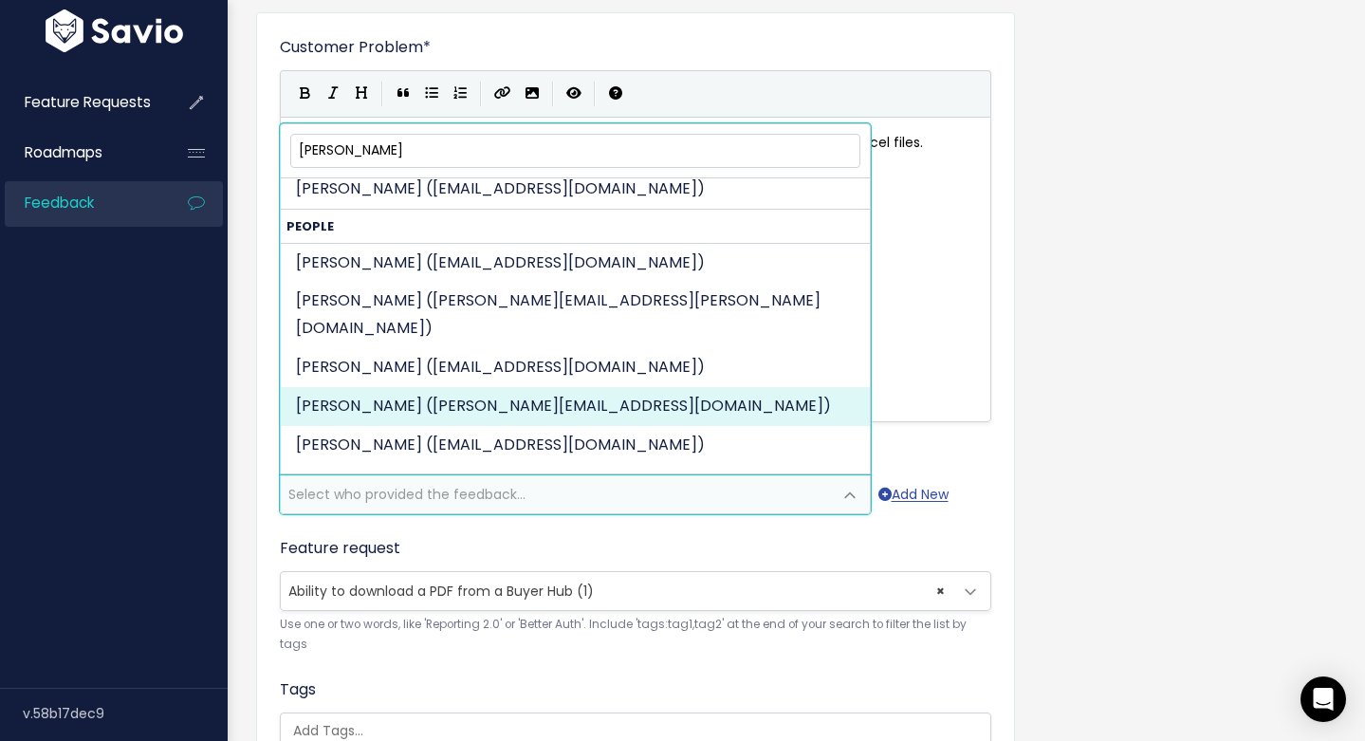
scroll to position [454, 0]
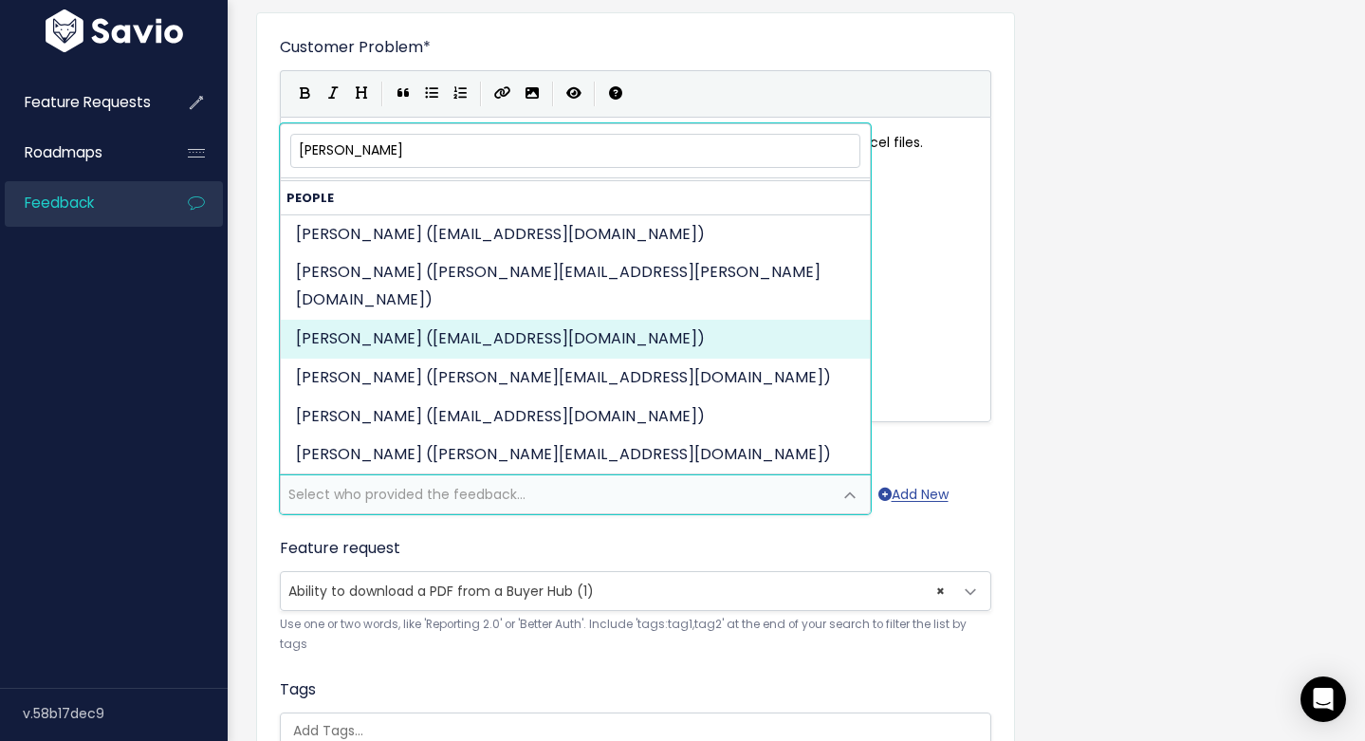
type input "dani"
select select "89449676"
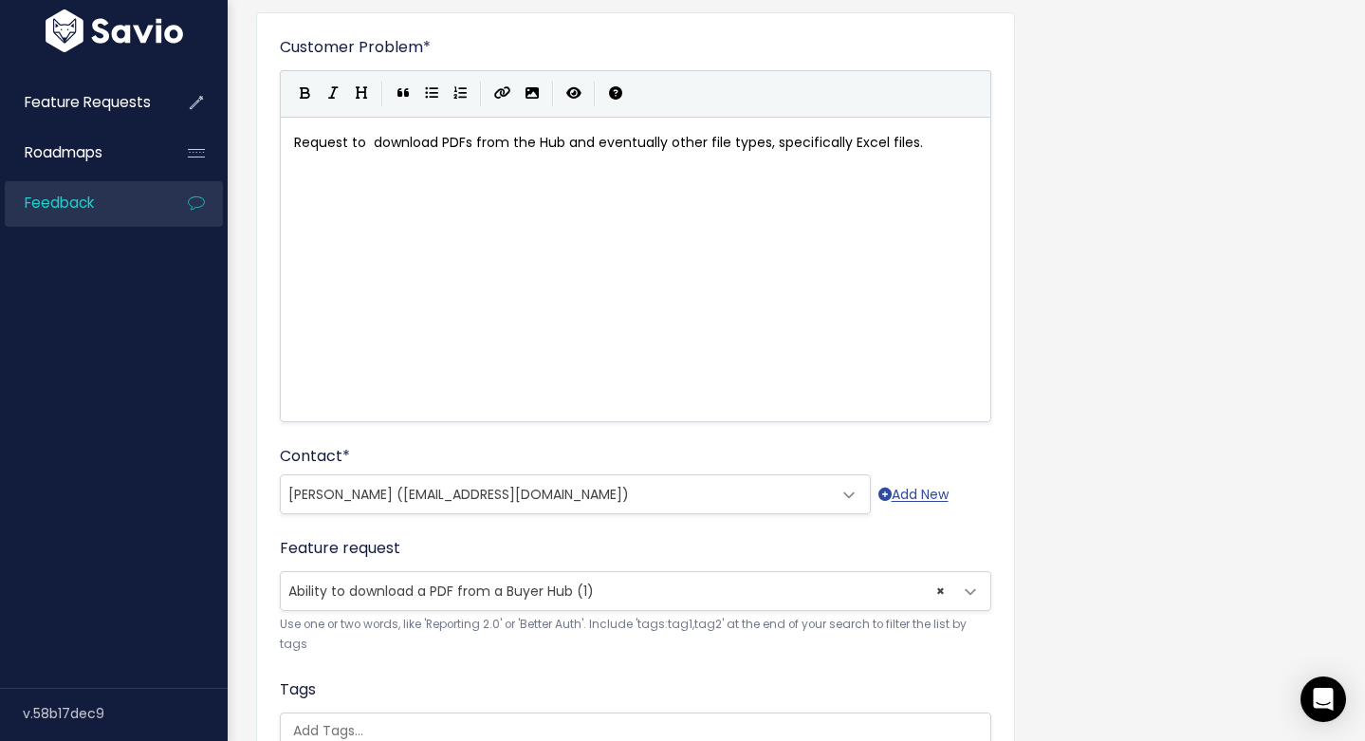
click at [680, 525] on form "Customer Problem * Request to download PDFs from the Hub and eventually other f…" at bounding box center [636, 494] width 712 height 916
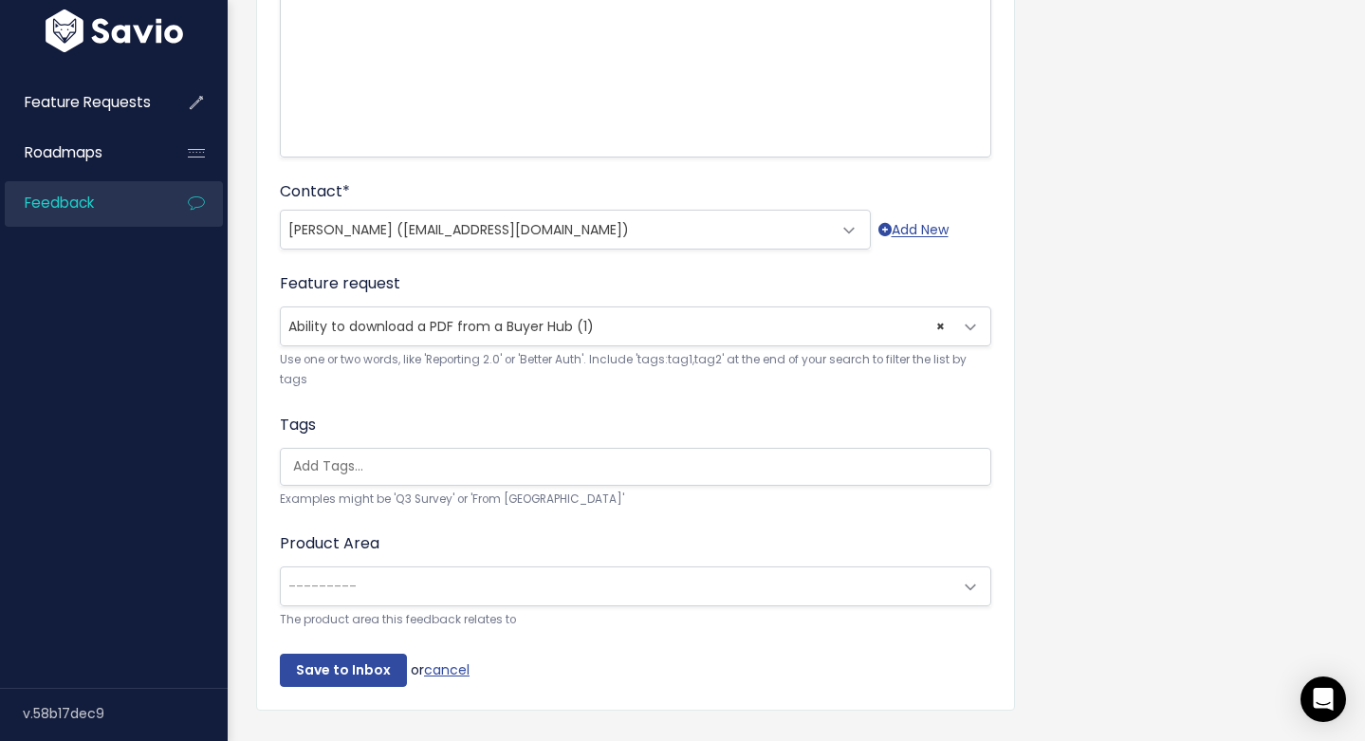
scroll to position [456, 0]
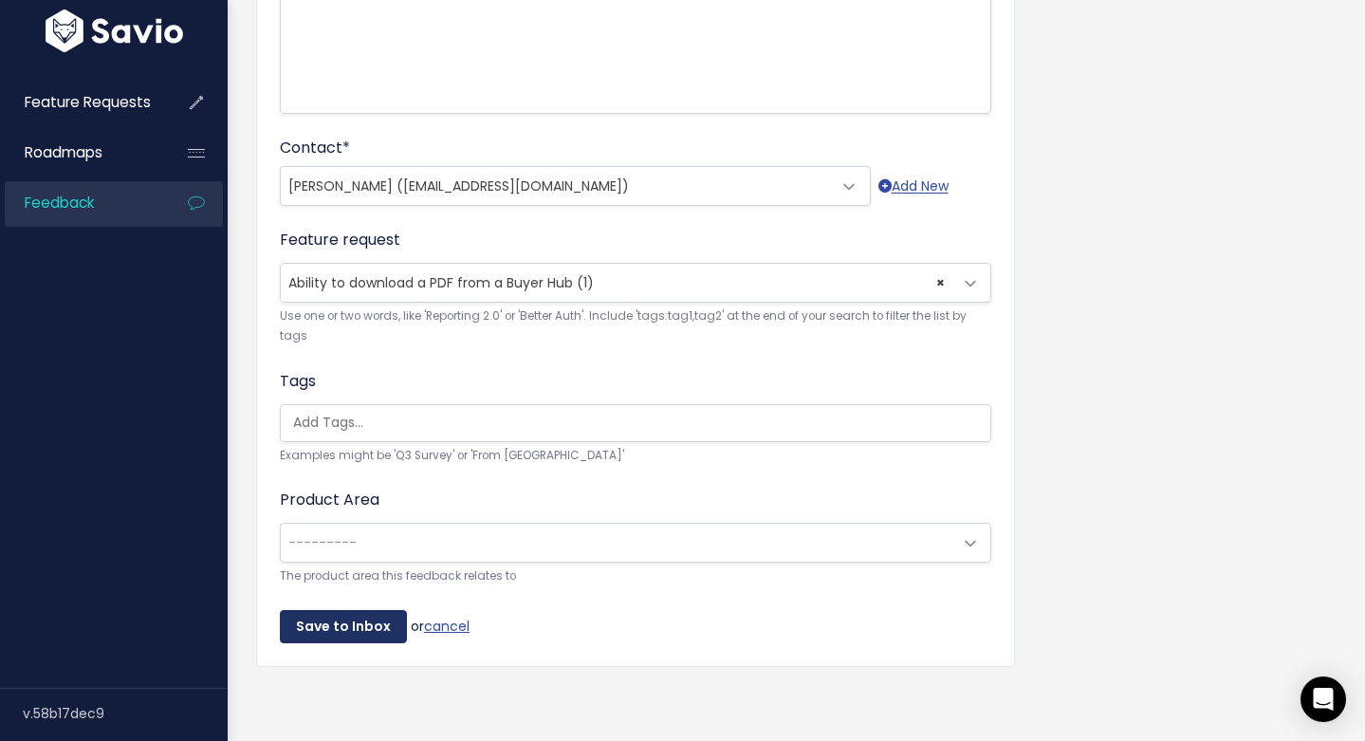
click at [334, 610] on input "Save to Inbox" at bounding box center [343, 627] width 127 height 34
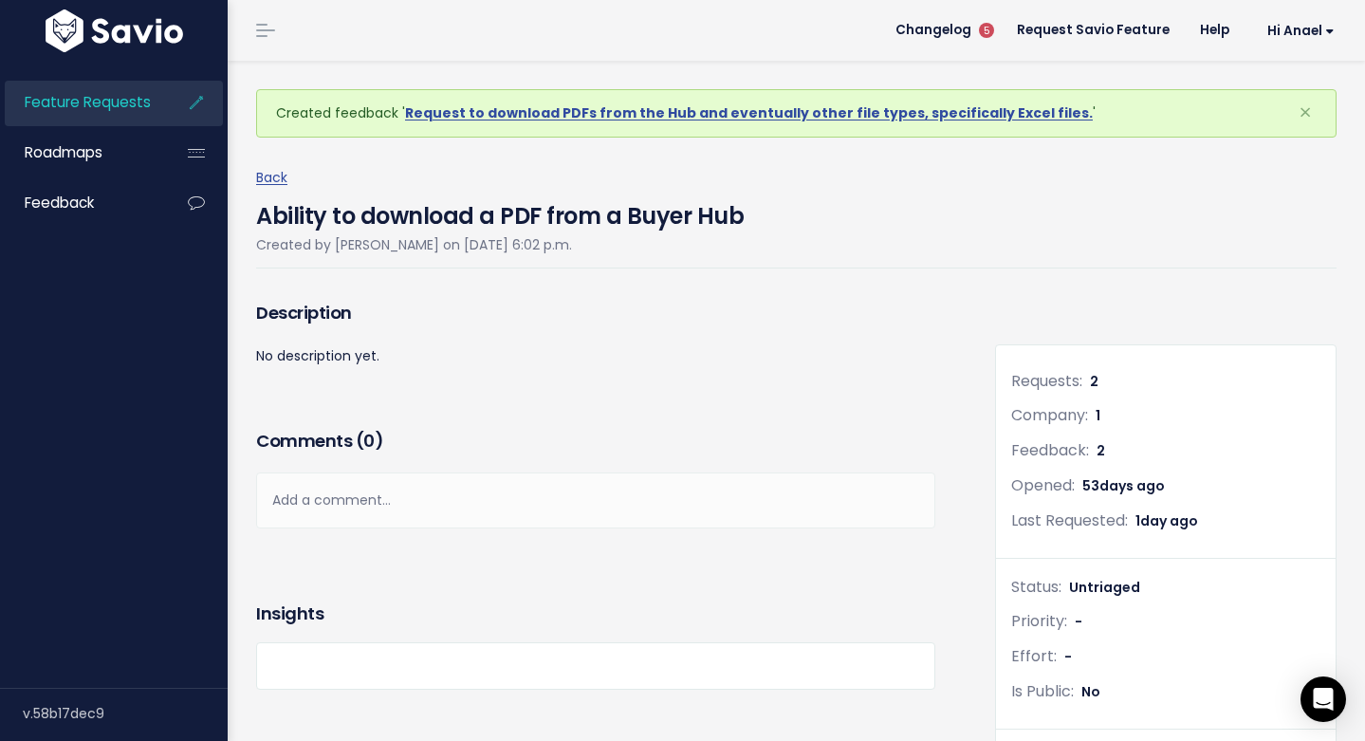
click at [170, 94] on li "Feature Requests" at bounding box center [114, 104] width 218 height 46
click at [165, 102] on li "Feature Requests" at bounding box center [114, 104] width 218 height 46
click at [159, 105] on li "Feature Requests" at bounding box center [114, 104] width 218 height 46
click at [205, 106] on icon at bounding box center [196, 103] width 34 height 44
click at [130, 107] on span "Feature Requests" at bounding box center [88, 102] width 126 height 20
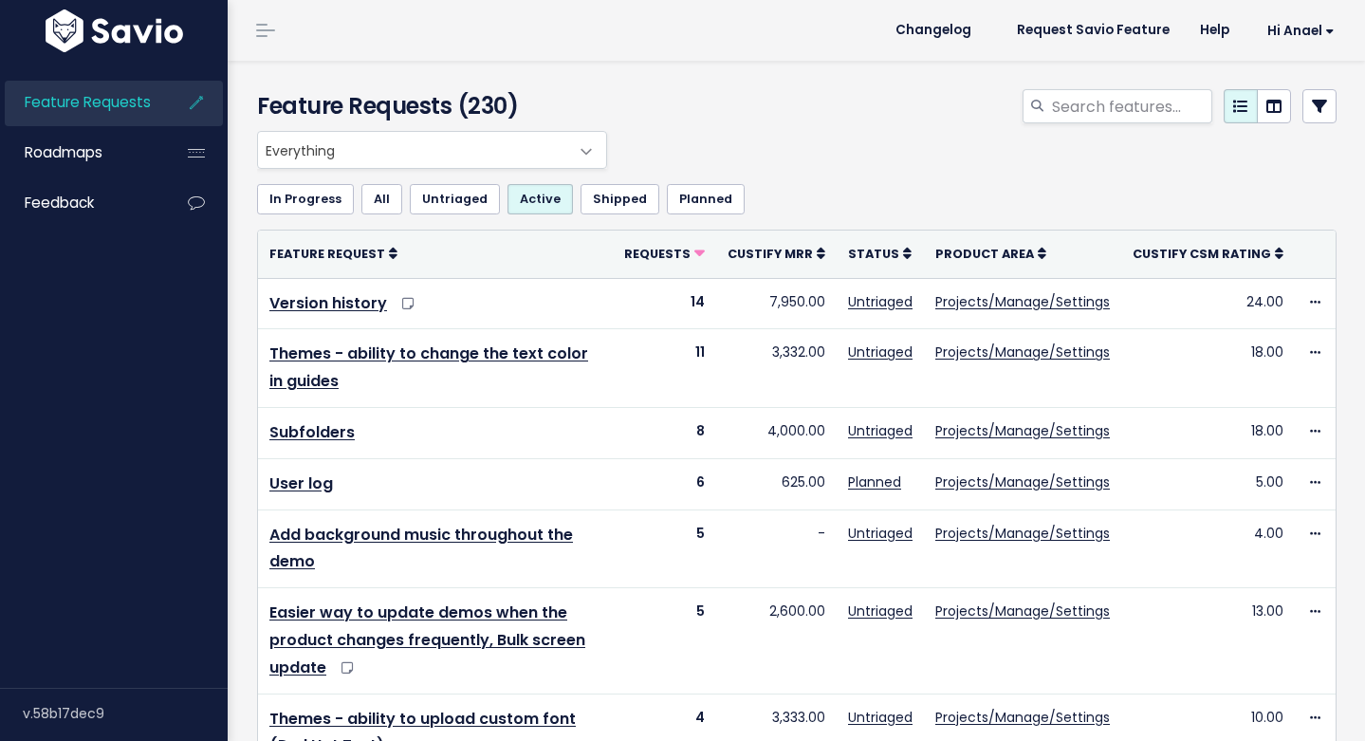
select select
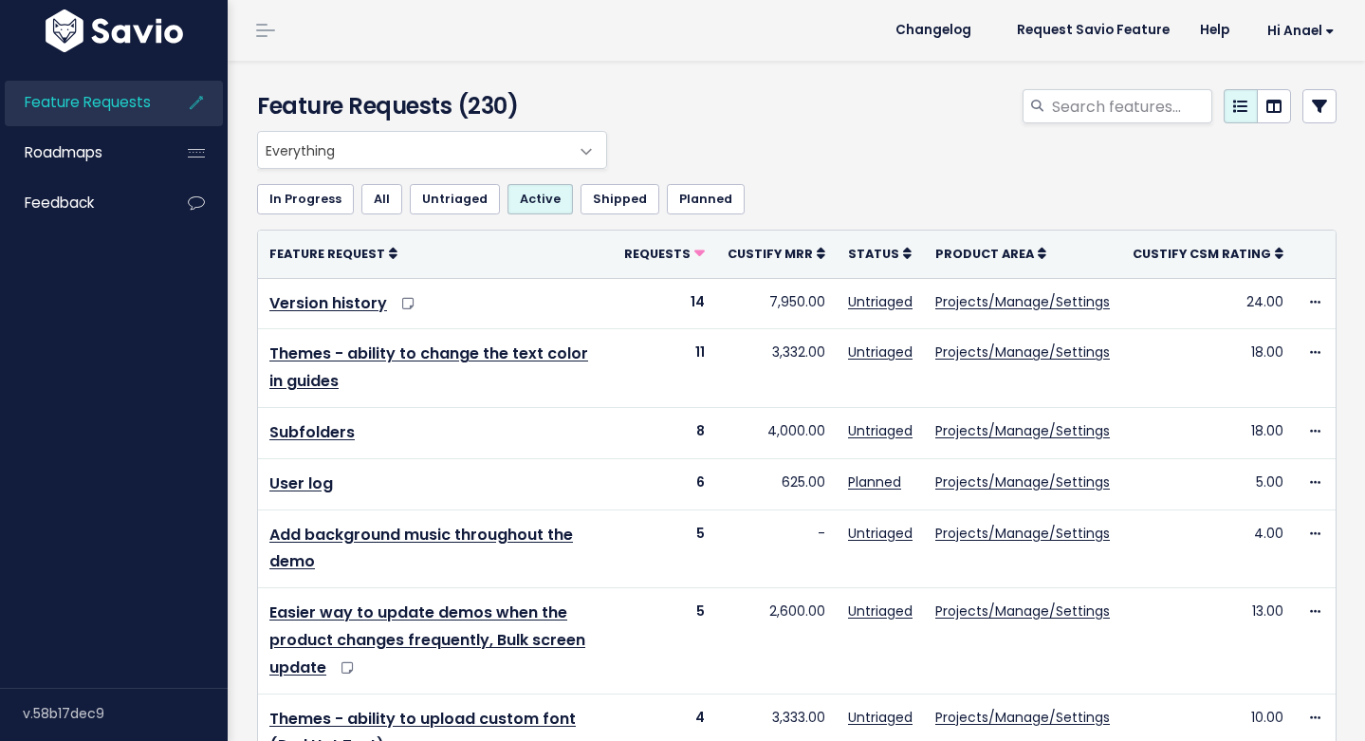
click at [1312, 102] on icon at bounding box center [1319, 106] width 15 height 15
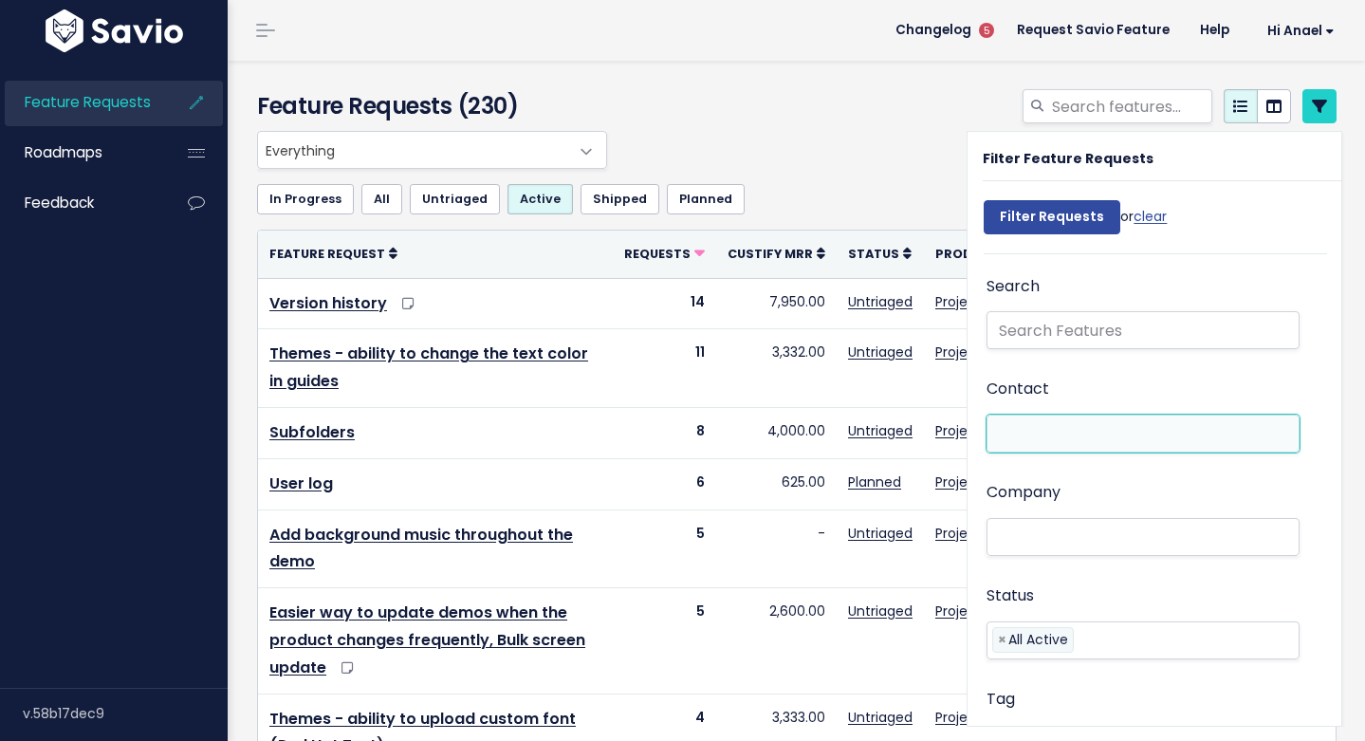
click at [1036, 437] on li at bounding box center [1138, 434] width 293 height 20
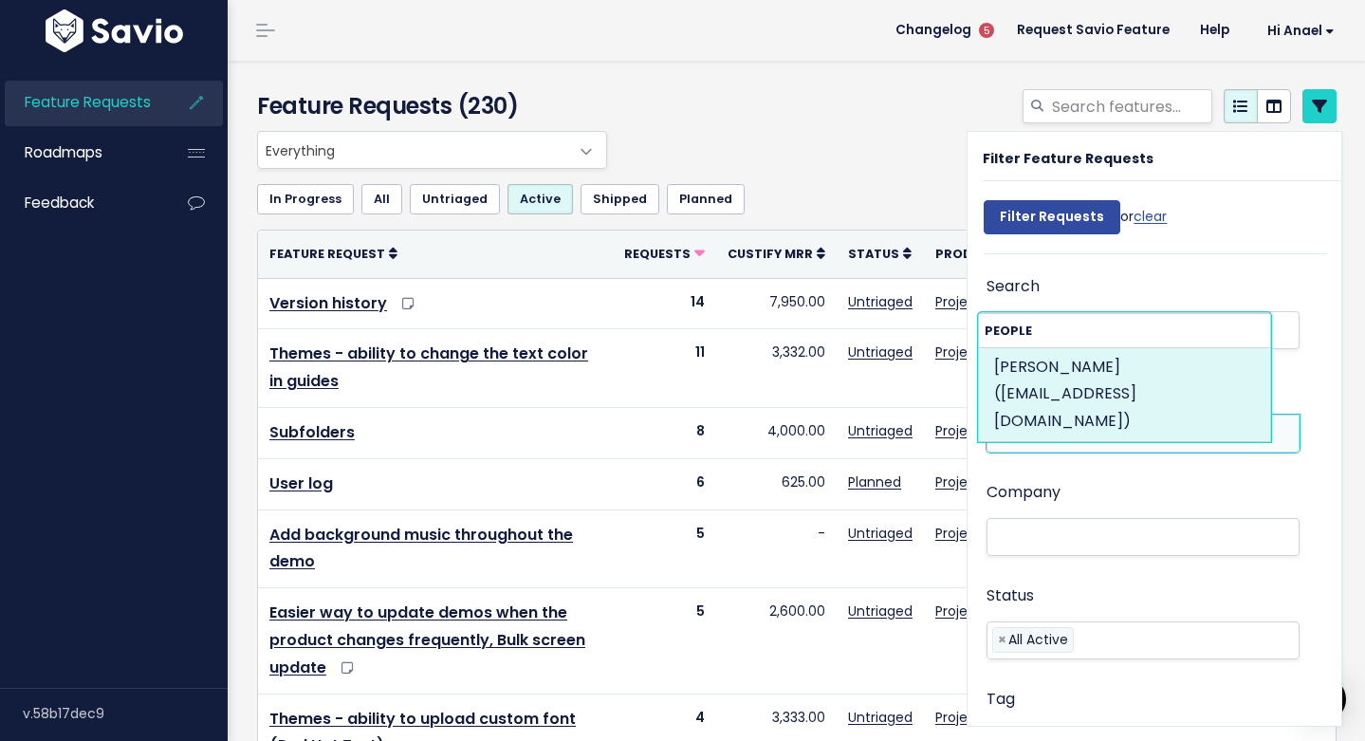
type input "danib"
select select "89449676"
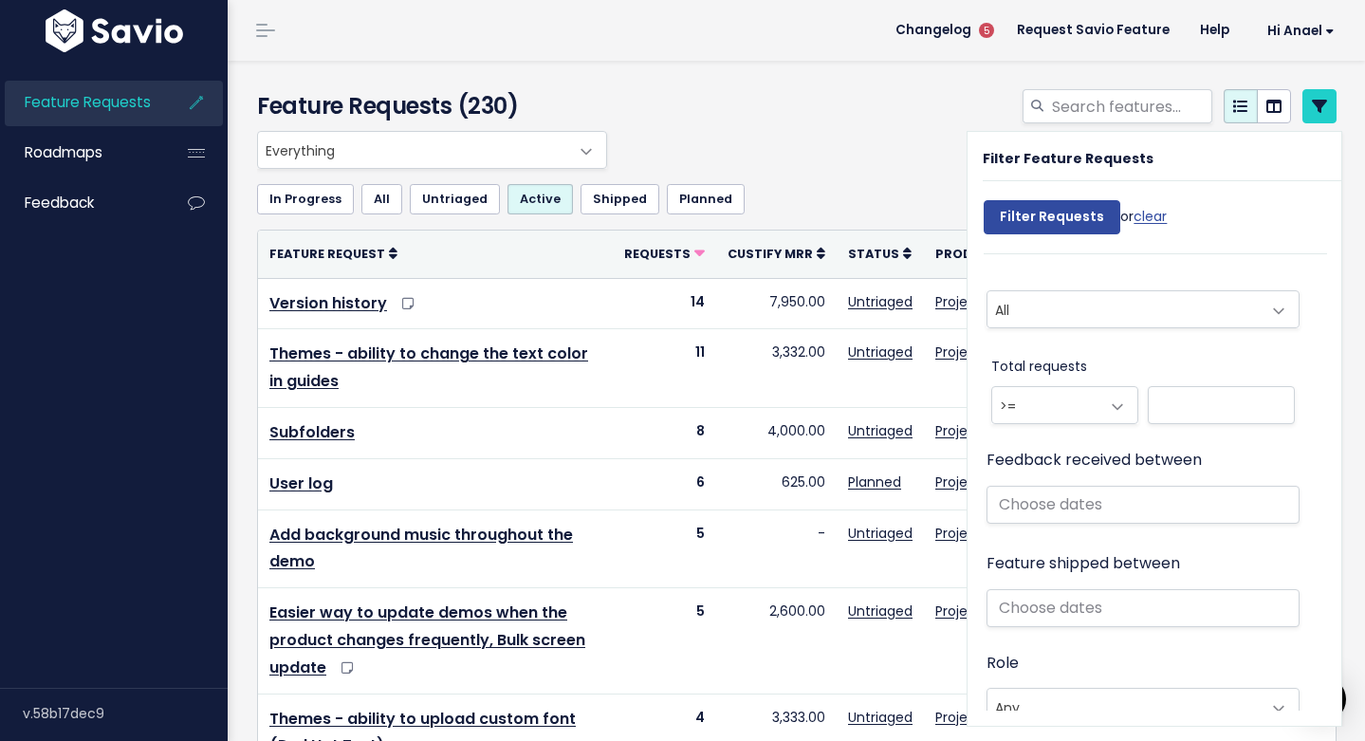
scroll to position [859, 0]
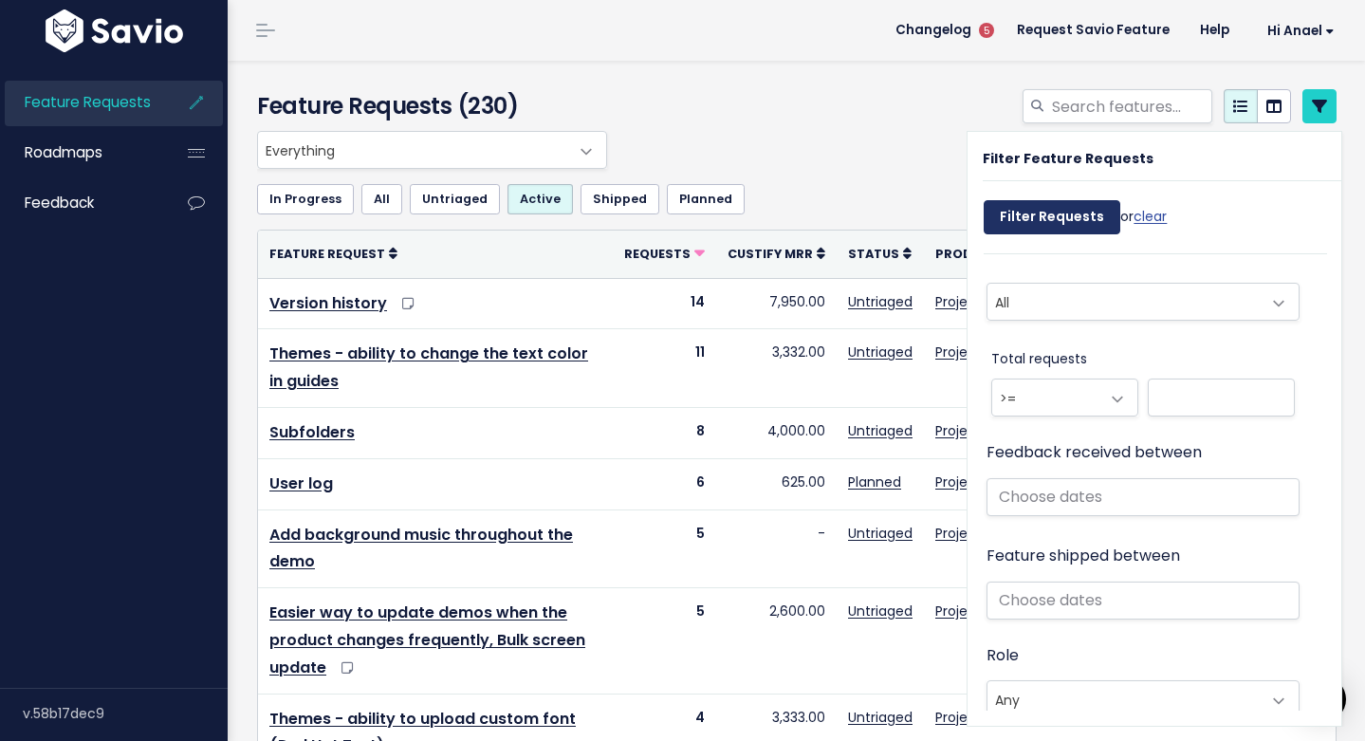
click at [1068, 209] on input "Filter Requests" at bounding box center [1052, 217] width 137 height 34
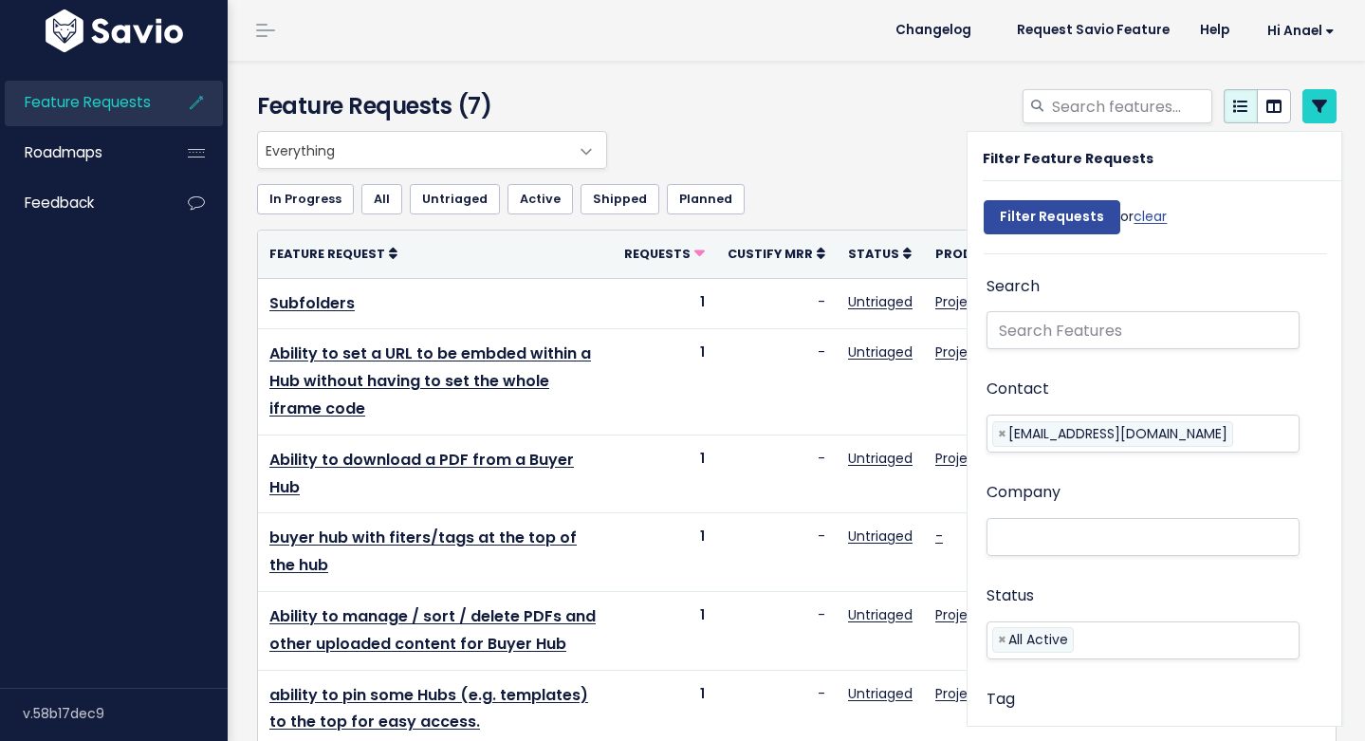
select select
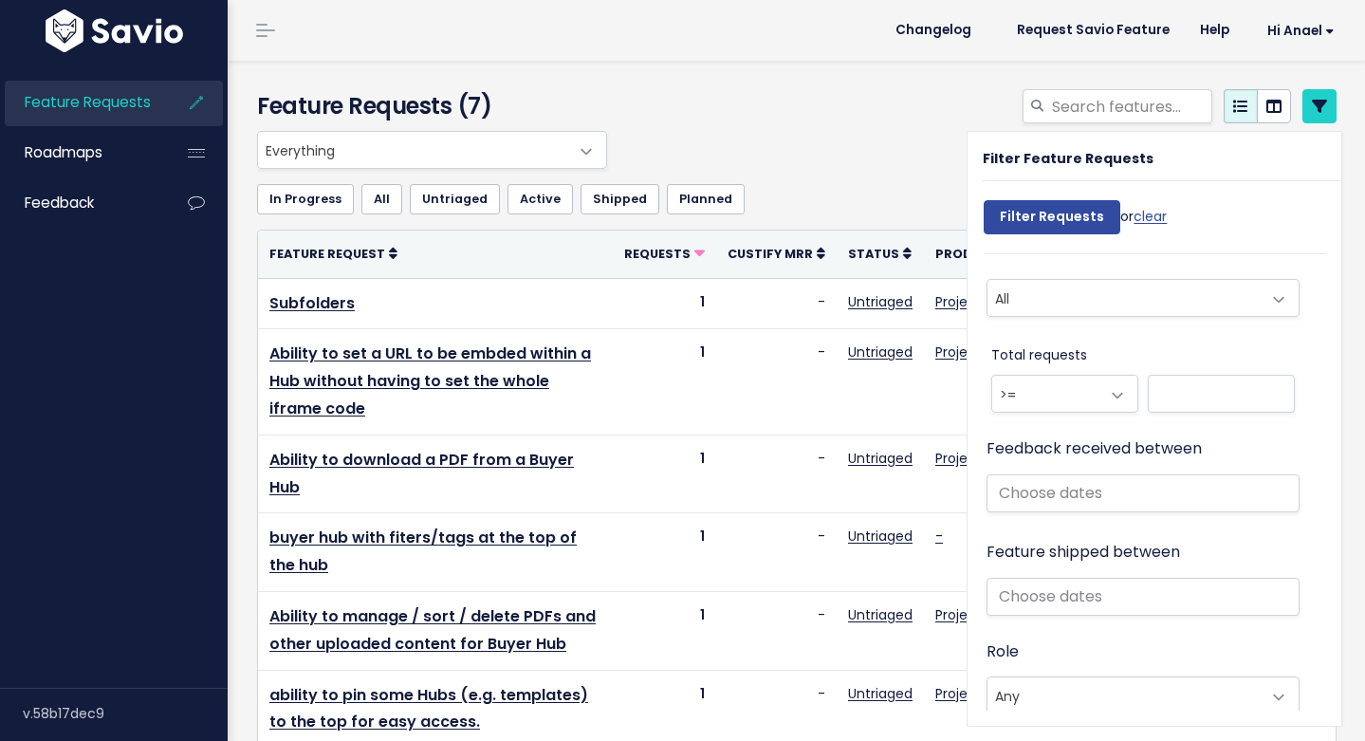
select select
click at [796, 206] on ul "In Progress All Untriaged Active Shipped Planned" at bounding box center [797, 199] width 1080 height 30
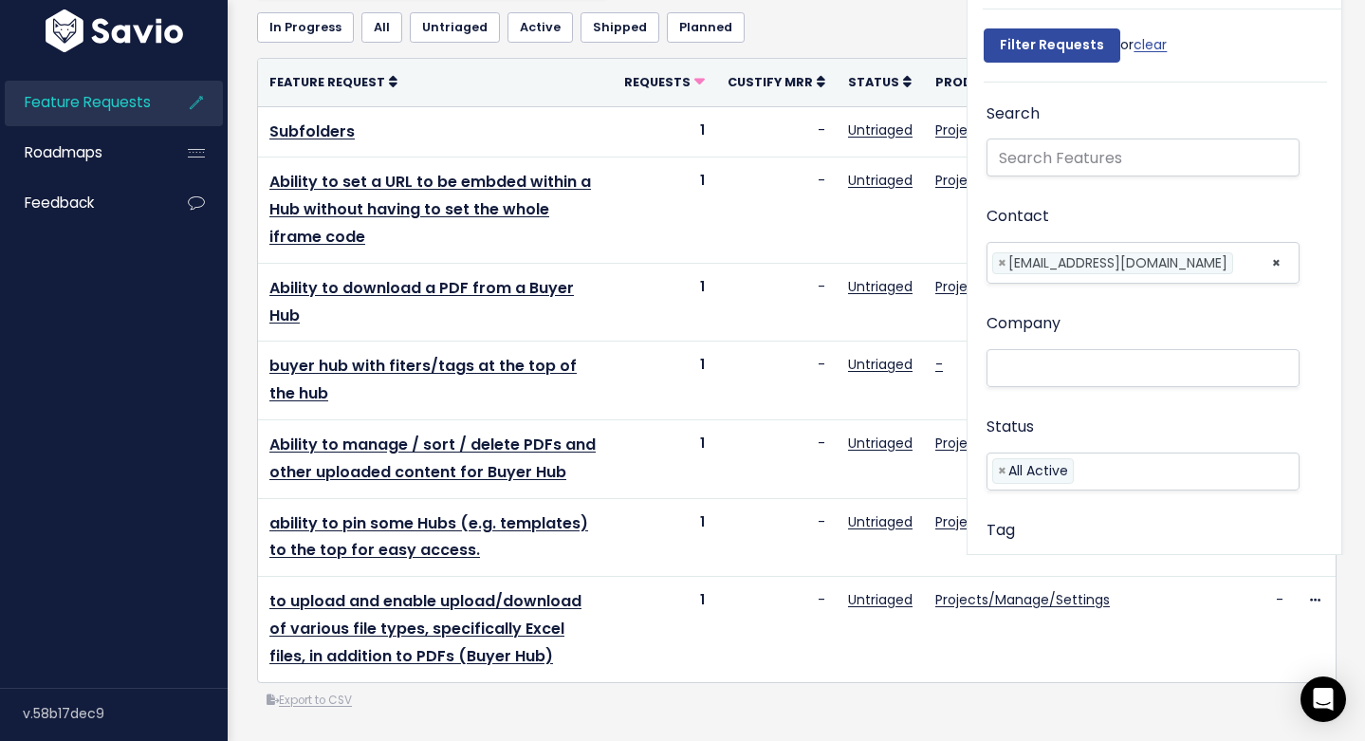
scroll to position [0, 0]
click at [1082, 139] on input "text" at bounding box center [1143, 158] width 313 height 38
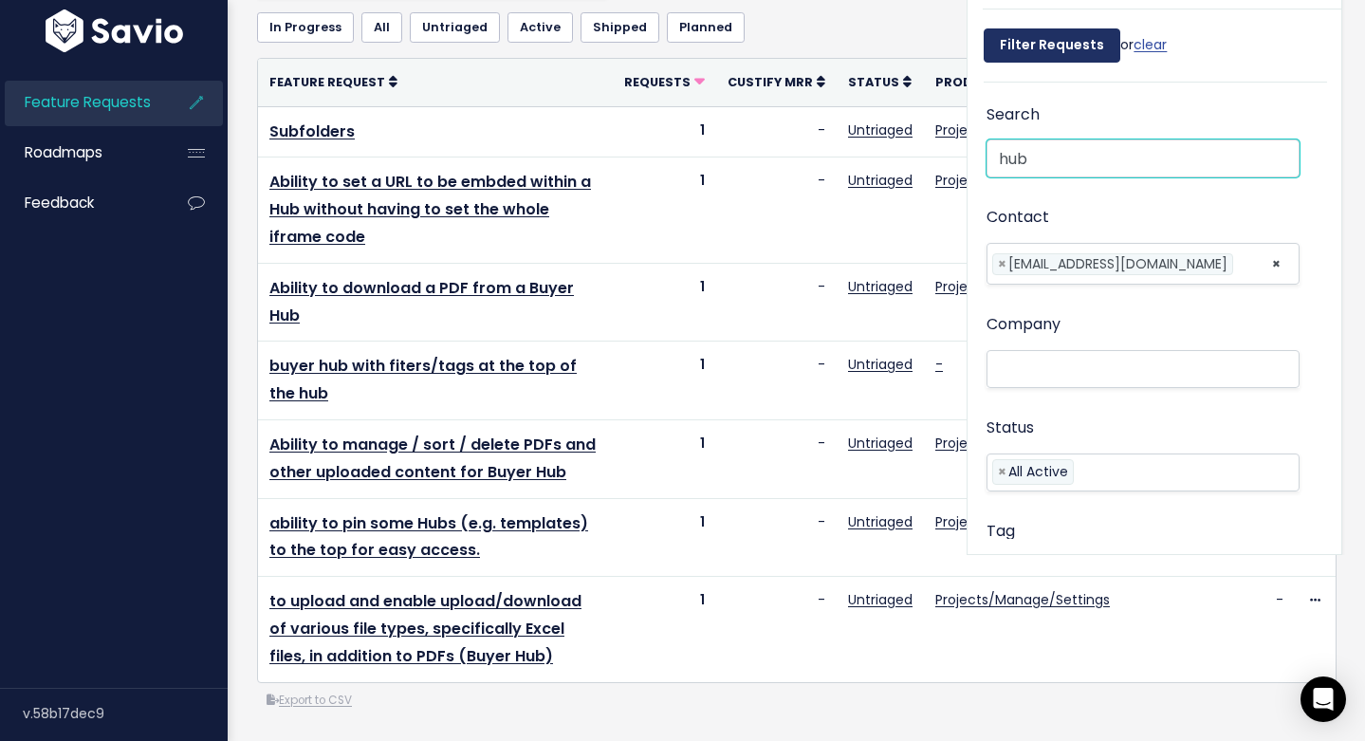
type input "hub"
click at [1049, 46] on input "Filter Requests" at bounding box center [1052, 45] width 137 height 34
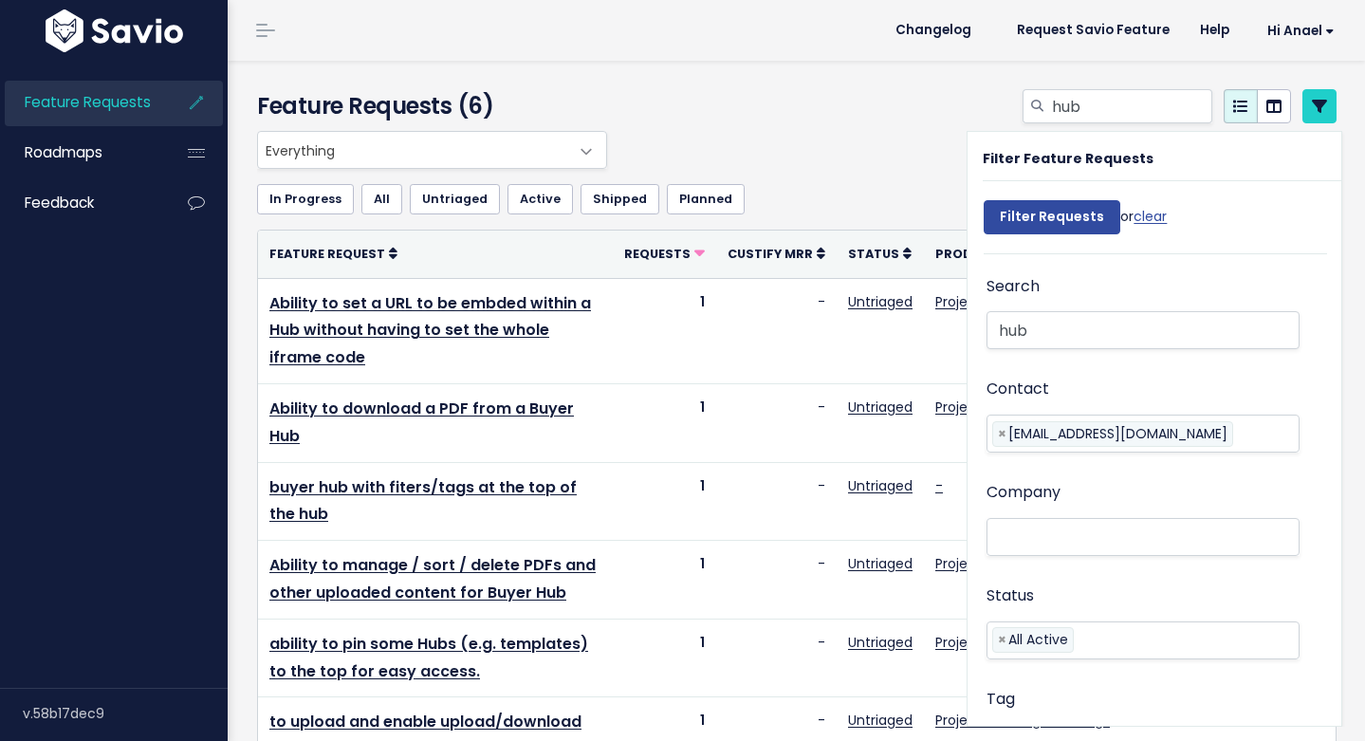
select select
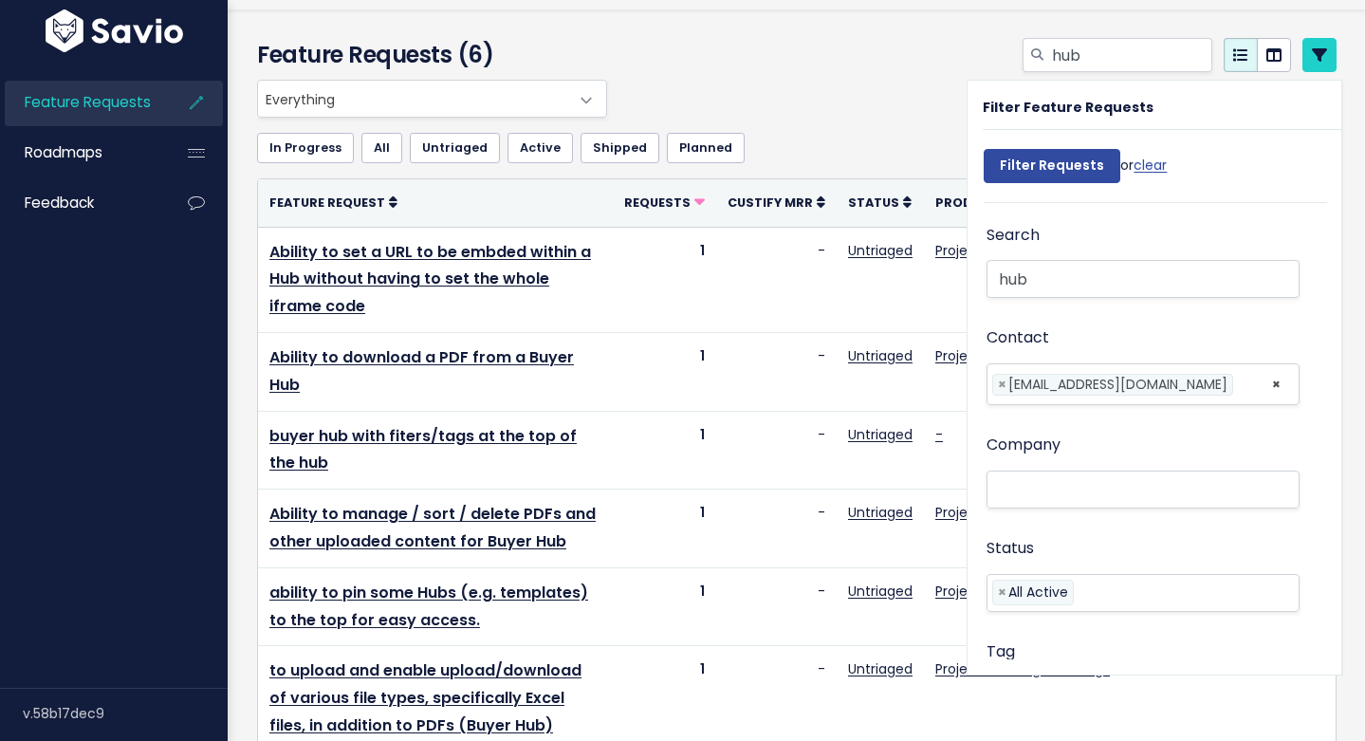
scroll to position [121, 0]
